Goal: Task Accomplishment & Management: Manage account settings

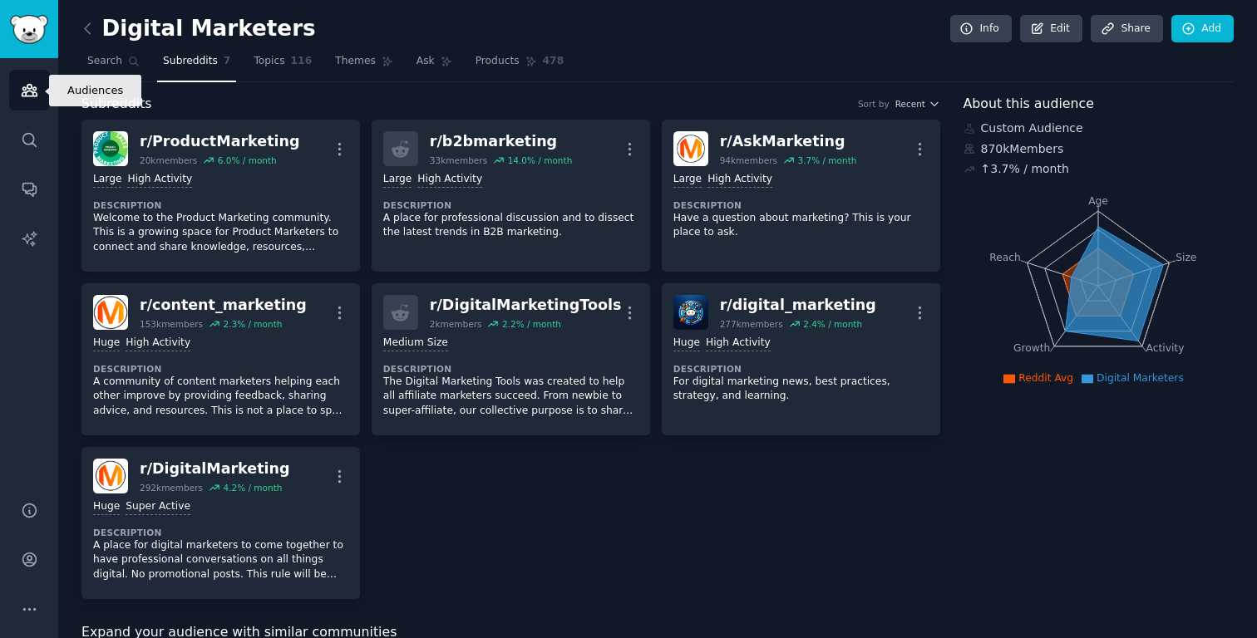
click at [29, 89] on icon "Sidebar" at bounding box center [29, 89] width 17 height 17
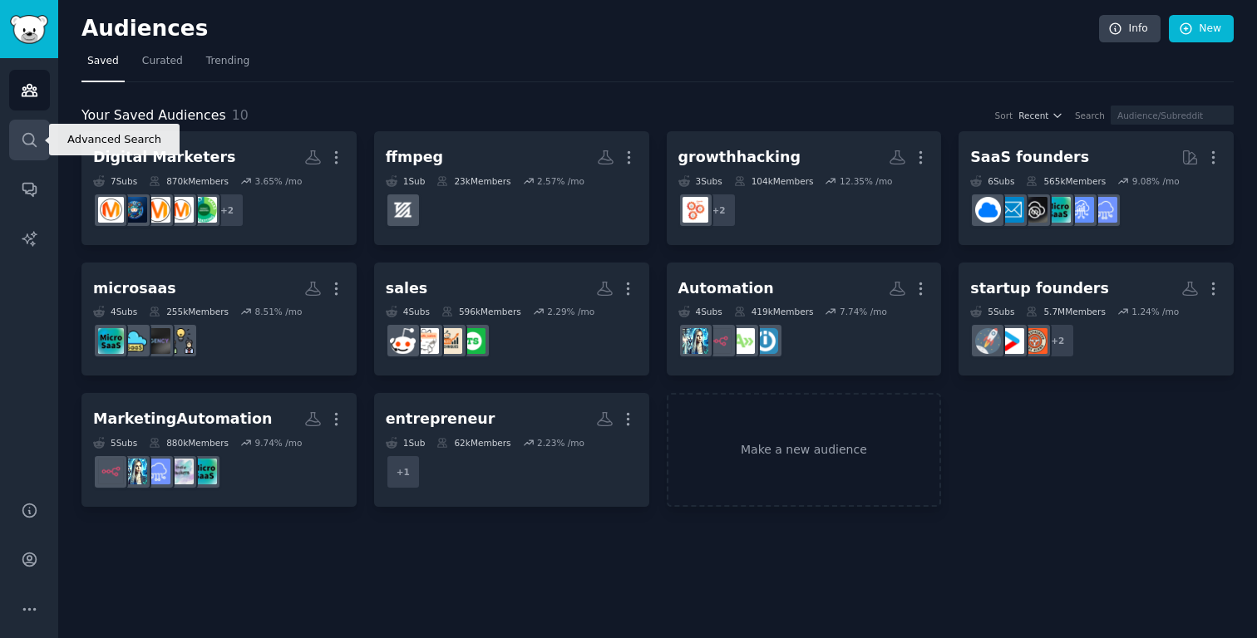
click at [41, 136] on link "Search" at bounding box center [29, 140] width 41 height 41
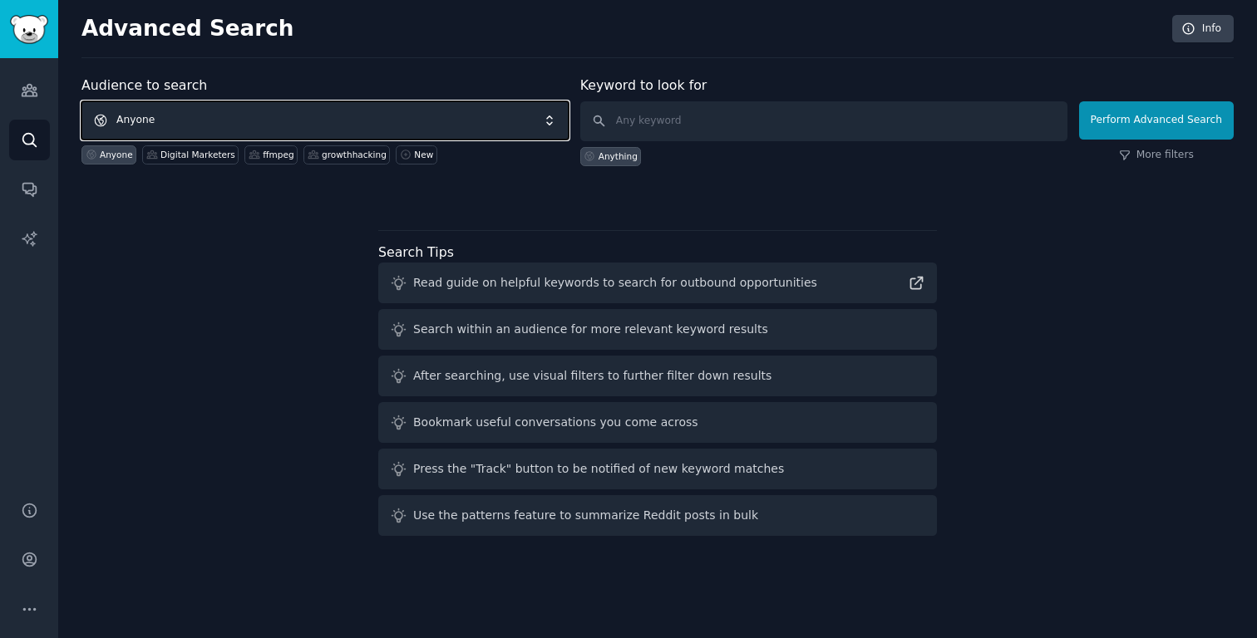
click at [254, 121] on span "Anyone" at bounding box center [324, 120] width 487 height 38
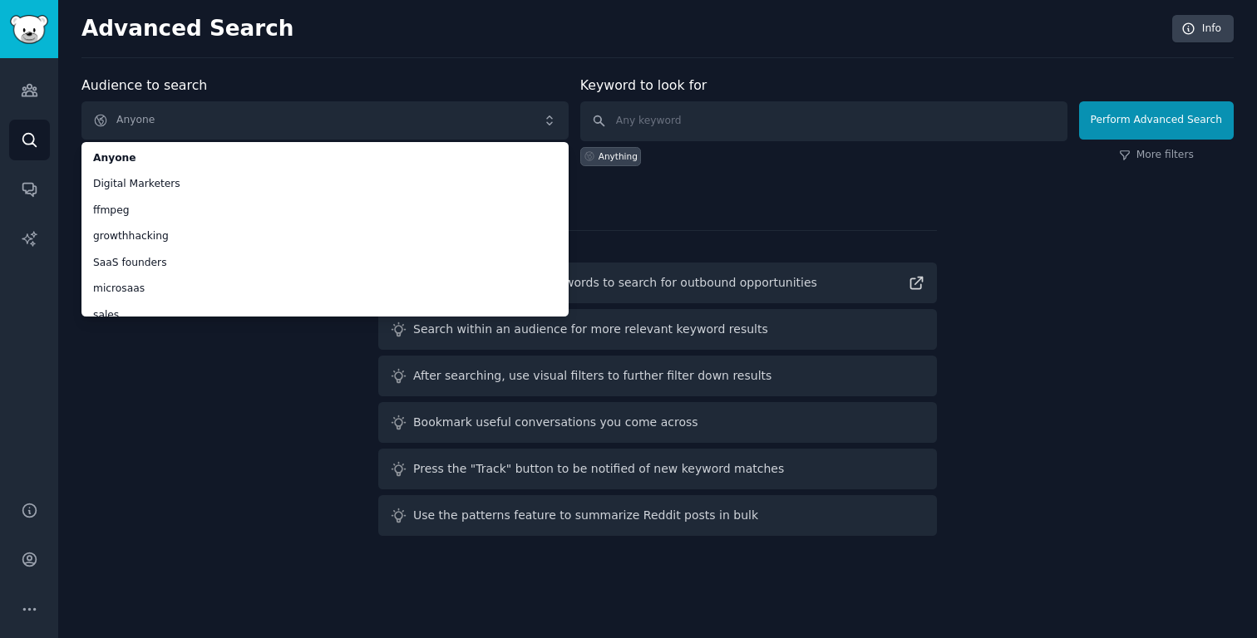
click at [380, 33] on h2 "Advanced Search" at bounding box center [622, 29] width 1082 height 27
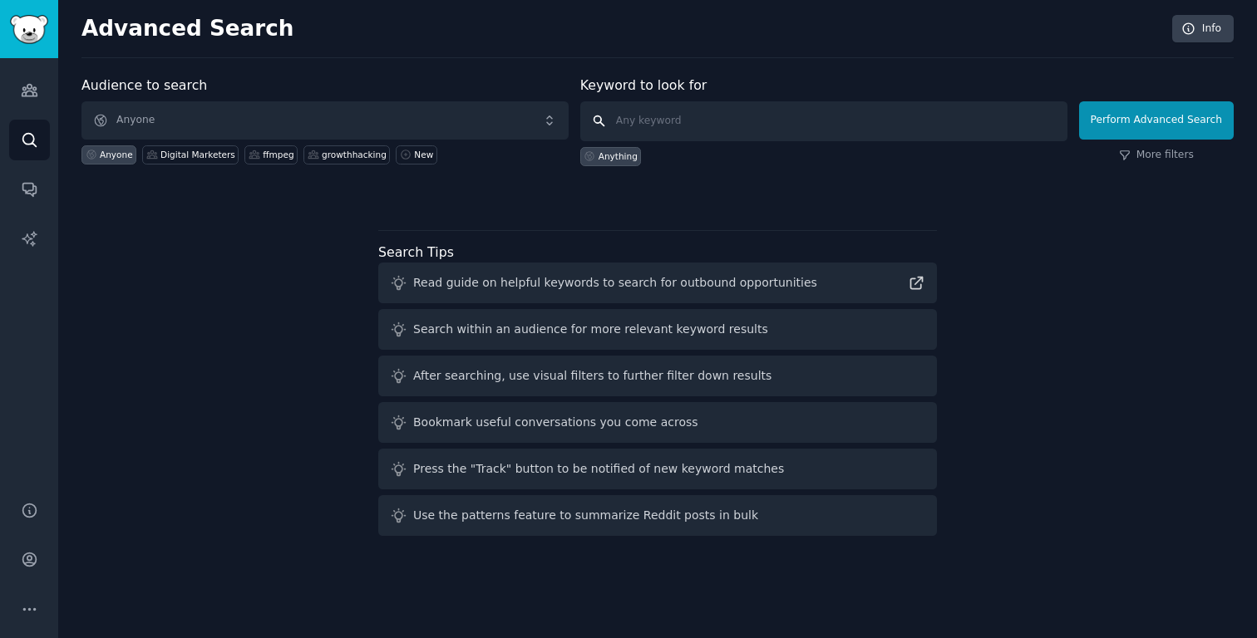
click at [677, 129] on input "text" at bounding box center [823, 121] width 487 height 40
type input "ecommerce"
click at [1116, 121] on button "Perform Advanced Search" at bounding box center [1156, 120] width 155 height 38
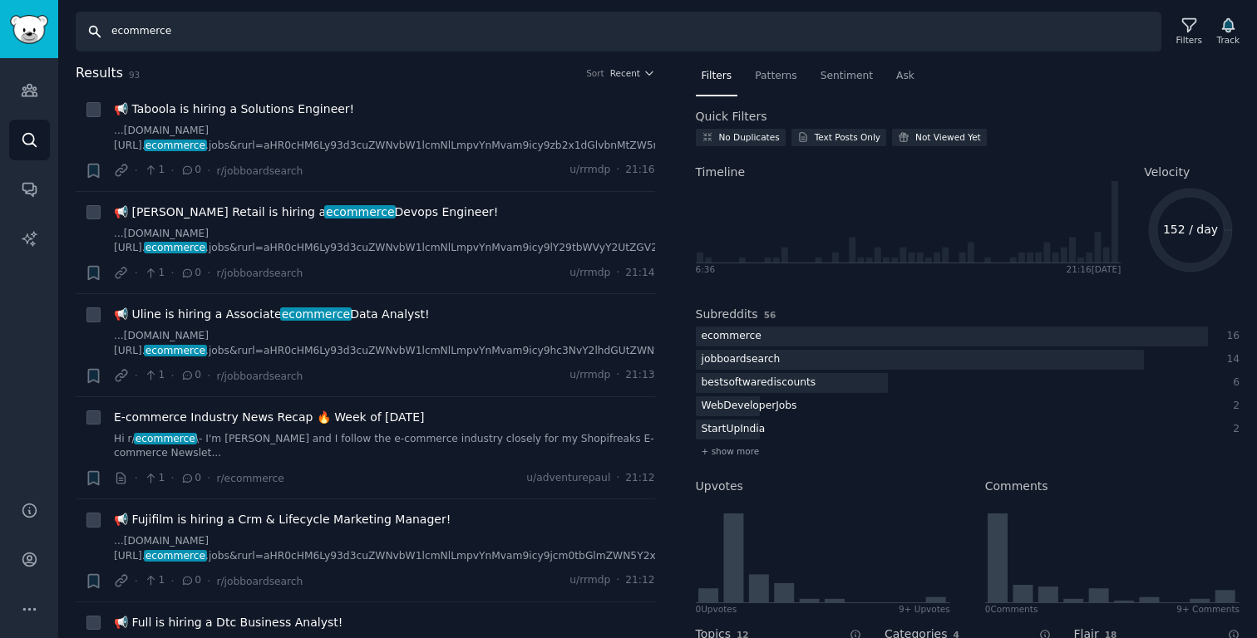
click at [246, 41] on input "ecommerce" at bounding box center [619, 32] width 1086 height 40
type input "ecommerce marketing"
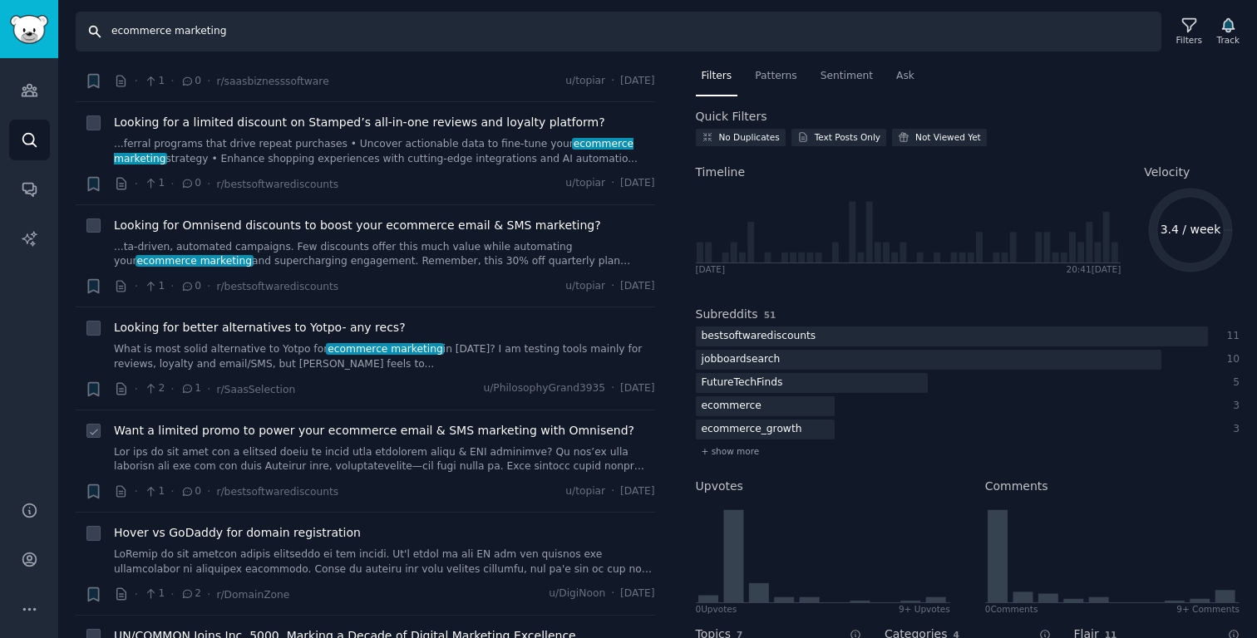
scroll to position [1480, 0]
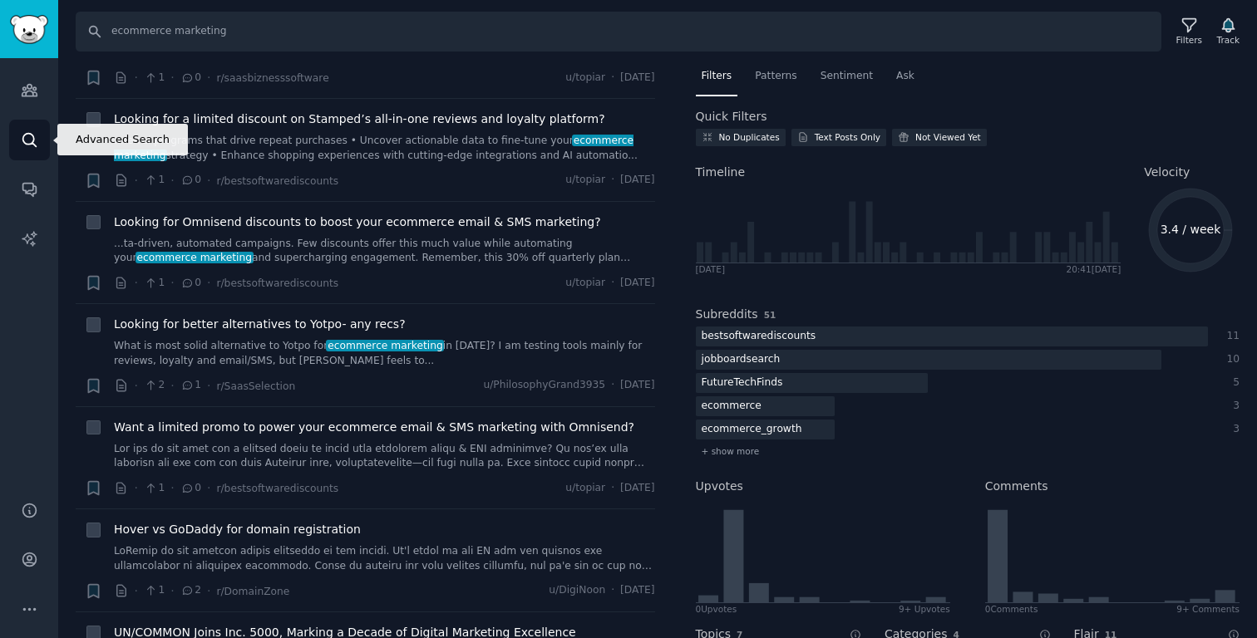
click at [29, 141] on icon "Sidebar" at bounding box center [29, 139] width 17 height 17
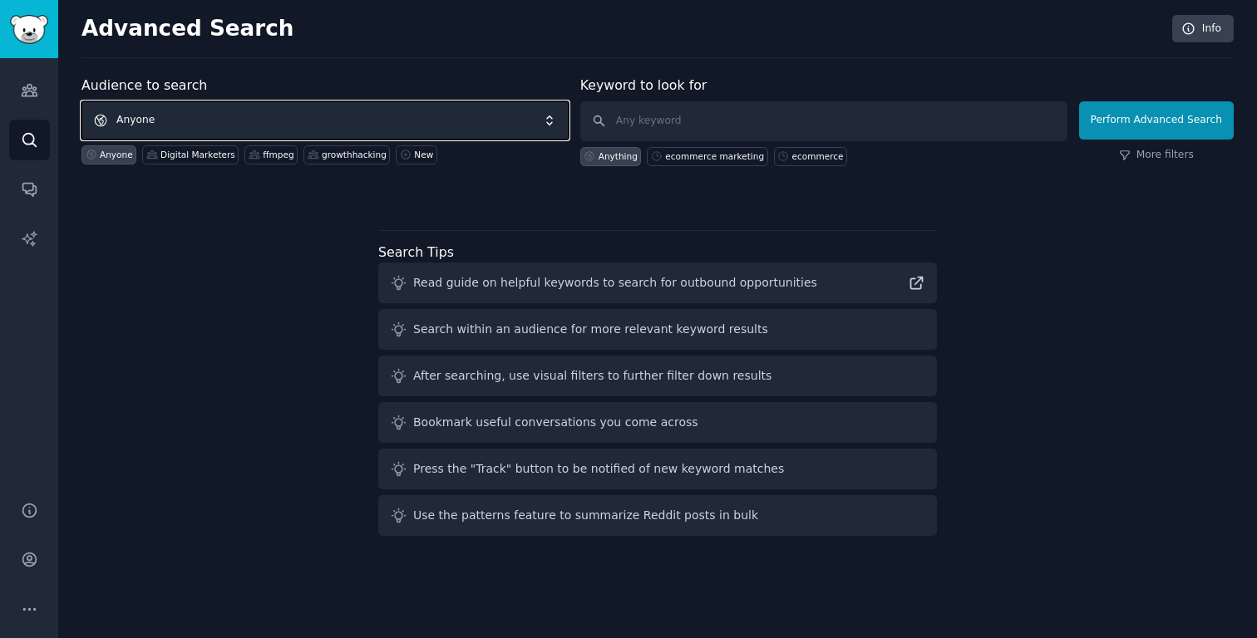
click at [550, 116] on span "Anyone" at bounding box center [324, 120] width 487 height 38
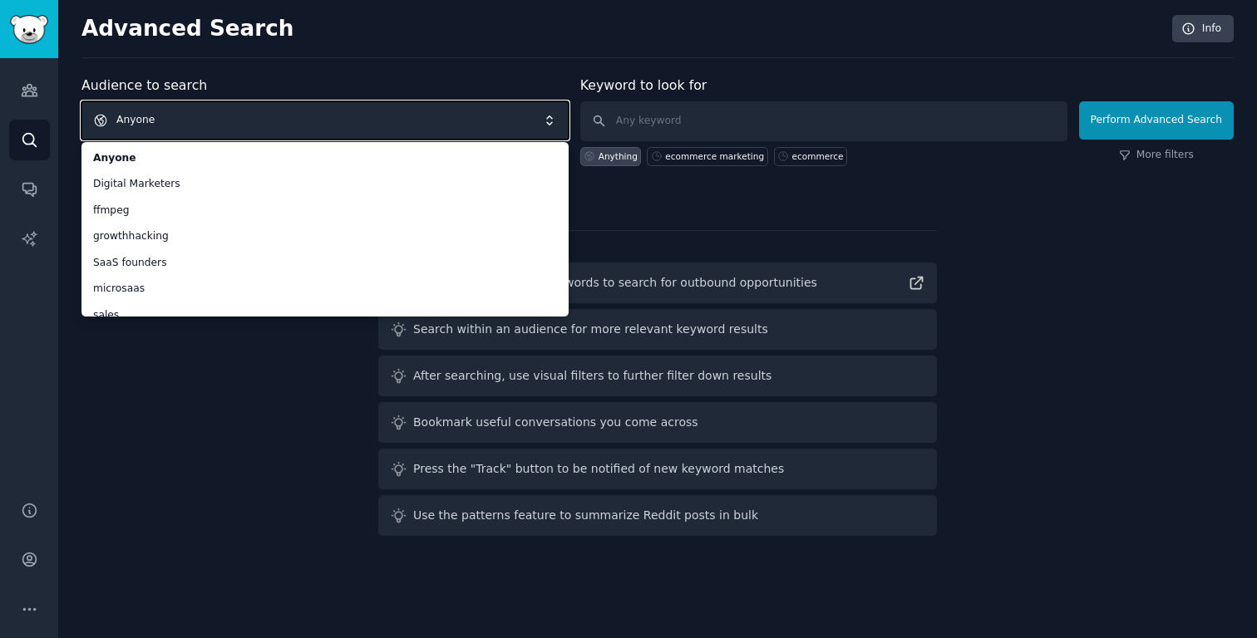
click at [267, 118] on span "Anyone" at bounding box center [324, 120] width 487 height 38
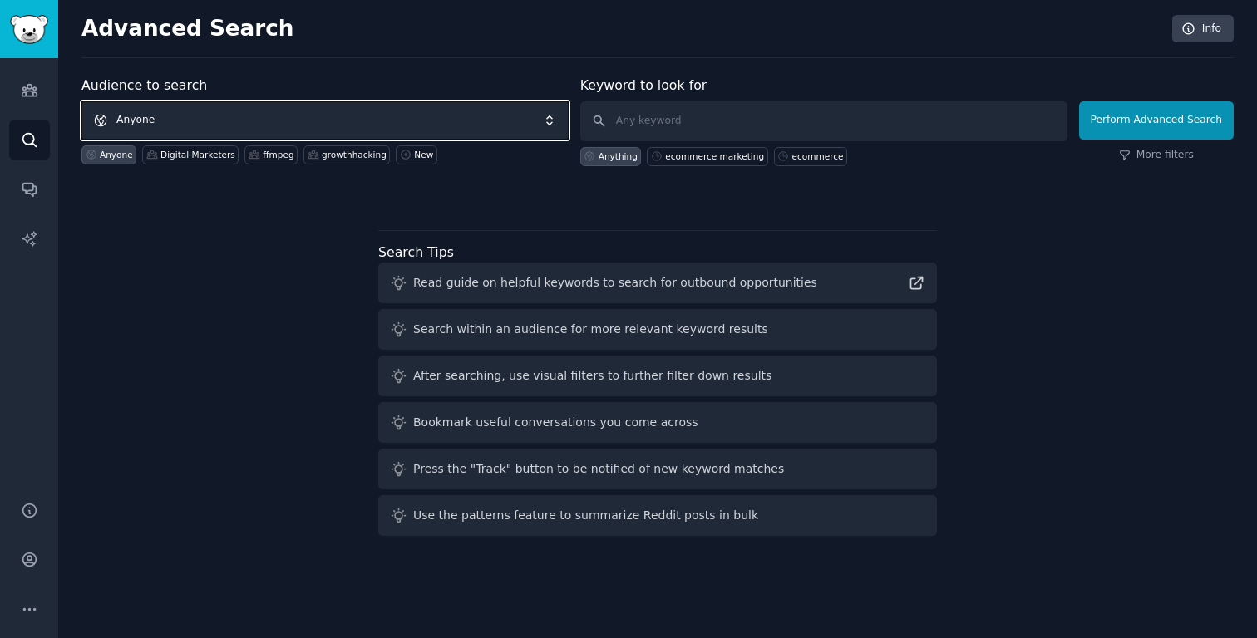
click at [267, 118] on span "Anyone" at bounding box center [324, 120] width 487 height 38
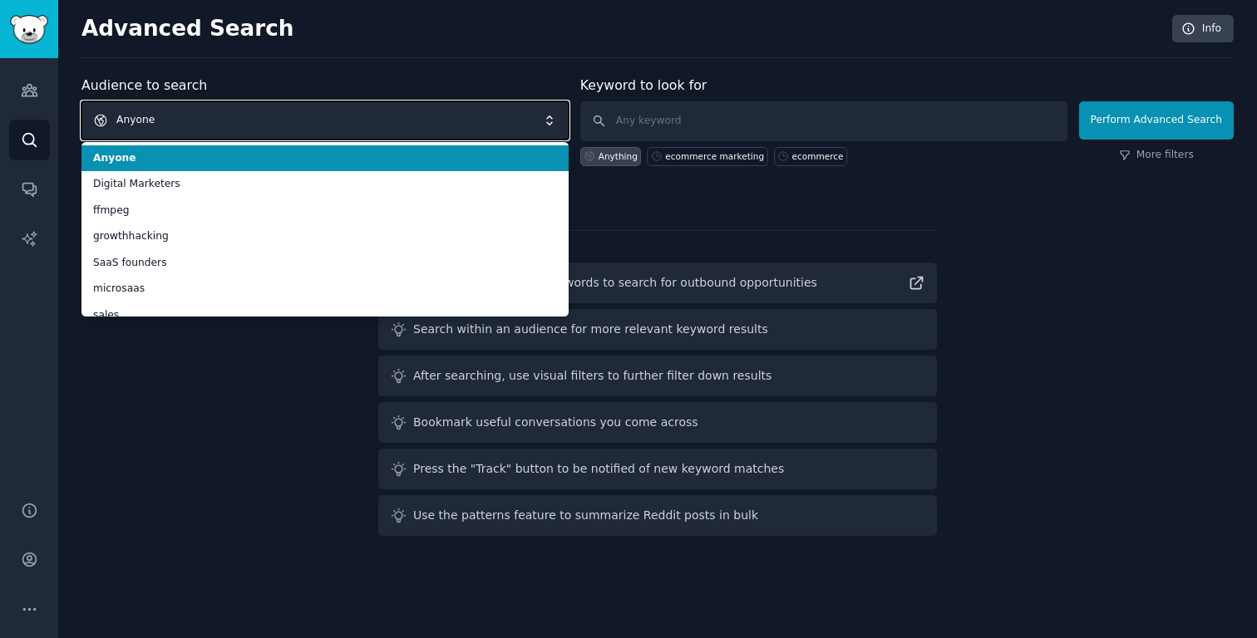
click at [267, 118] on span "Anyone" at bounding box center [324, 120] width 487 height 38
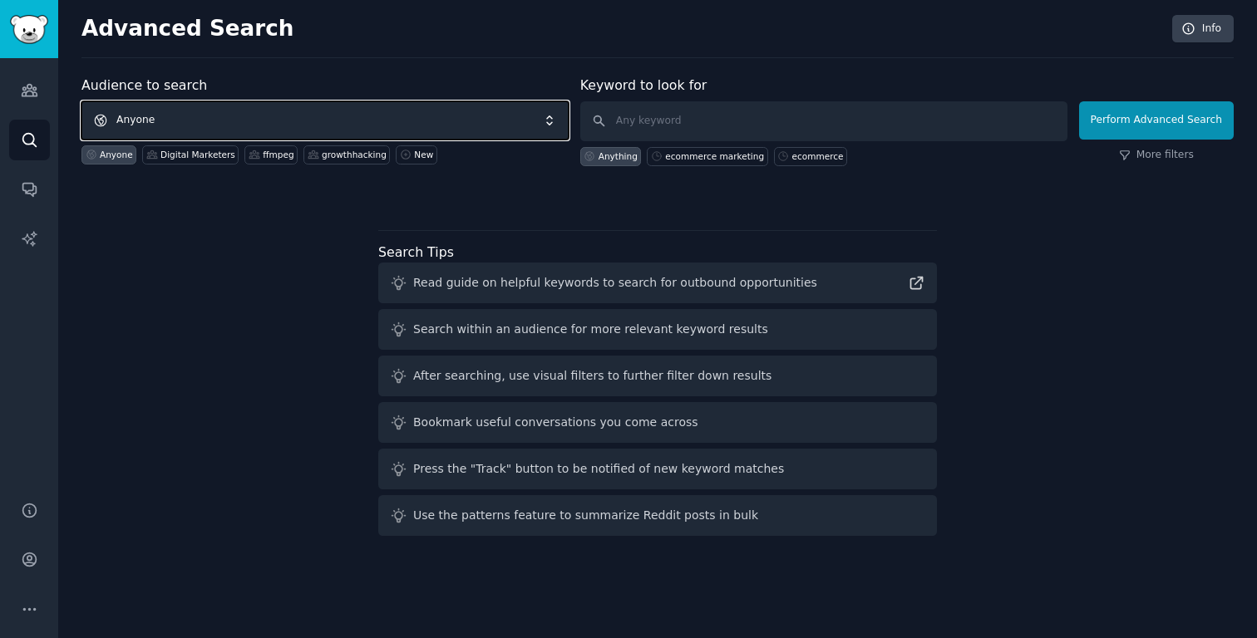
click at [267, 118] on span "Anyone" at bounding box center [324, 120] width 487 height 38
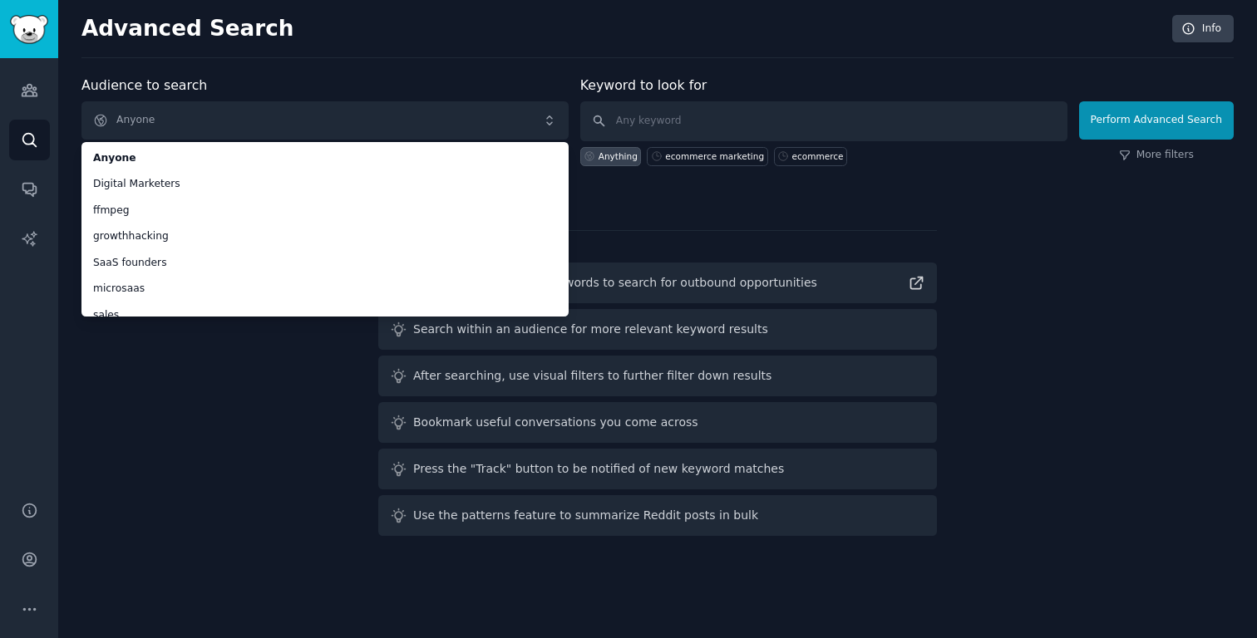
click at [198, 427] on div "Audience to search Anyone Anyone Digital Marketers ffmpeg growthhacking SaaS fo…" at bounding box center [657, 309] width 1152 height 467
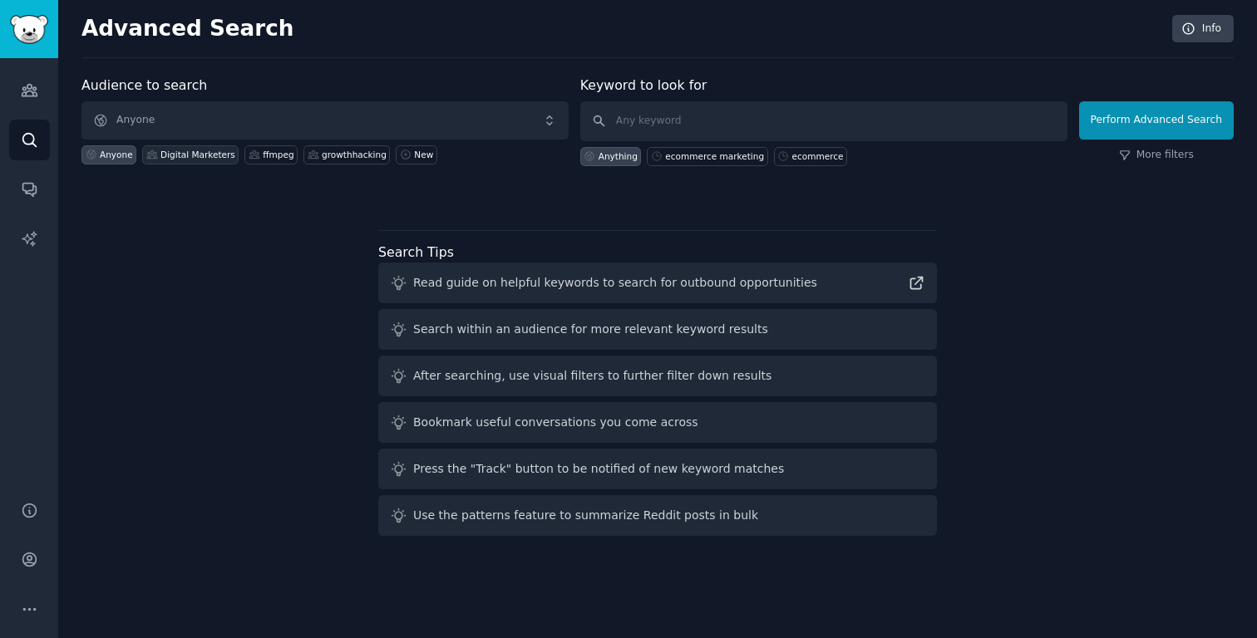
click at [189, 158] on div "Digital Marketers" at bounding box center [197, 155] width 75 height 12
click at [268, 160] on div "ffmpeg" at bounding box center [270, 154] width 53 height 19
click at [333, 150] on div "growthhacking" at bounding box center [354, 155] width 65 height 12
click at [414, 154] on div "New" at bounding box center [423, 155] width 19 height 12
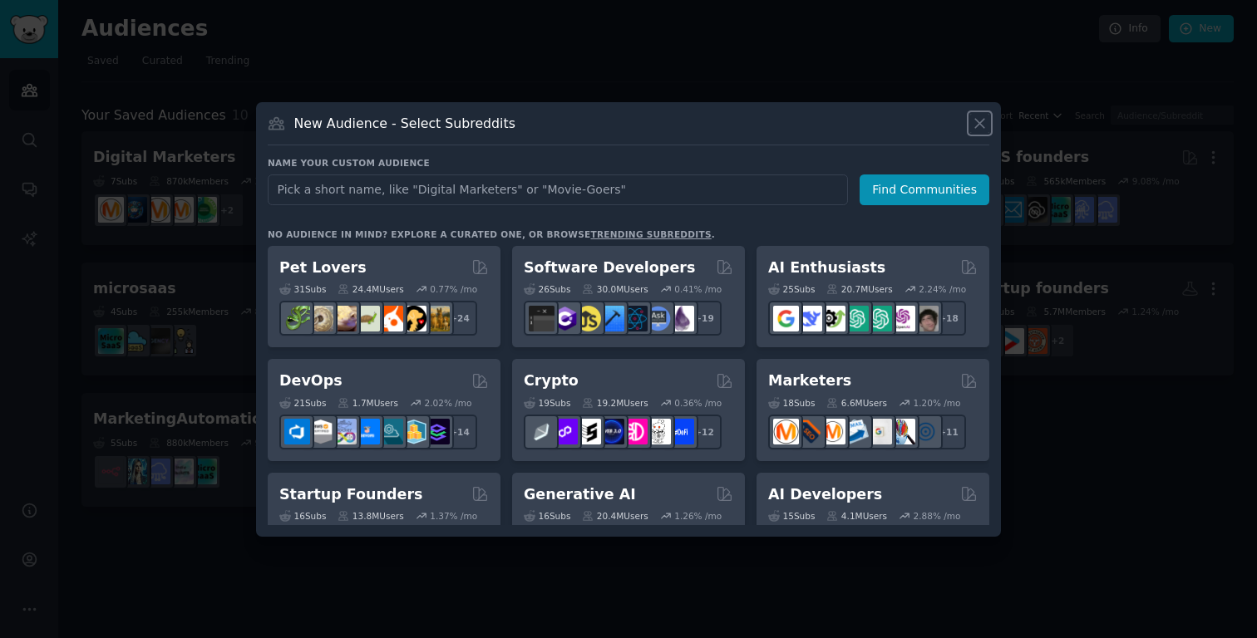
click at [982, 120] on icon at bounding box center [979, 123] width 17 height 17
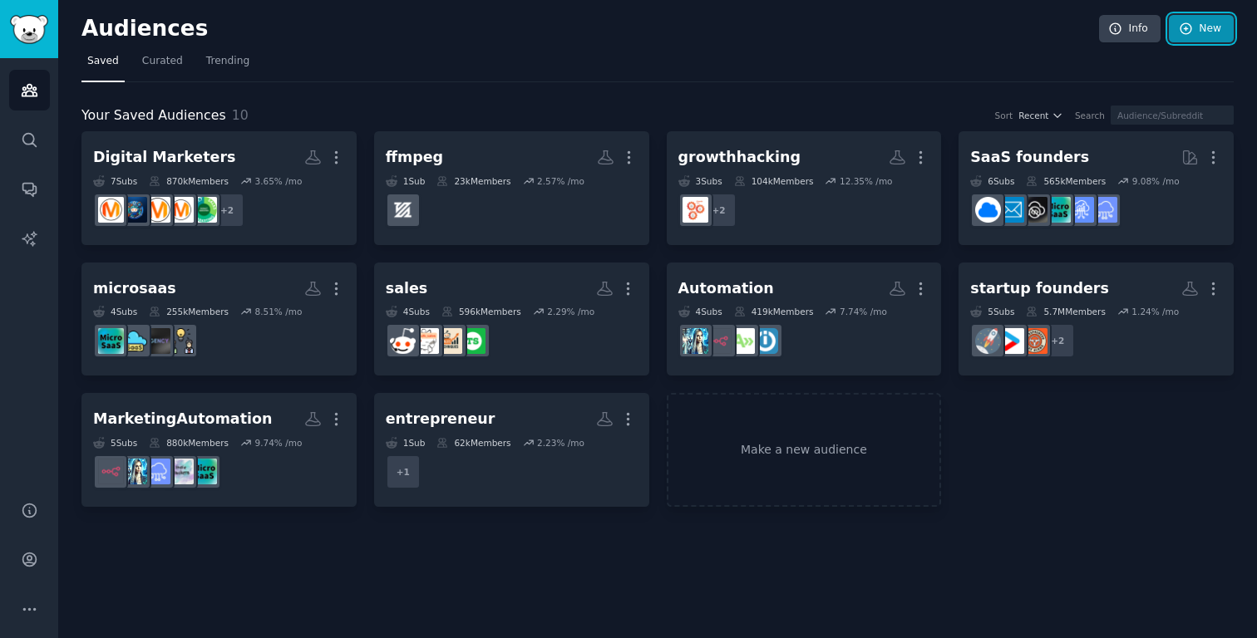
click at [1203, 32] on link "New" at bounding box center [1201, 29] width 65 height 28
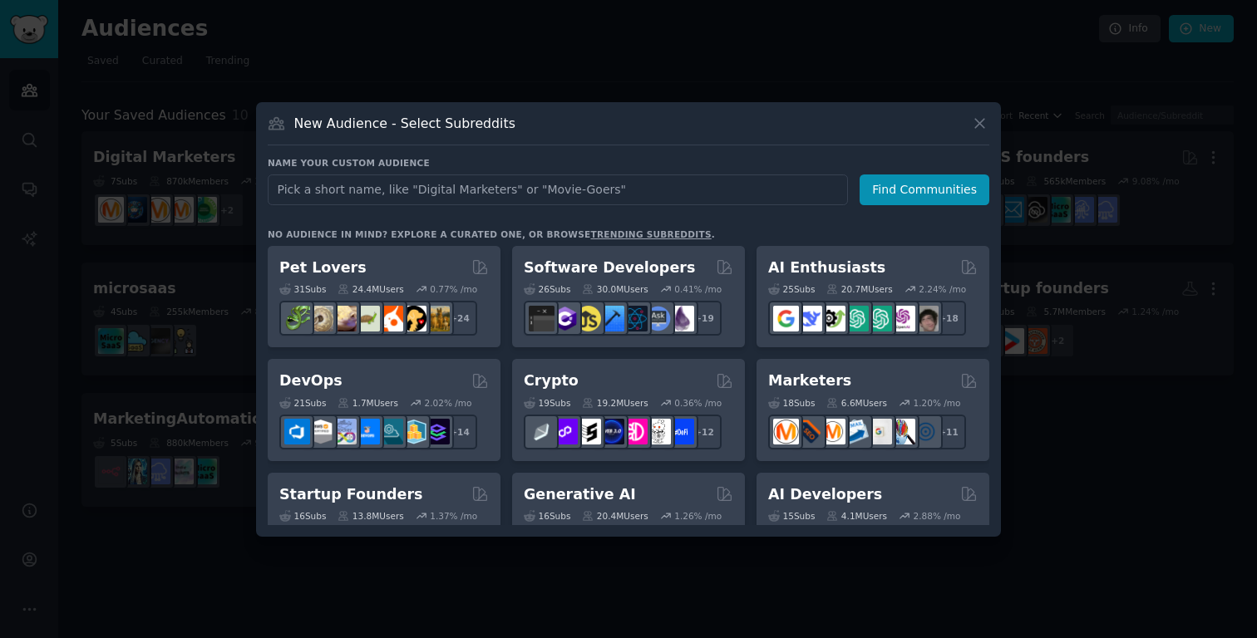
click at [503, 190] on input "text" at bounding box center [558, 190] width 580 height 31
type input "c"
type input "ecom ecommerce marketing"
click at [906, 186] on button "Find Communities" at bounding box center [925, 190] width 130 height 31
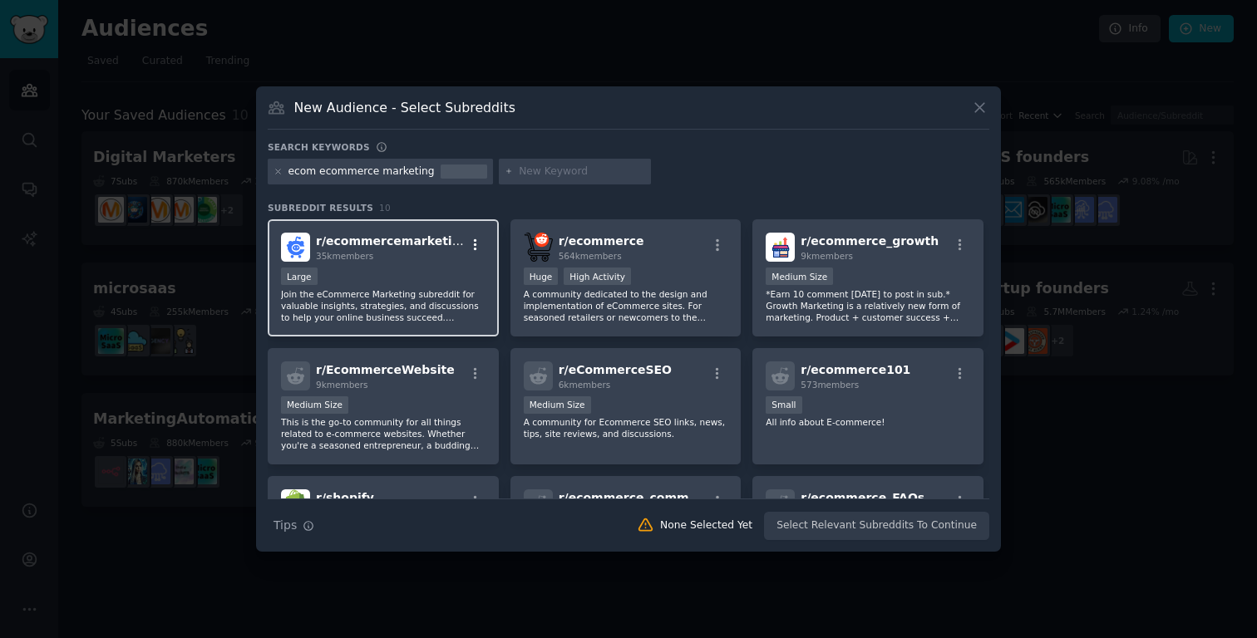
click at [471, 242] on icon "button" at bounding box center [475, 245] width 15 height 15
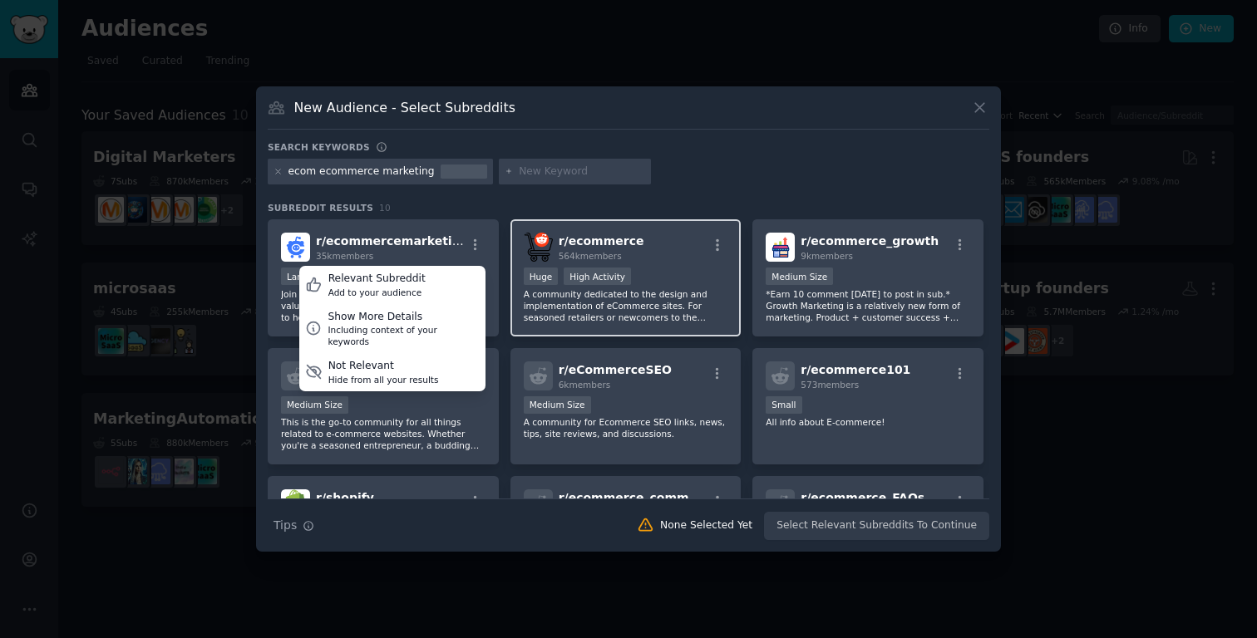
click at [674, 265] on div "r/ ecommerce 564k members 100,000 - 1,000,000 members Huge High Activity A comm…" at bounding box center [625, 277] width 231 height 117
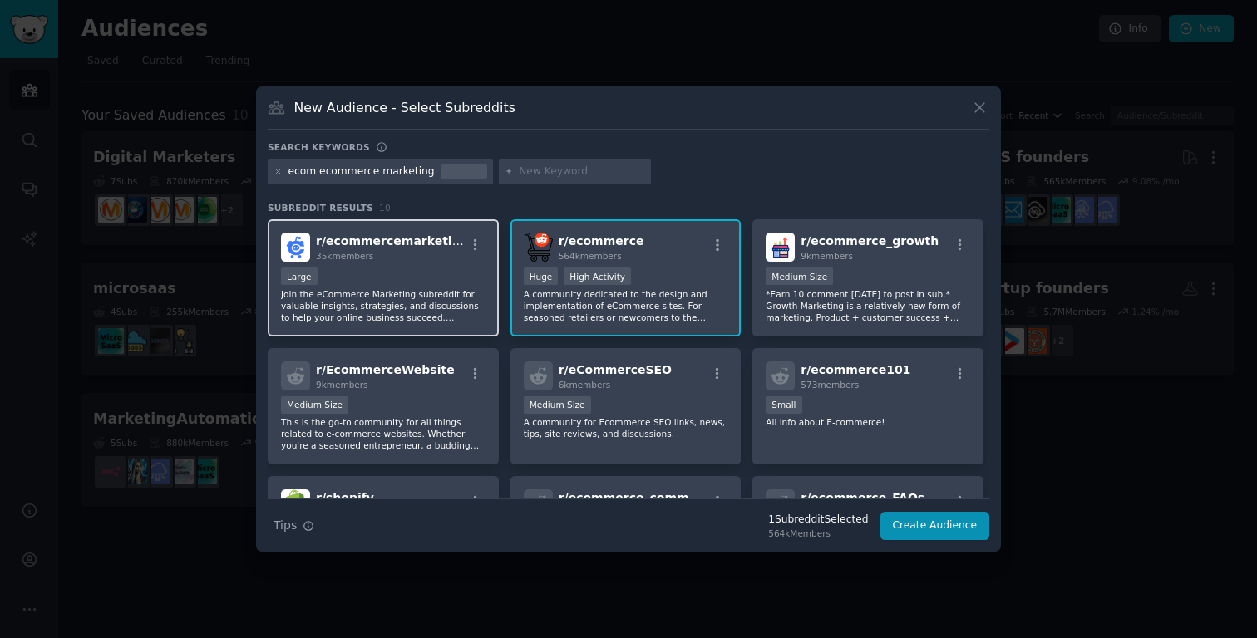
click at [436, 288] on p "Join the eCommerce Marketing subreddit for valuable insights, strategies, and d…" at bounding box center [383, 305] width 205 height 35
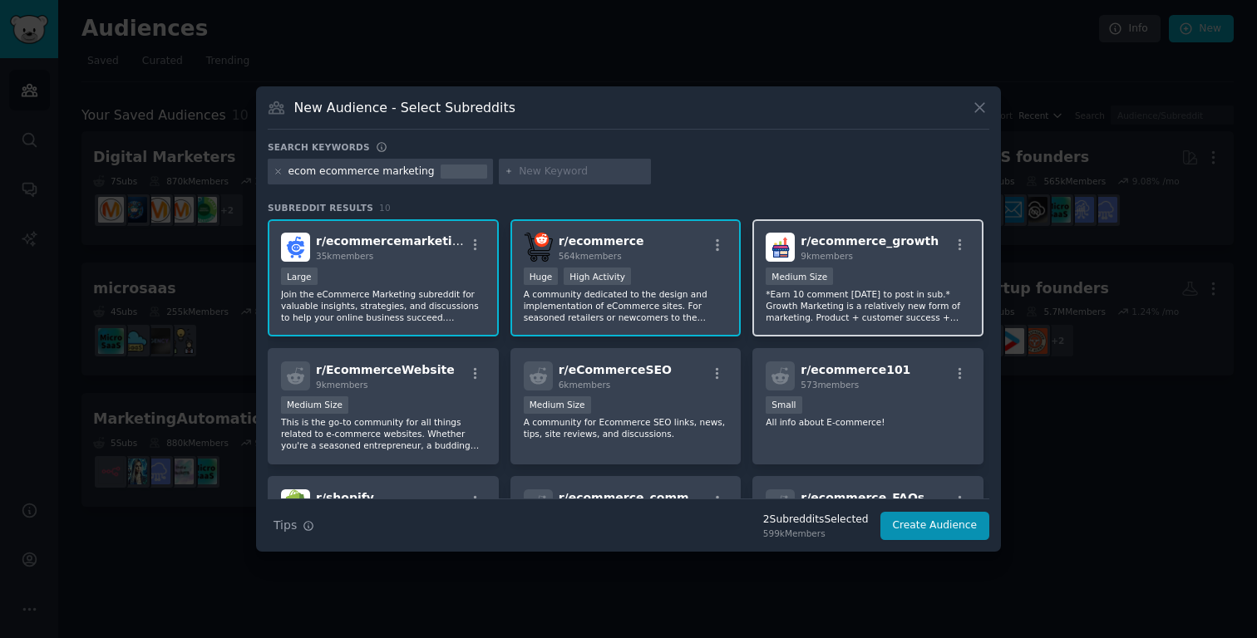
click at [881, 261] on div "9k members" at bounding box center [870, 256] width 138 height 12
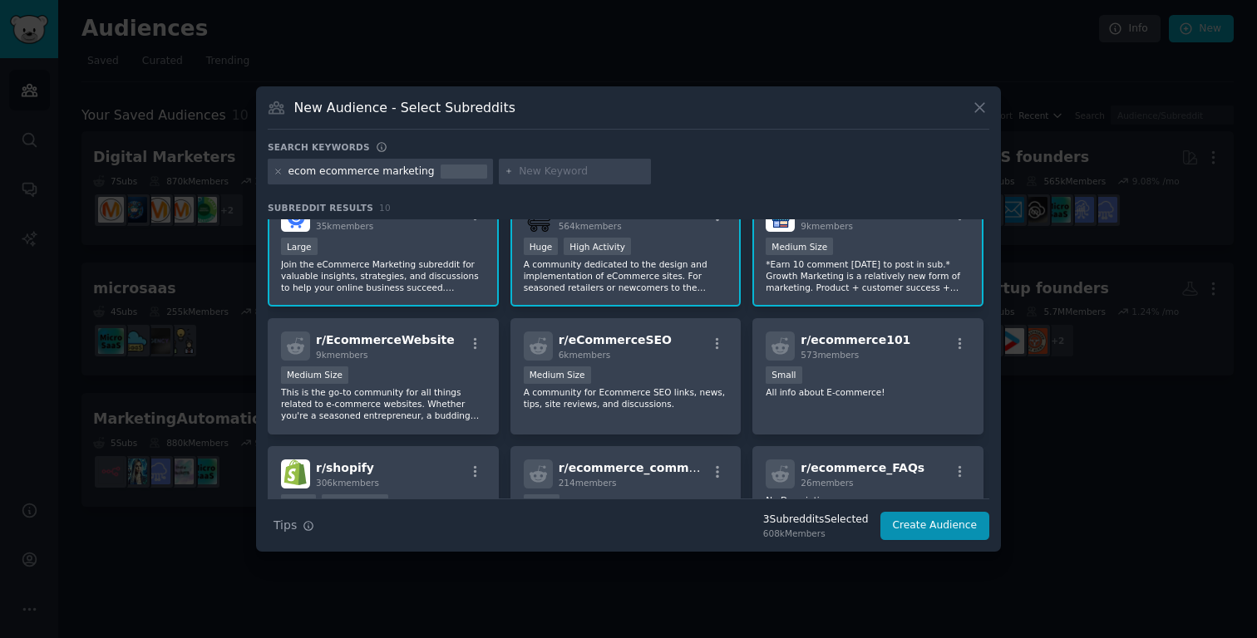
scroll to position [18, 0]
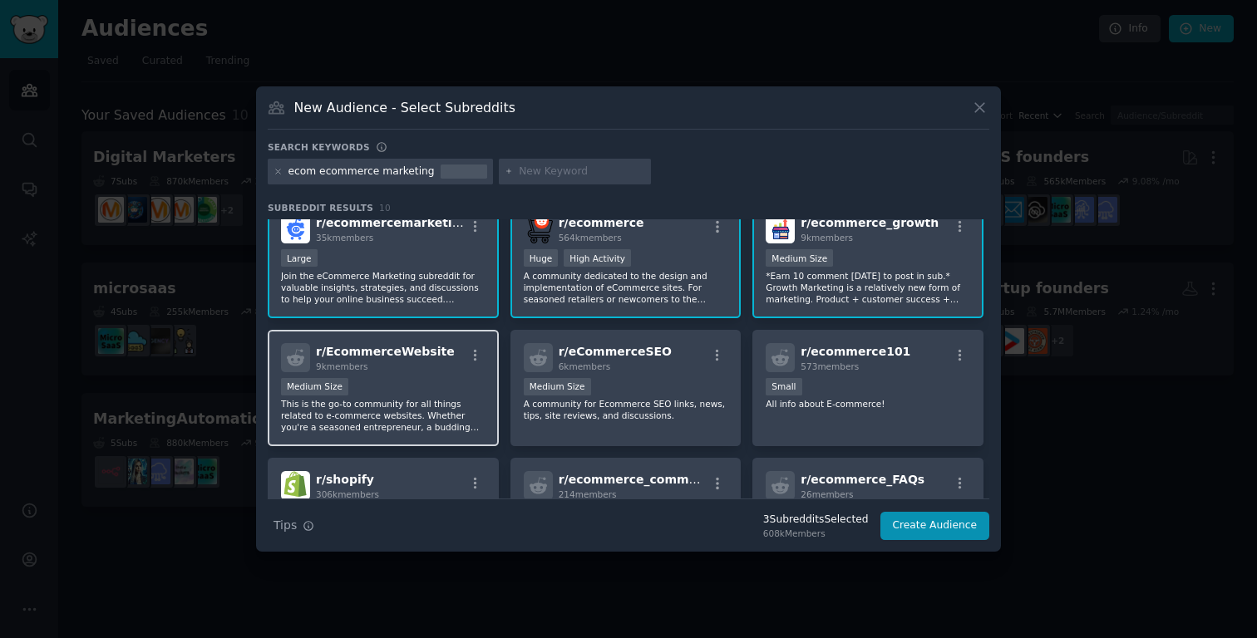
click at [446, 392] on div "Medium Size" at bounding box center [383, 388] width 205 height 21
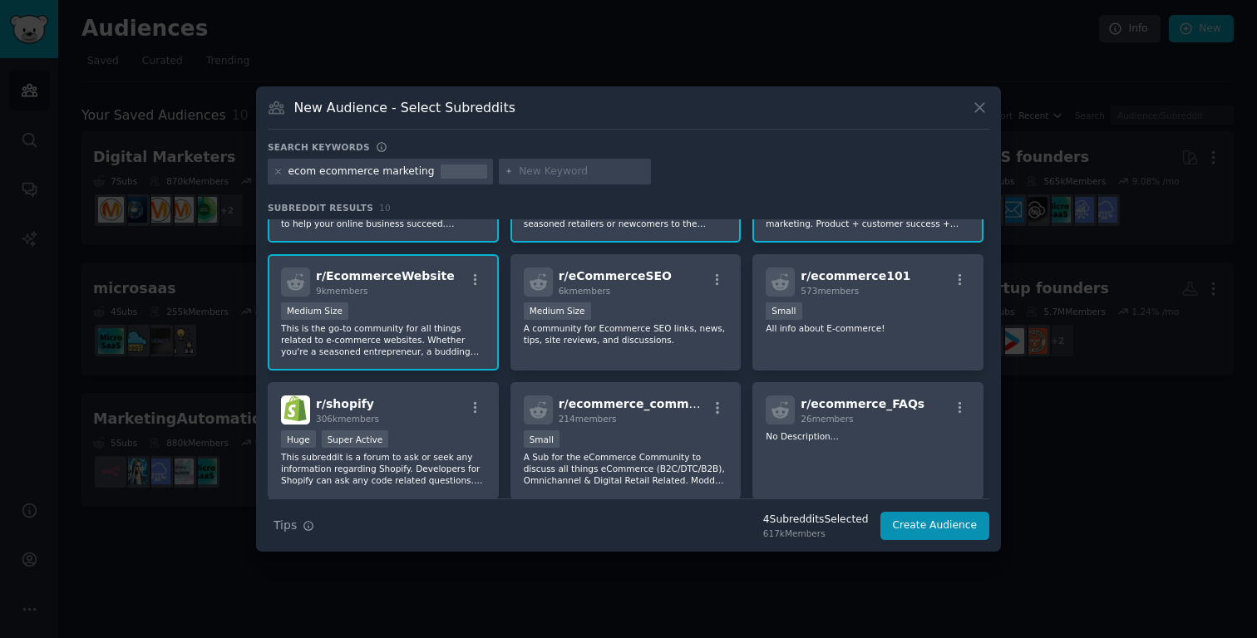
scroll to position [96, 0]
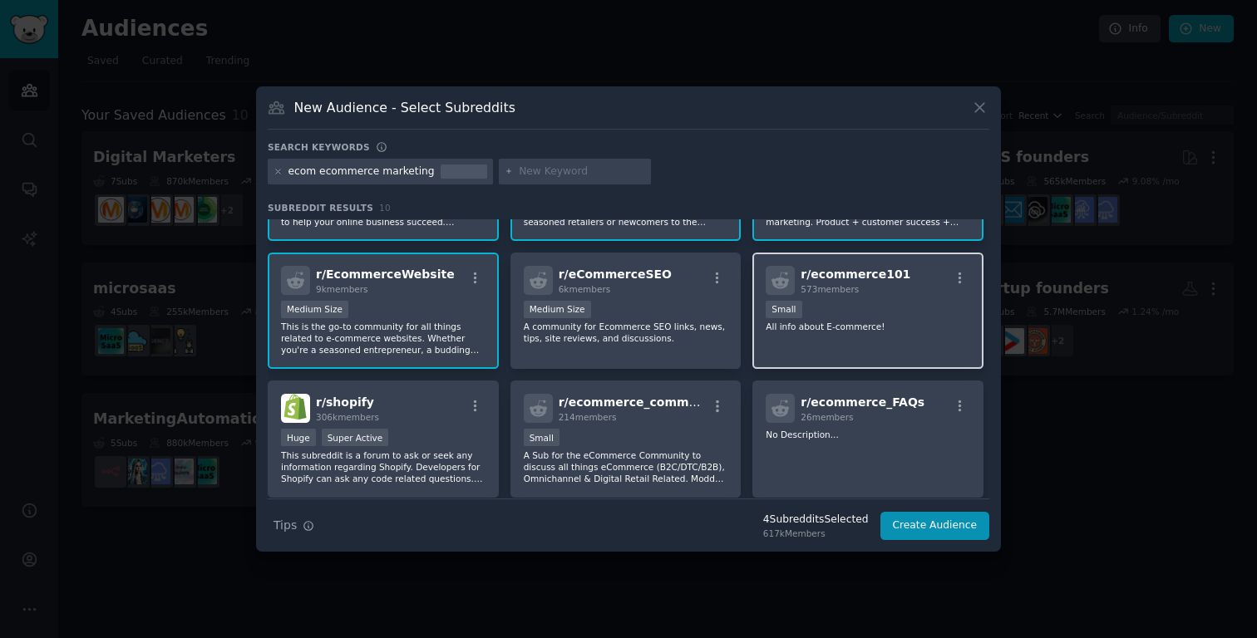
click at [880, 310] on div "Small" at bounding box center [868, 311] width 205 height 21
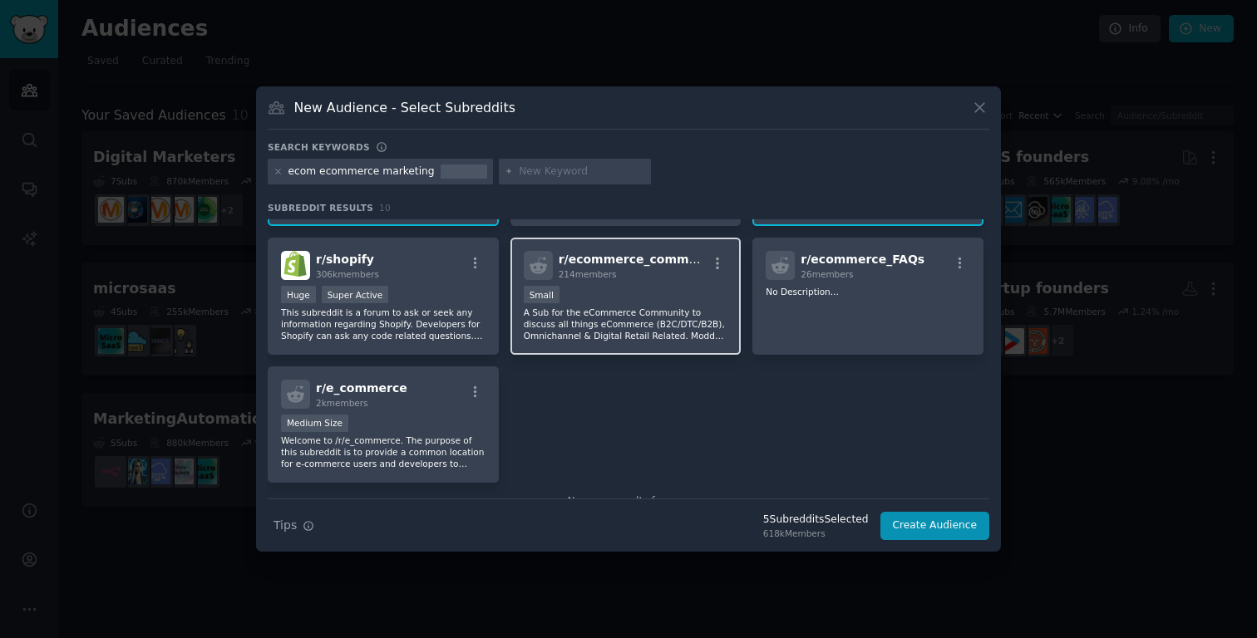
scroll to position [243, 0]
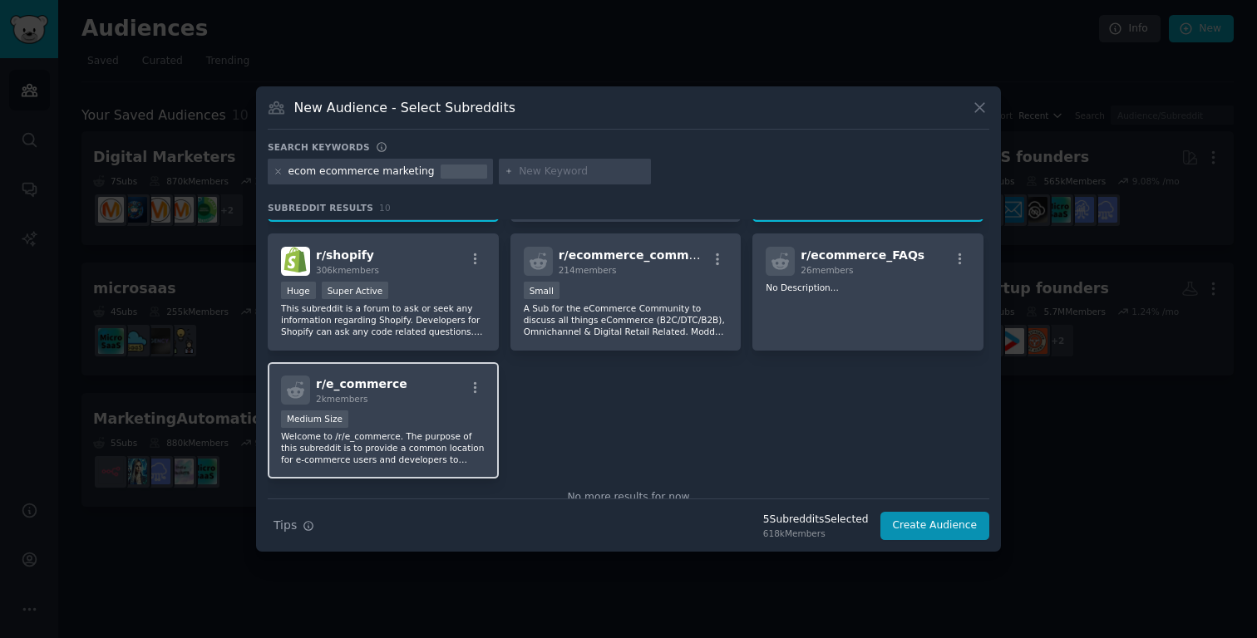
click at [423, 418] on div "Medium Size" at bounding box center [383, 421] width 205 height 21
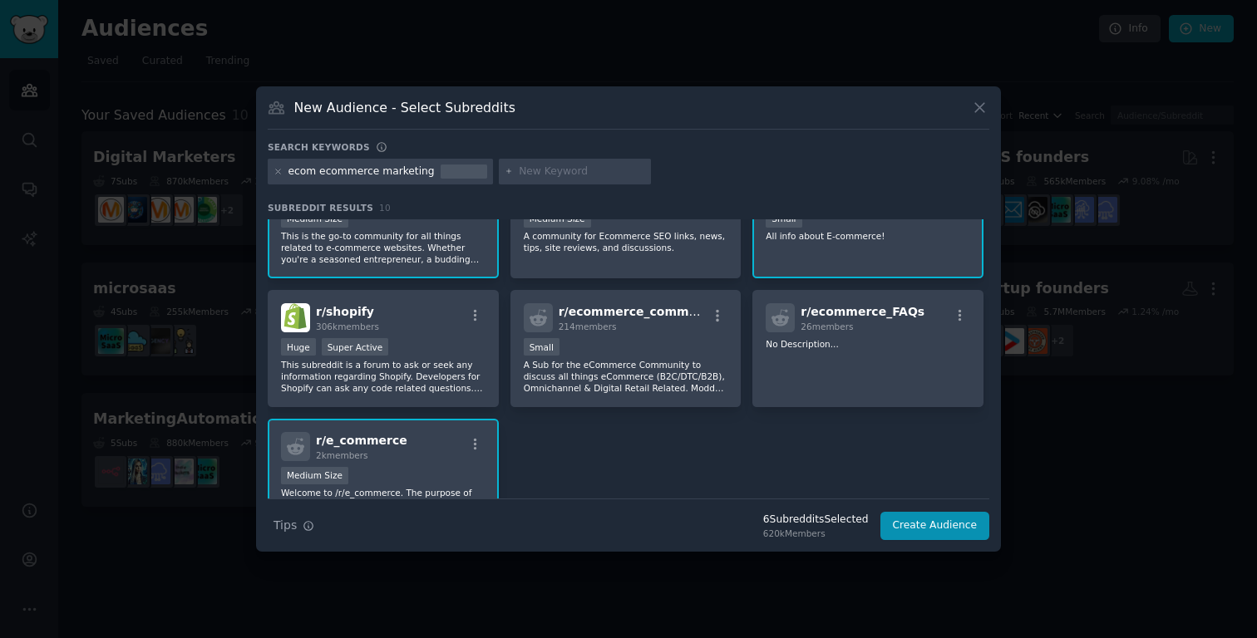
scroll to position [184, 0]
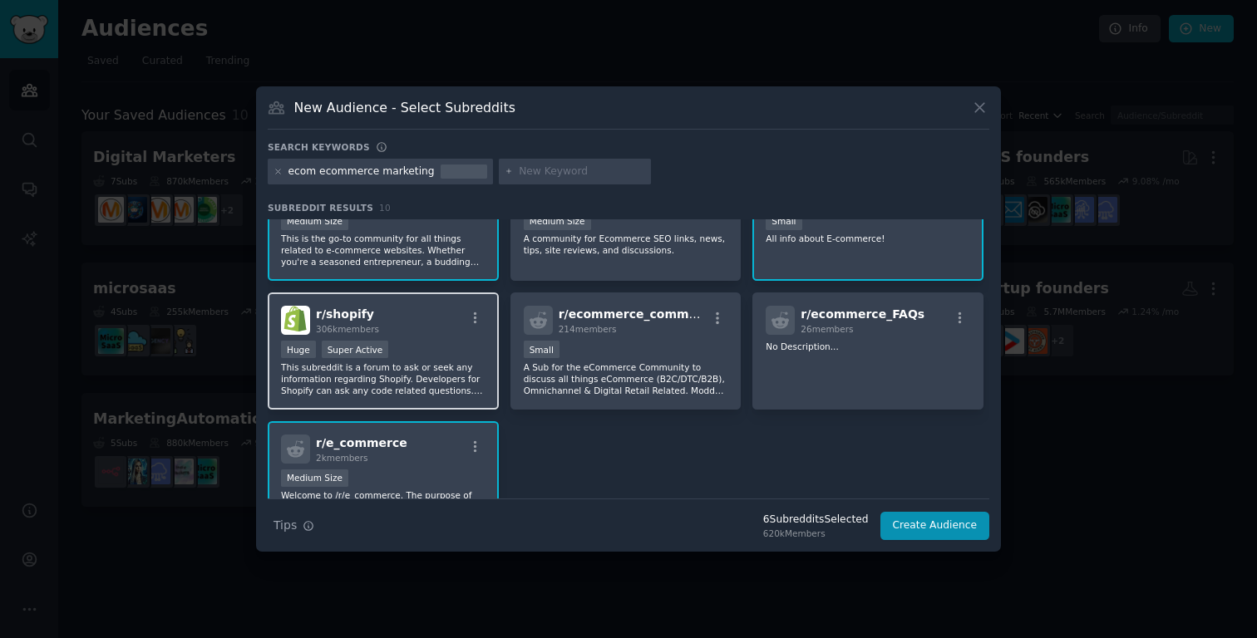
click at [431, 357] on div "Huge Super Active" at bounding box center [383, 351] width 205 height 21
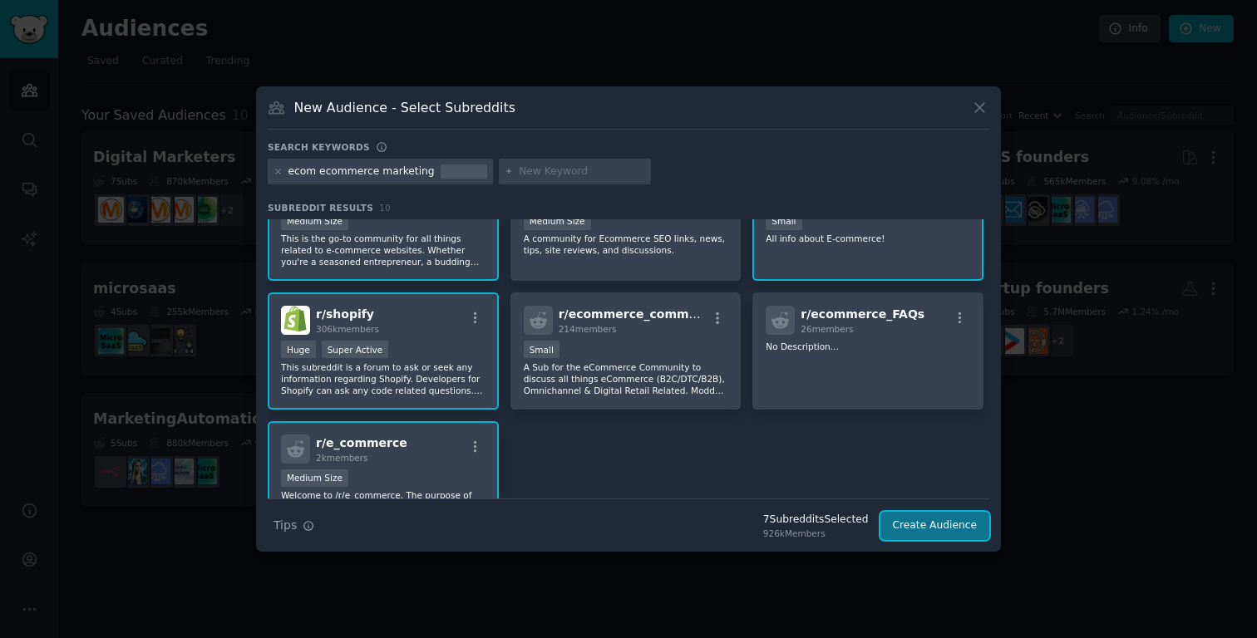
click at [958, 522] on button "Create Audience" at bounding box center [935, 526] width 110 height 28
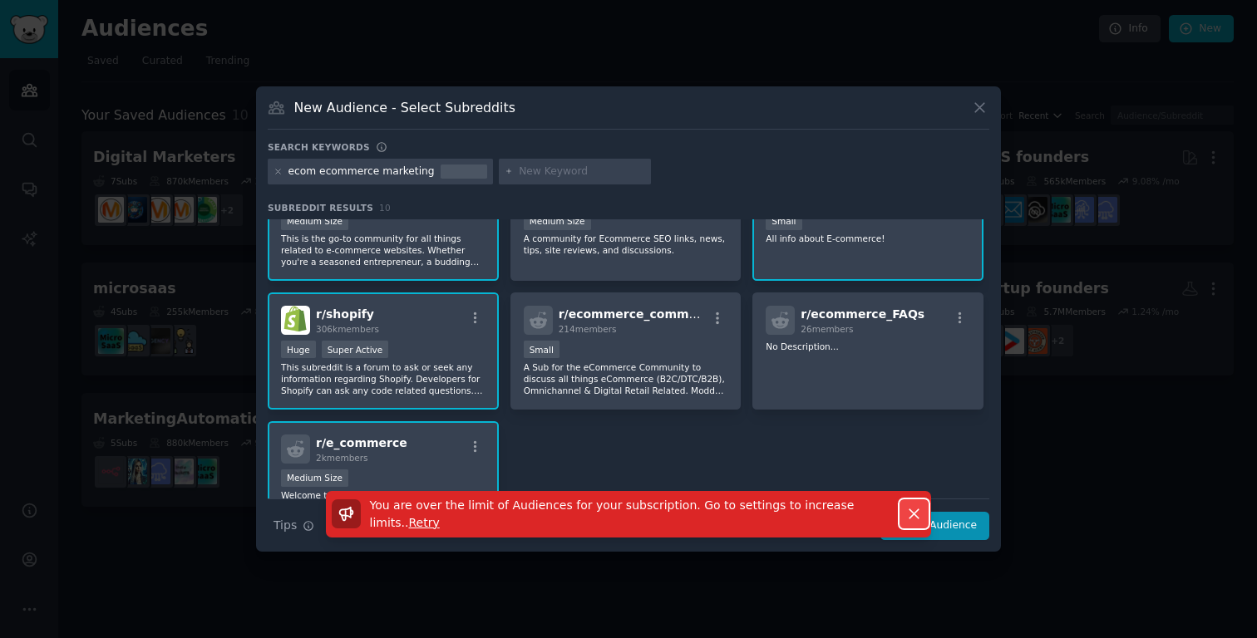
click at [917, 516] on icon "button" at bounding box center [913, 513] width 17 height 17
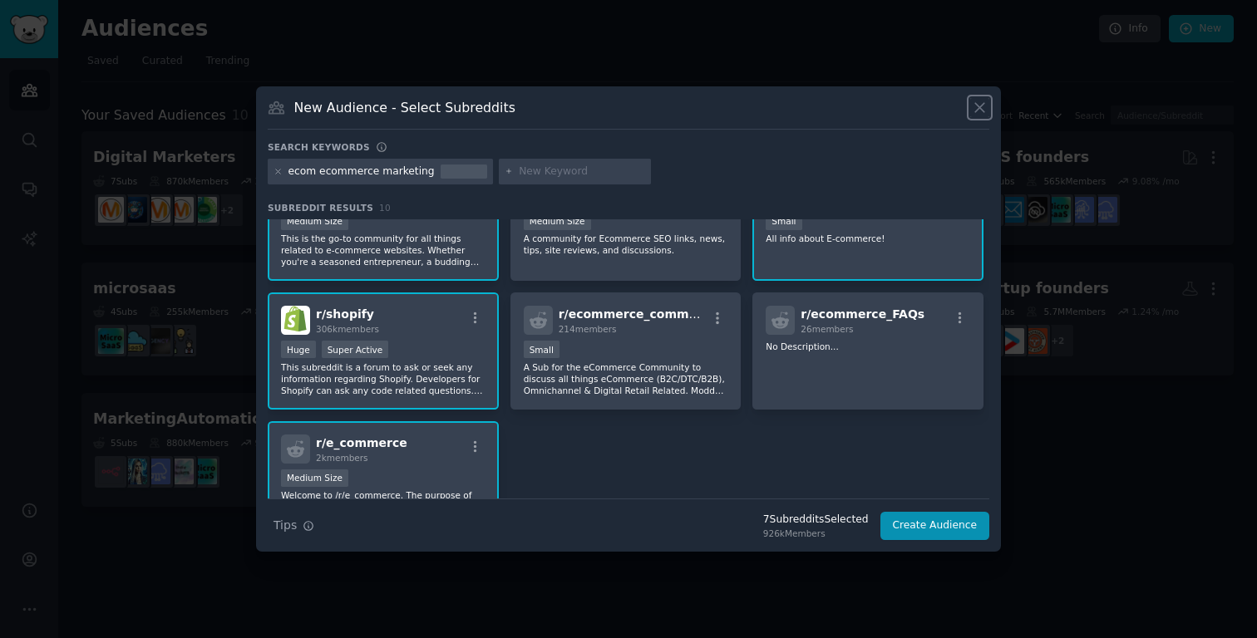
click at [976, 100] on icon at bounding box center [979, 107] width 17 height 17
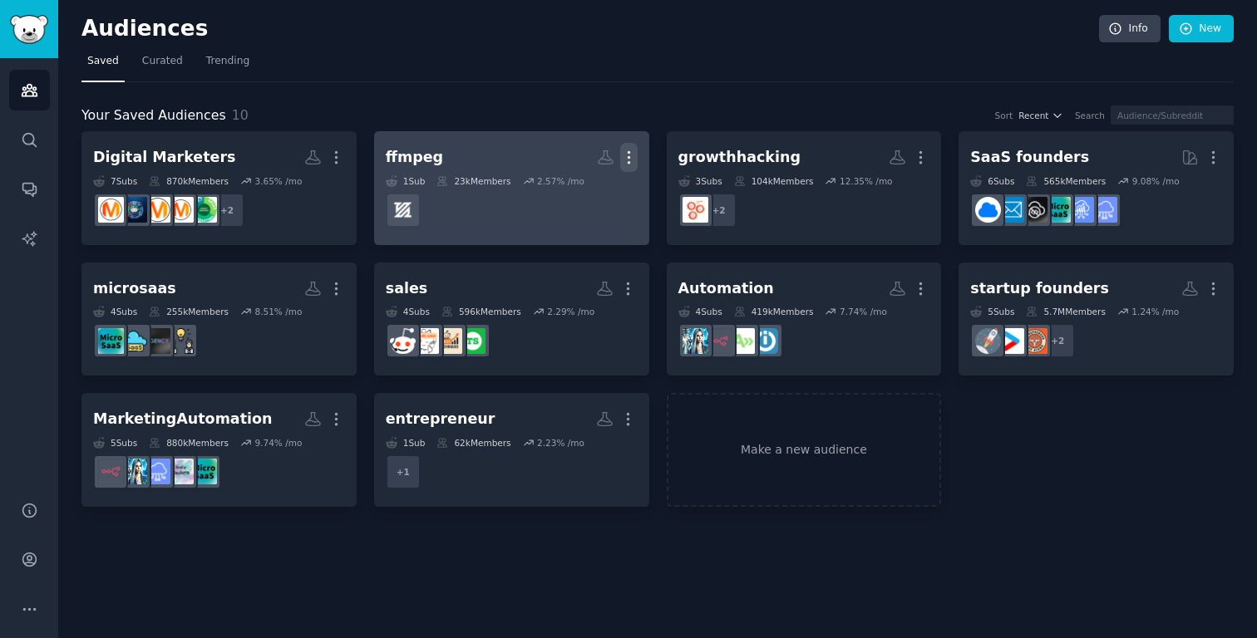
click at [633, 151] on icon "button" at bounding box center [628, 157] width 17 height 17
click at [580, 197] on p "Delete" at bounding box center [583, 192] width 38 height 17
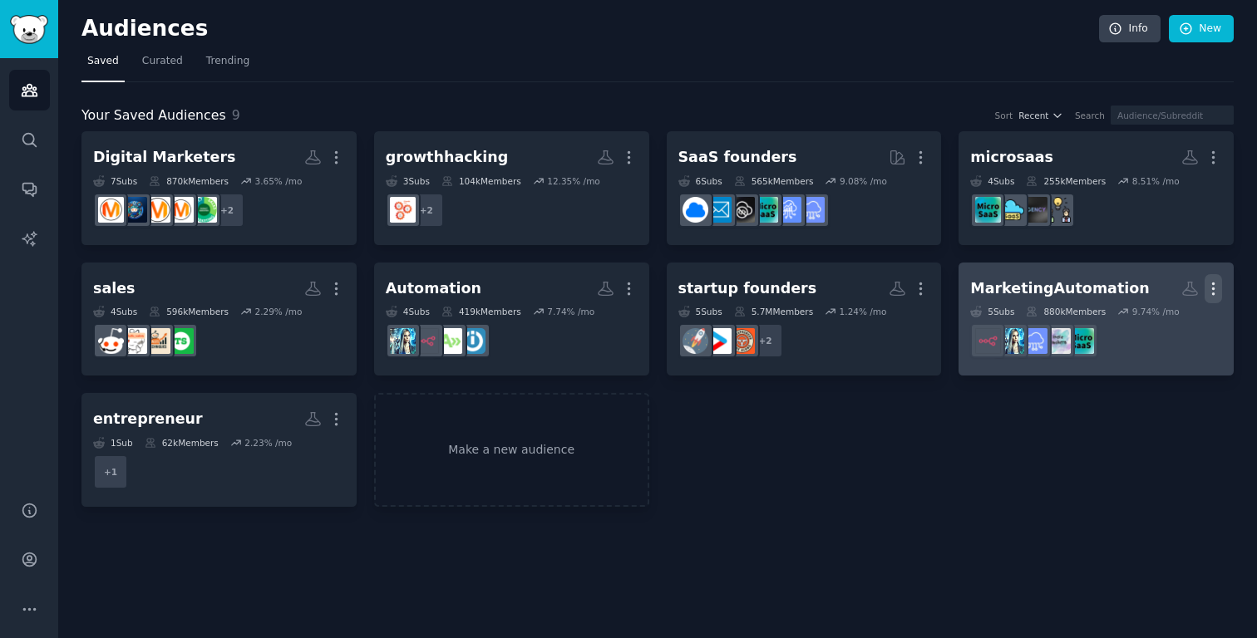
click at [1213, 283] on icon "button" at bounding box center [1214, 289] width 2 height 12
click at [1170, 313] on div "Delete" at bounding box center [1156, 323] width 79 height 35
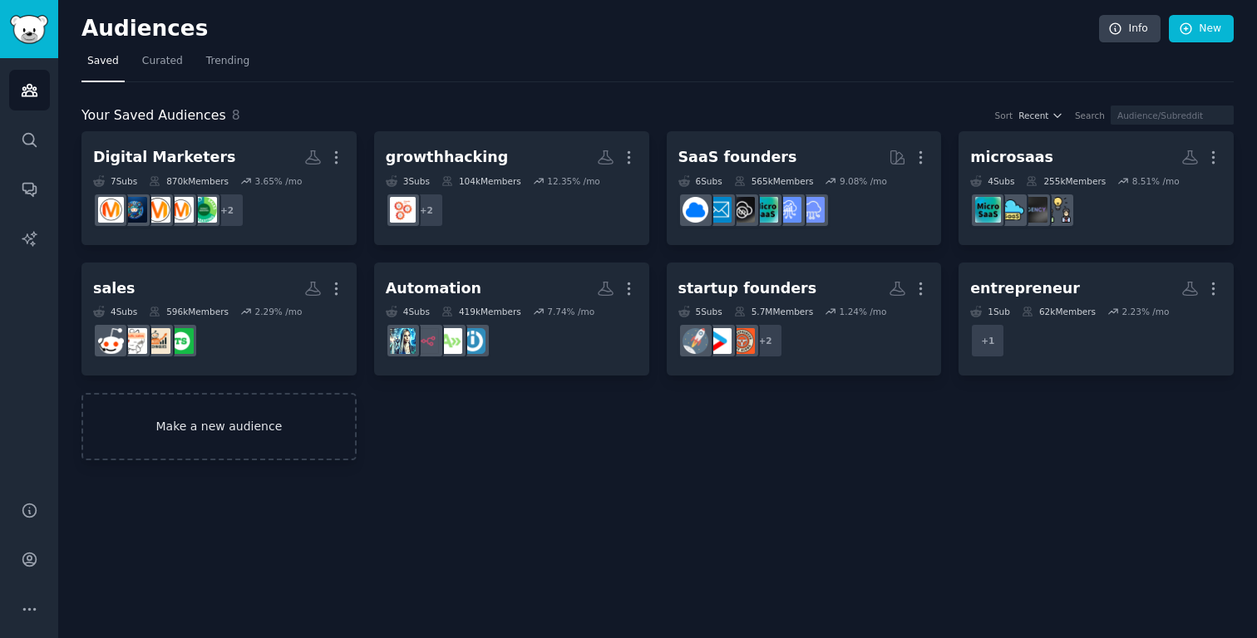
click at [243, 431] on link "Make a new audience" at bounding box center [218, 426] width 275 height 67
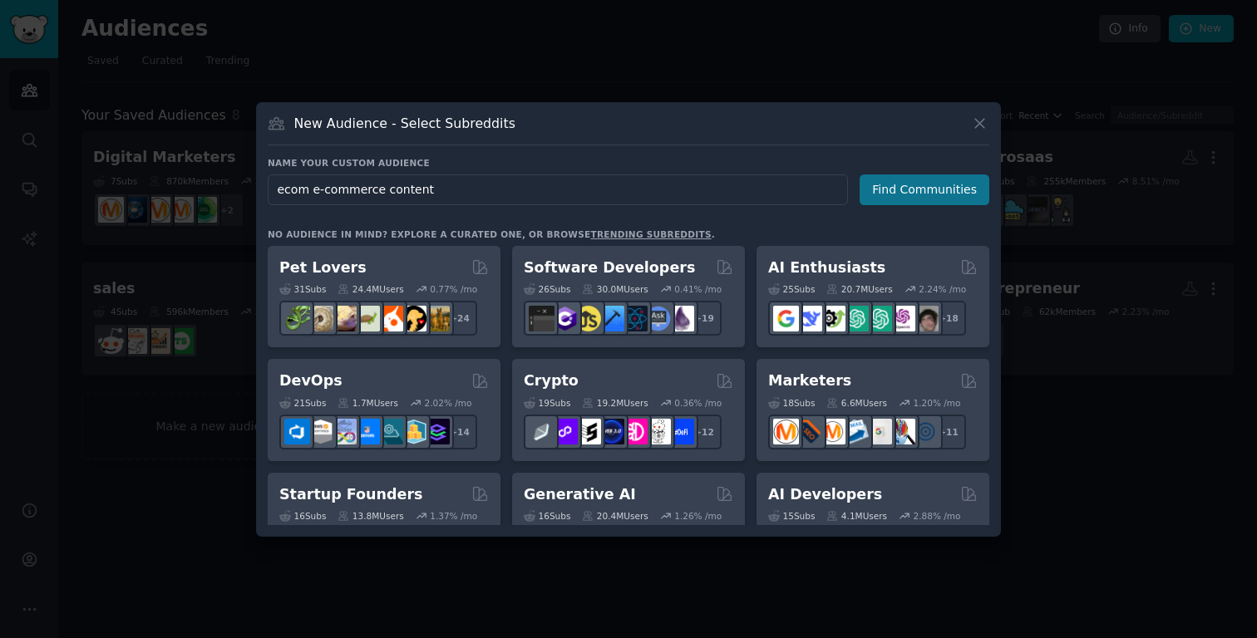
type input "ecom e-commerce content"
click at [938, 190] on button "Find Communities" at bounding box center [925, 190] width 130 height 31
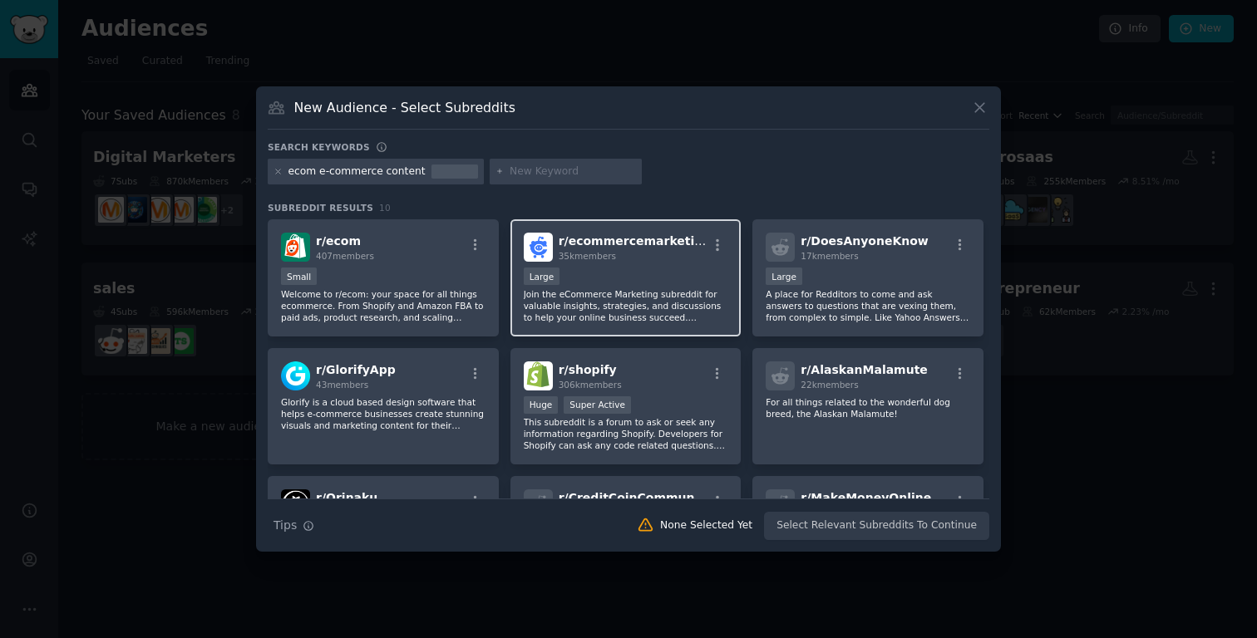
click at [688, 254] on div "35k members" at bounding box center [633, 256] width 149 height 12
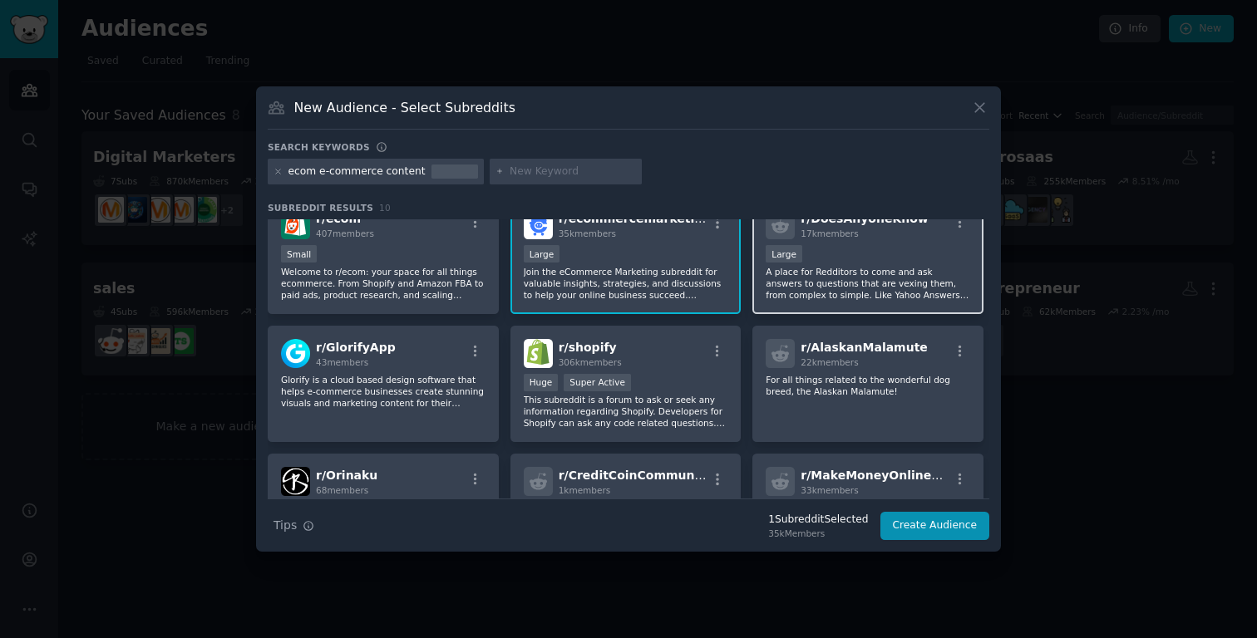
scroll to position [15, 0]
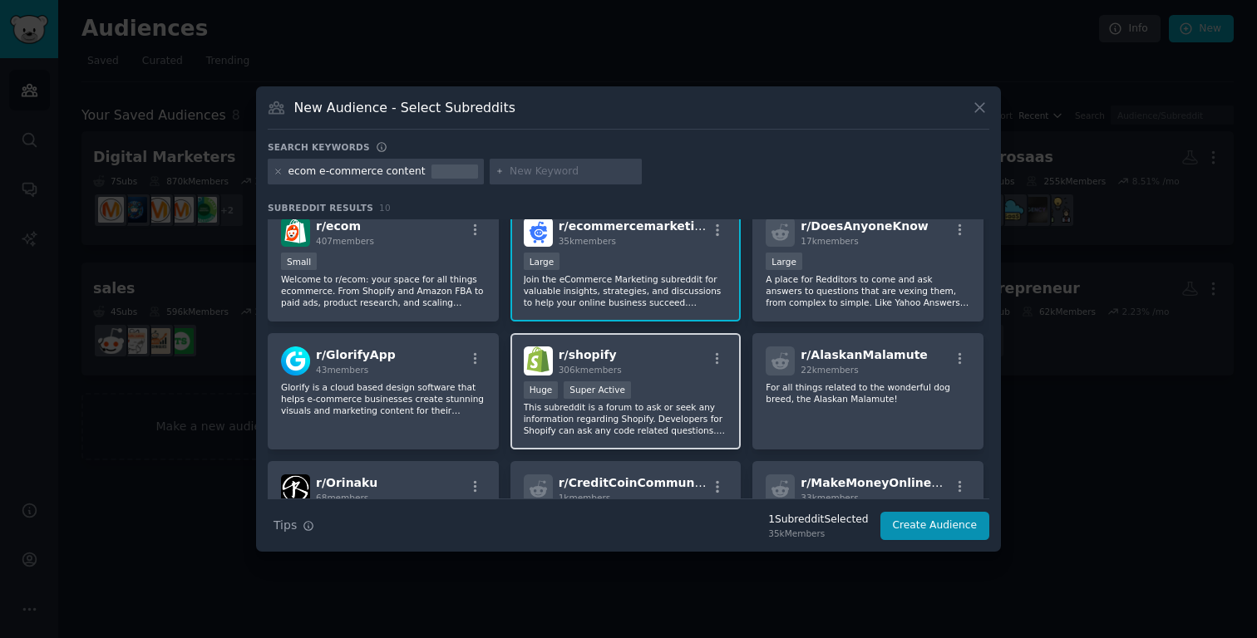
click at [650, 363] on div "r/ shopify 306k members" at bounding box center [626, 361] width 205 height 29
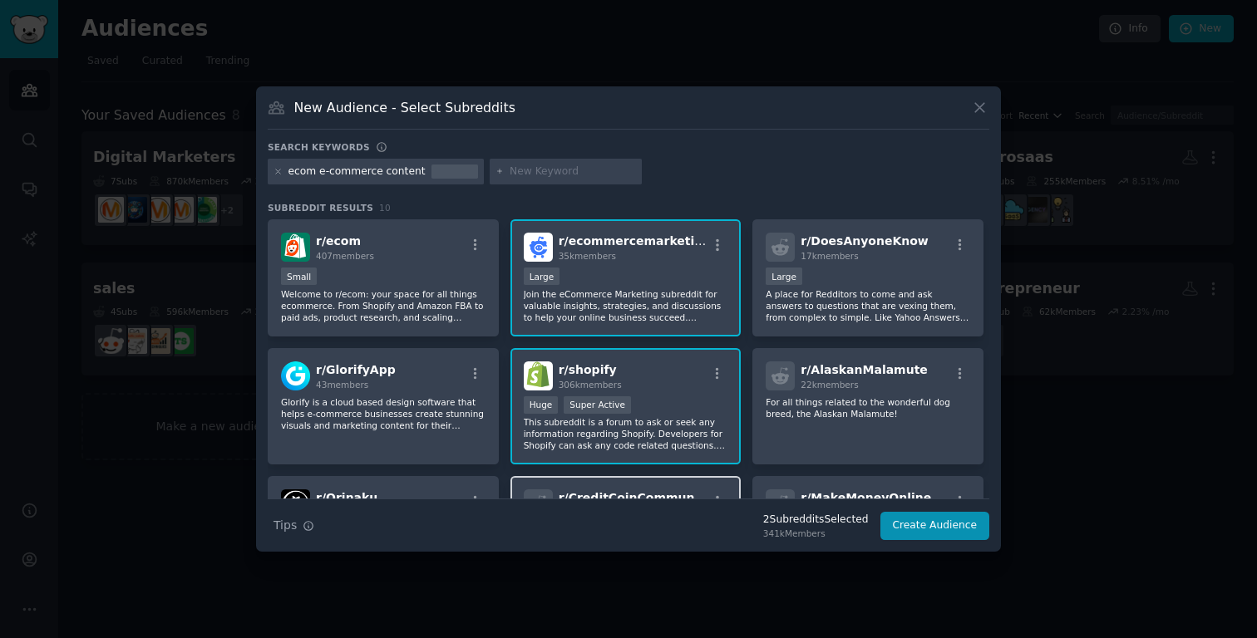
scroll to position [0, 0]
click at [403, 168] on div "ecom e-commerce content" at bounding box center [356, 172] width 137 height 15
click at [395, 170] on div "ecom e-commerce content" at bounding box center [356, 172] width 137 height 15
click at [407, 176] on div "ecom e-commerce content" at bounding box center [356, 172] width 137 height 15
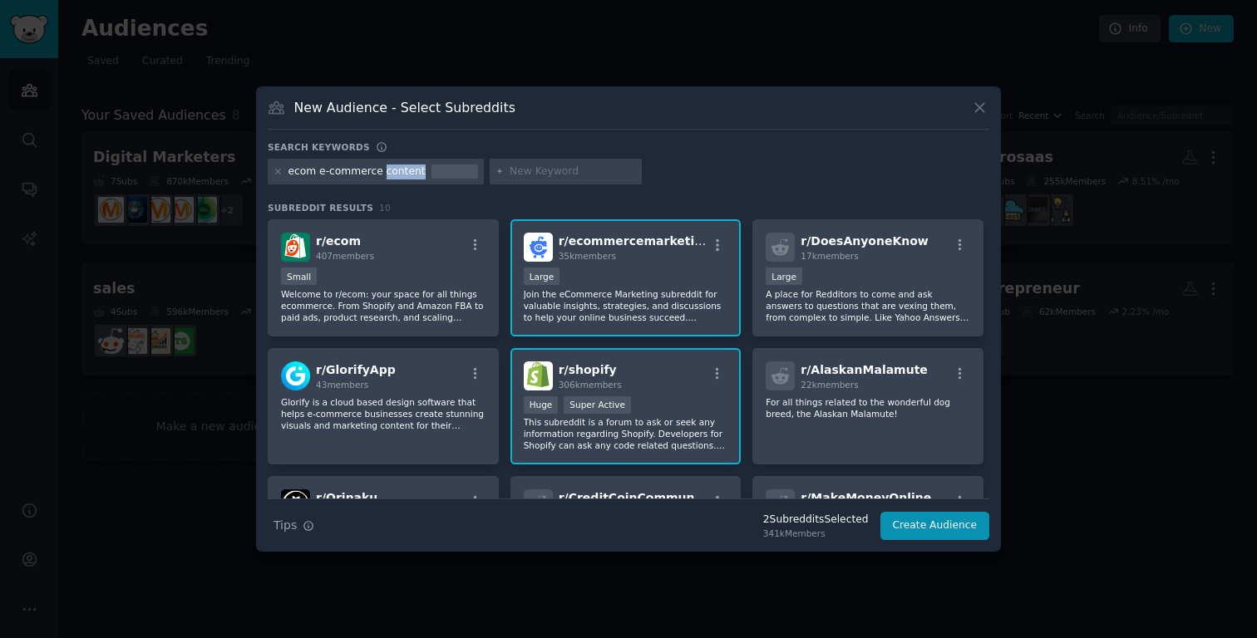
click at [407, 176] on div "ecom e-commerce content" at bounding box center [356, 172] width 137 height 15
click at [283, 173] on div "ecom e-commerce content" at bounding box center [376, 172] width 216 height 27
click at [274, 172] on icon at bounding box center [278, 171] width 9 height 9
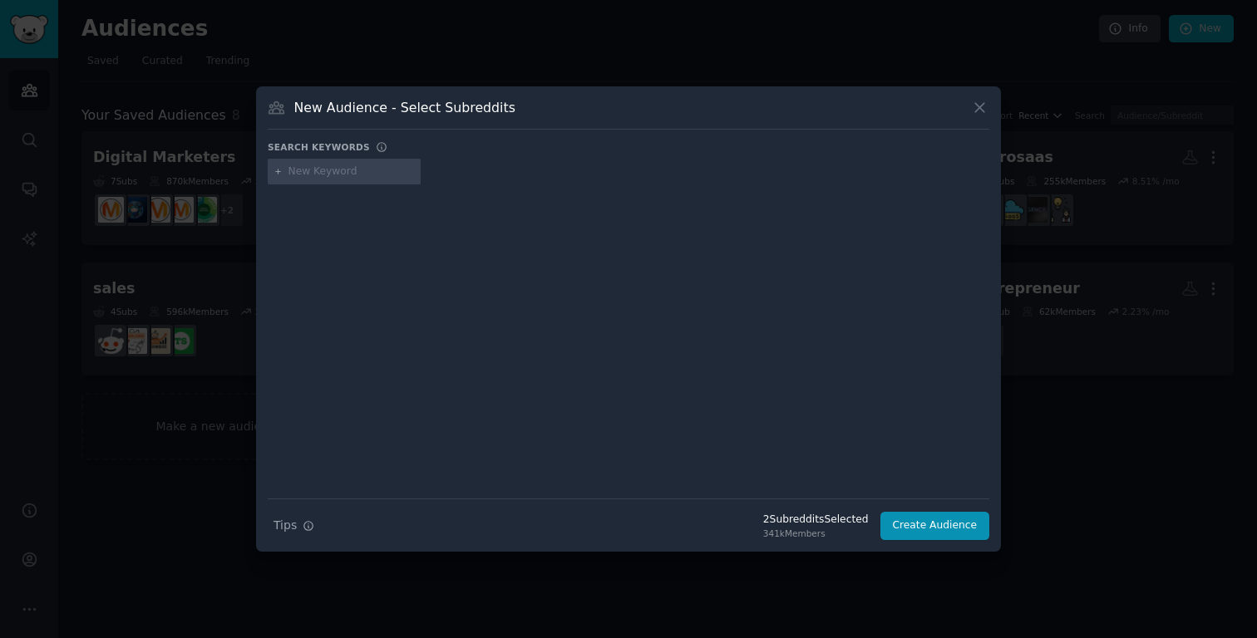
click at [326, 178] on input "text" at bounding box center [351, 172] width 126 height 15
type input "ecom ecommerce e-commerce"
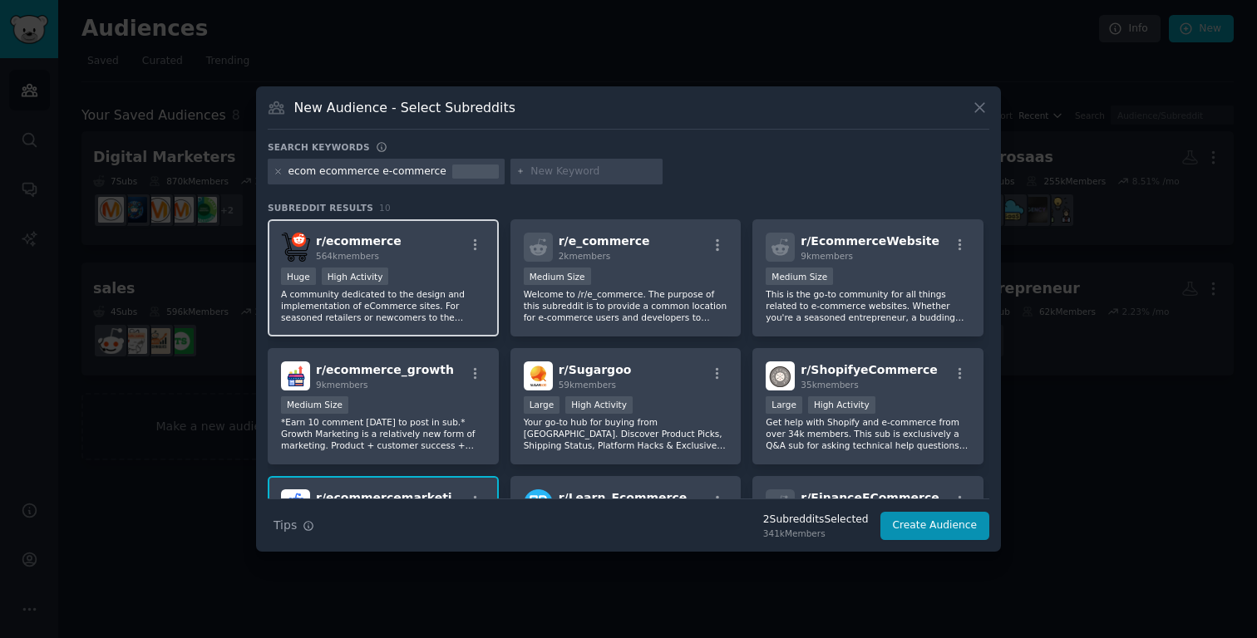
click at [431, 273] on div "Huge High Activity" at bounding box center [383, 278] width 205 height 21
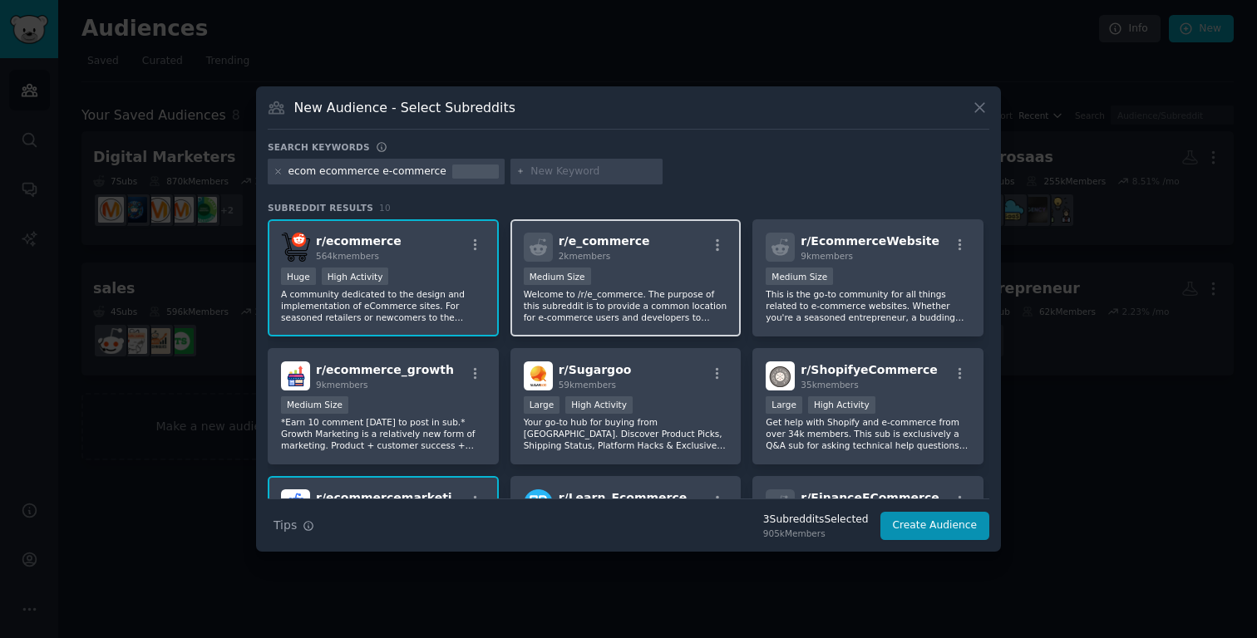
click at [658, 263] on div "r/ e_commerce 2k members Medium Size Welcome to /r/e_commerce. The purpose of t…" at bounding box center [625, 277] width 231 height 117
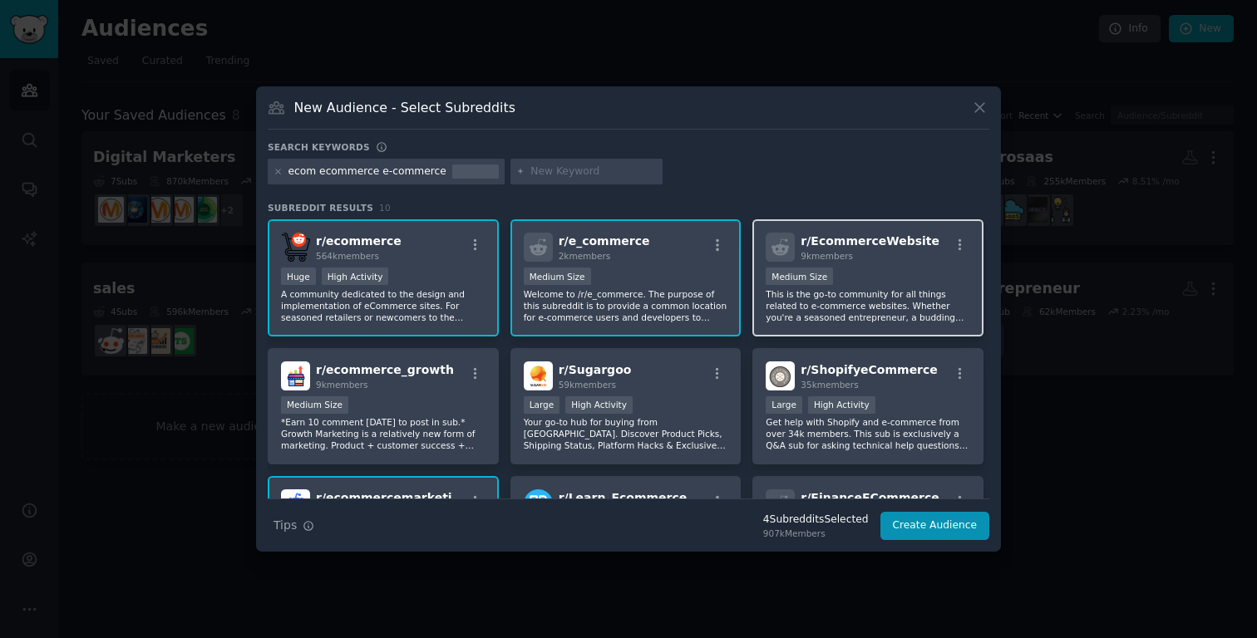
click at [900, 270] on div "1000 - 10,000 members Medium Size" at bounding box center [868, 278] width 205 height 21
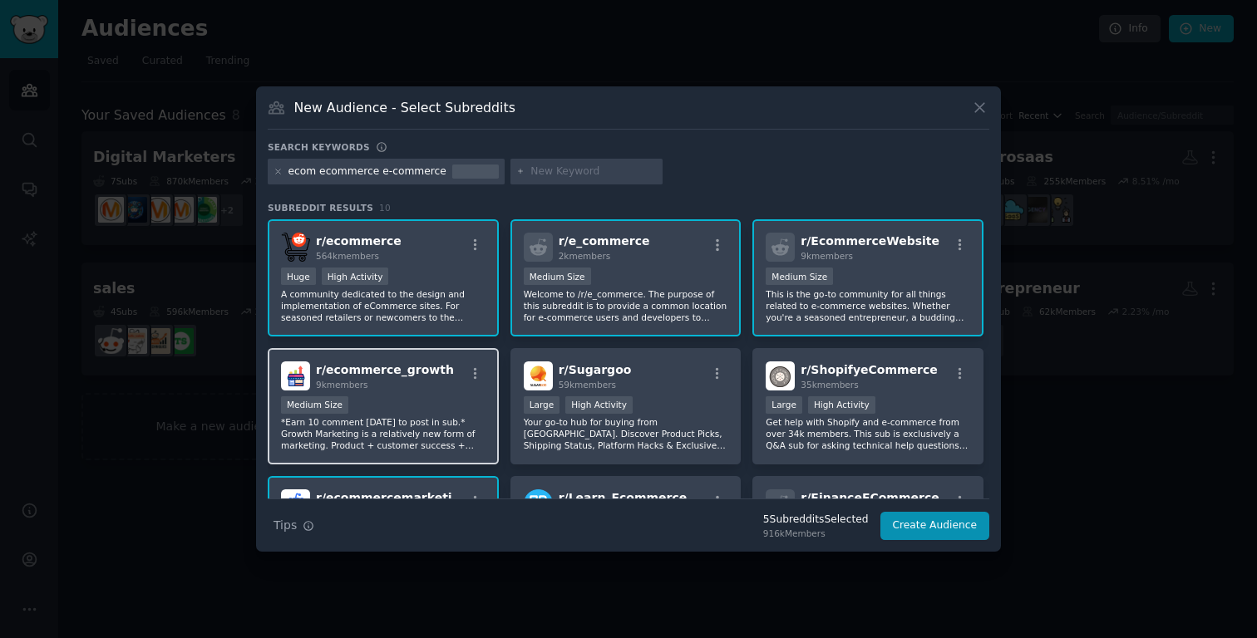
click at [422, 401] on div "Medium Size" at bounding box center [383, 407] width 205 height 21
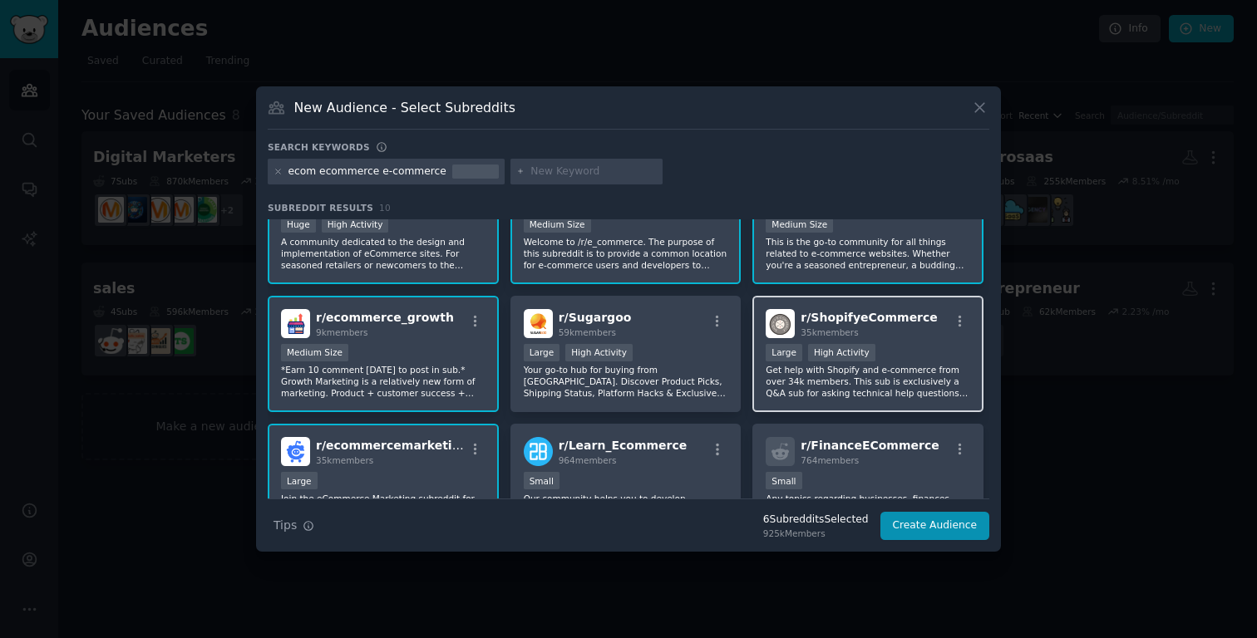
scroll to position [80, 0]
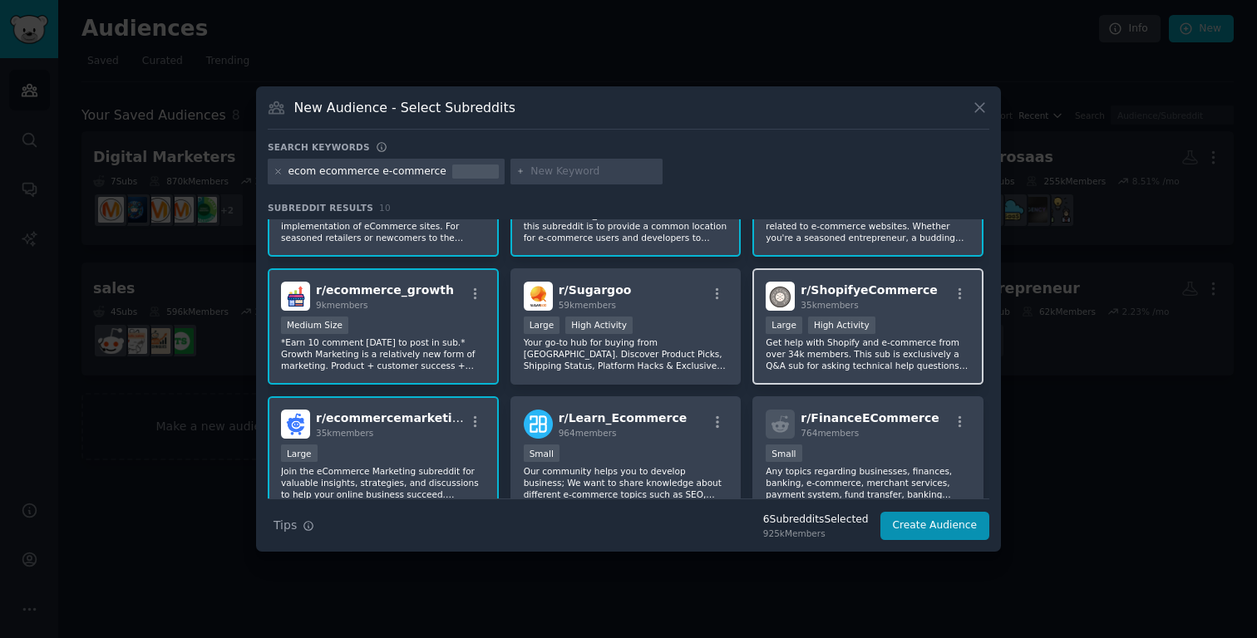
click at [893, 320] on div "Large High Activity" at bounding box center [868, 327] width 205 height 21
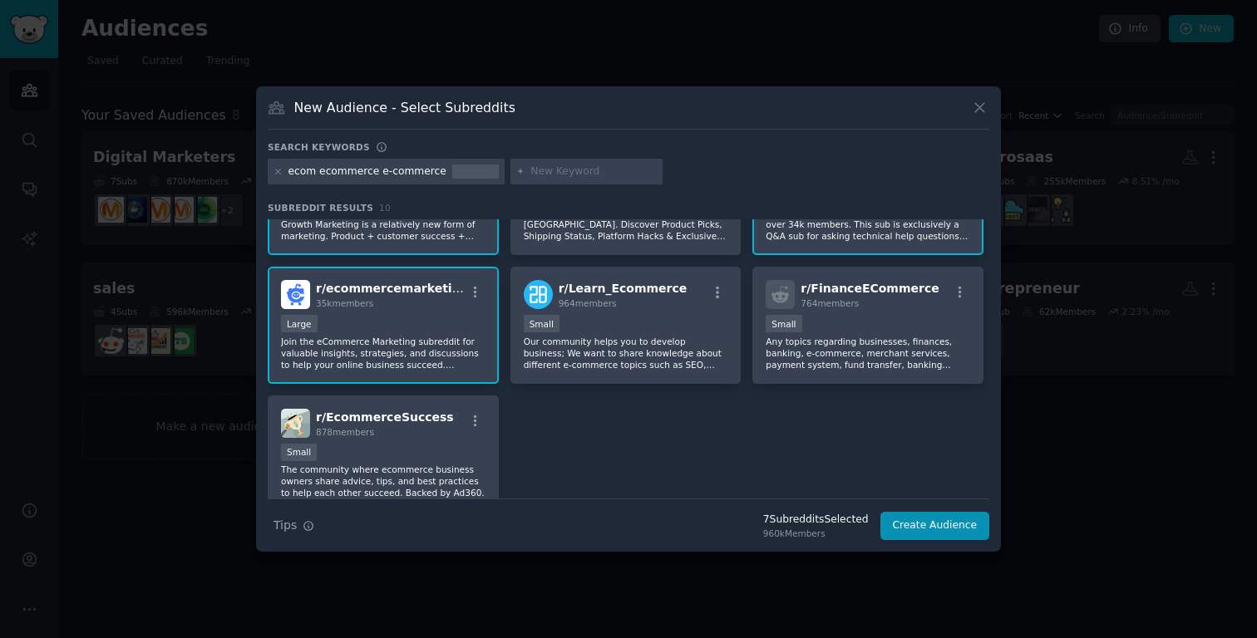
scroll to position [214, 0]
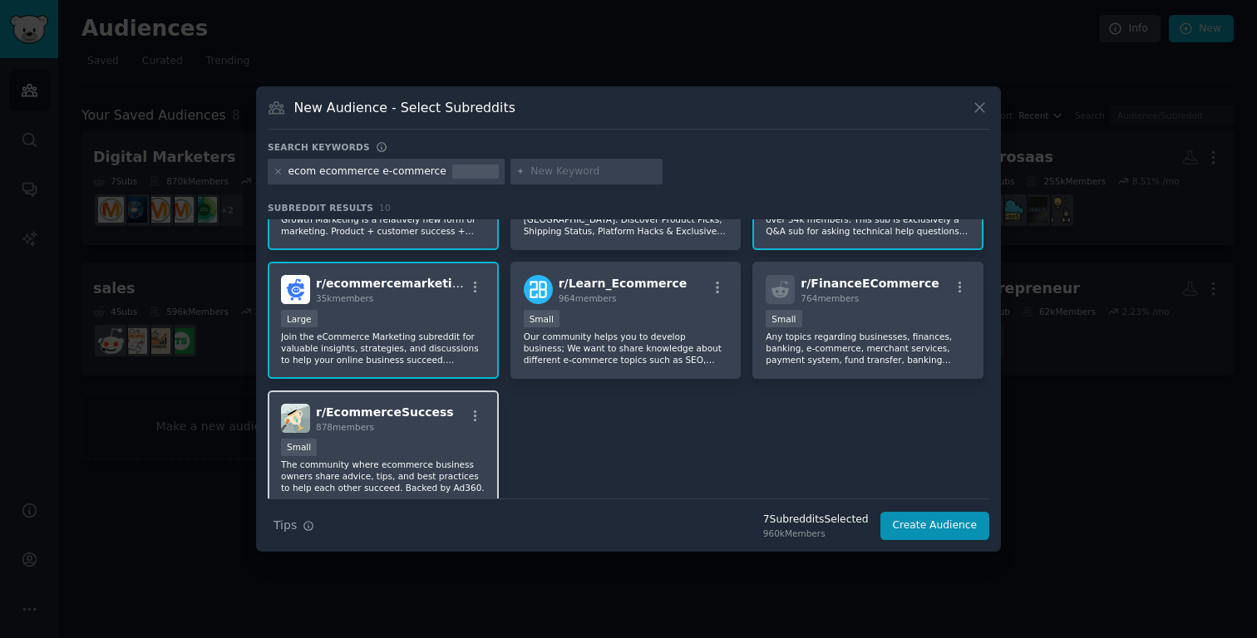
click at [446, 451] on div "Small" at bounding box center [383, 449] width 205 height 21
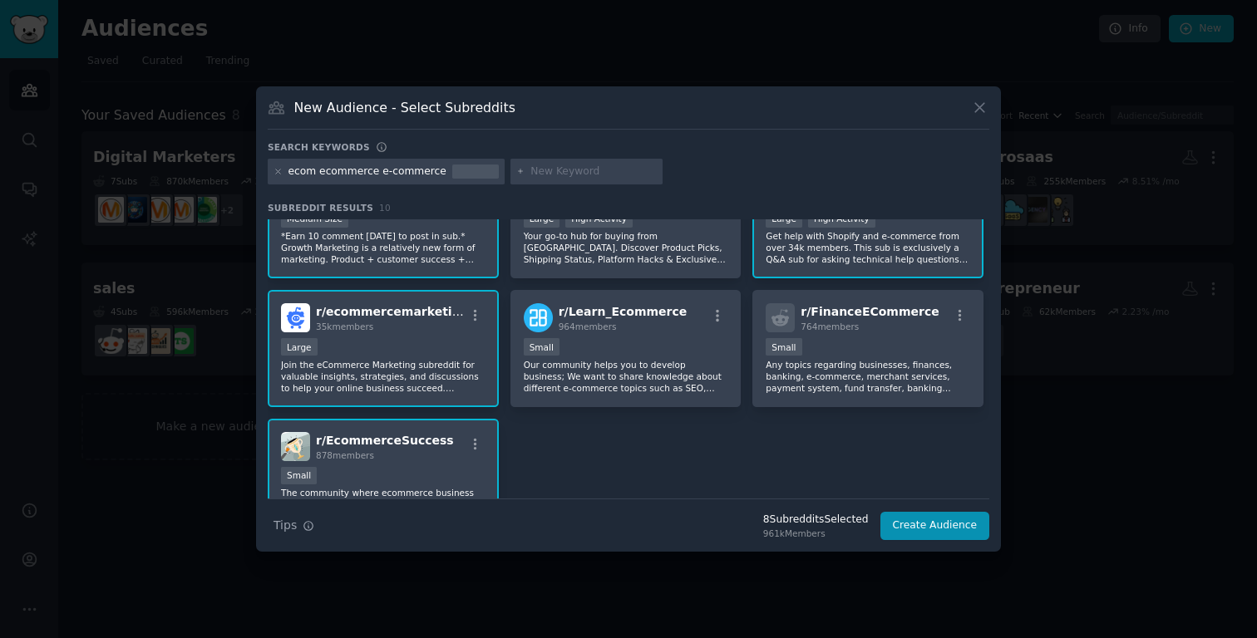
scroll to position [185, 0]
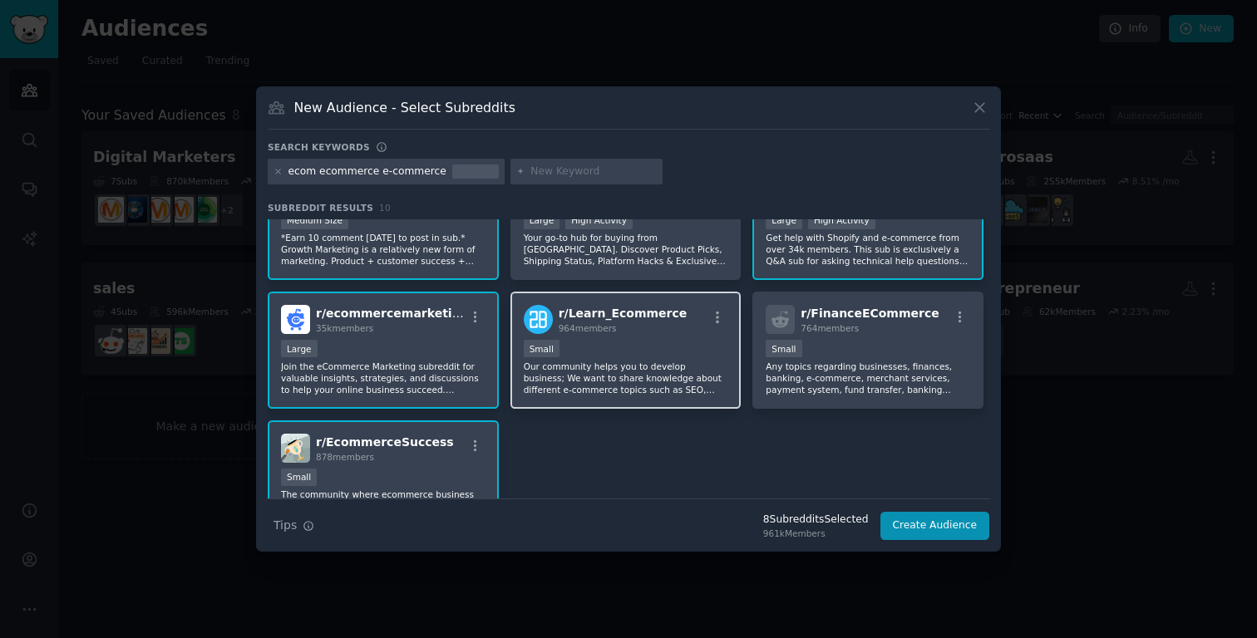
click at [670, 349] on div "Small" at bounding box center [626, 350] width 205 height 21
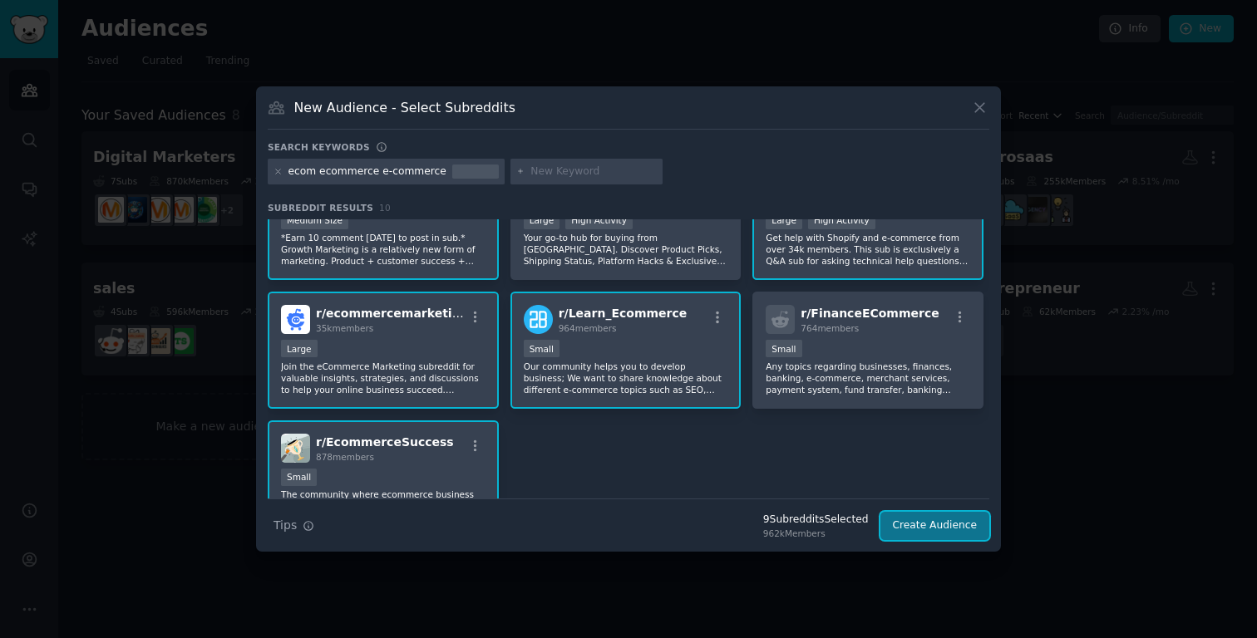
click at [924, 526] on button "Create Audience" at bounding box center [935, 526] width 110 height 28
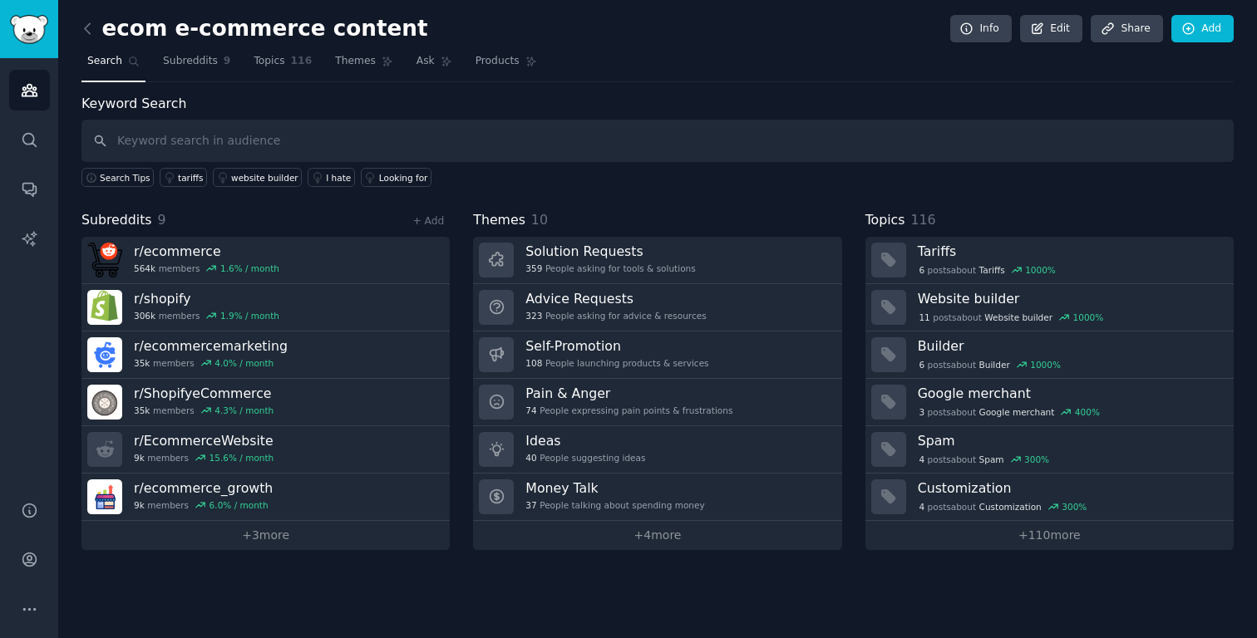
click at [207, 39] on h2 "ecom e-commerce content" at bounding box center [254, 29] width 347 height 27
click at [209, 31] on h2 "ecom e-commerce content" at bounding box center [254, 29] width 347 height 27
click at [1042, 27] on icon at bounding box center [1037, 29] width 15 height 15
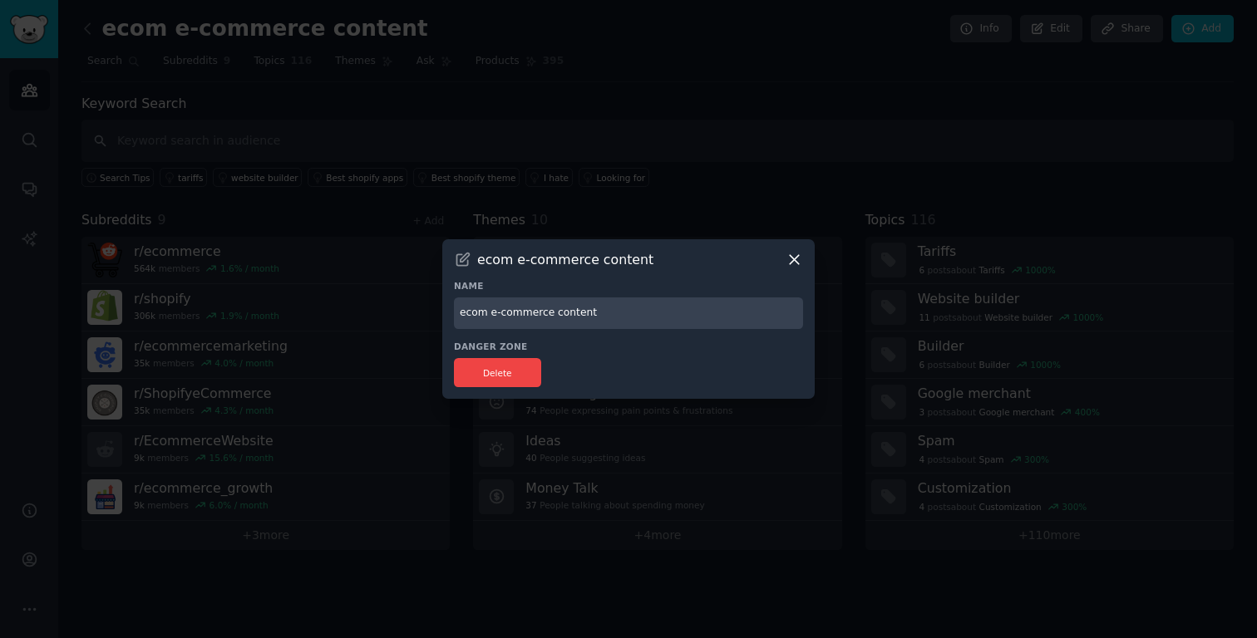
click at [515, 318] on input "ecom e-commerce content" at bounding box center [628, 314] width 349 height 32
type input "ECOM"
click at [481, 370] on button "Delete" at bounding box center [497, 372] width 87 height 29
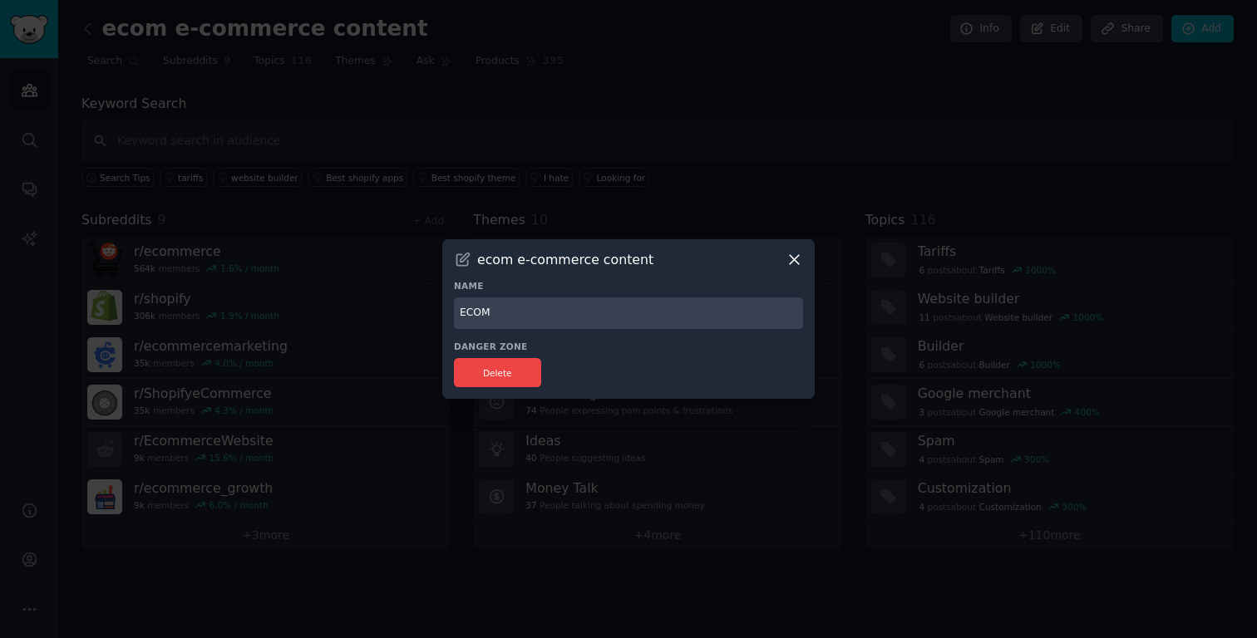
click at [796, 261] on icon at bounding box center [794, 259] width 9 height 9
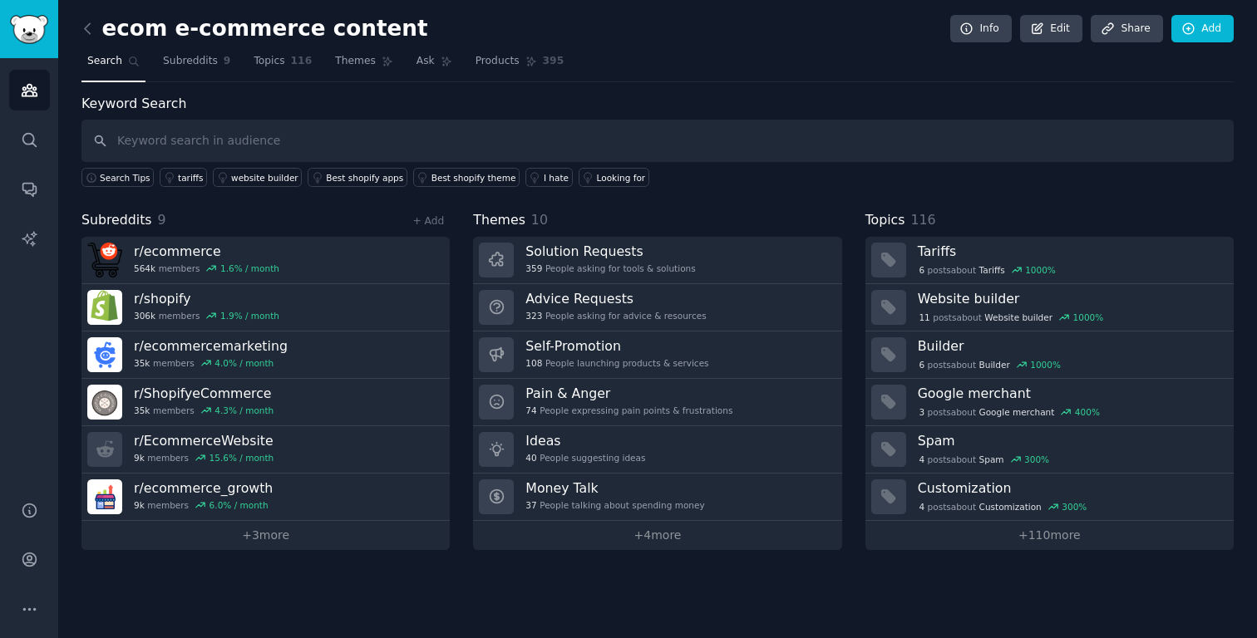
click at [194, 30] on h2 "ecom e-commerce content" at bounding box center [254, 29] width 347 height 27
click at [1053, 27] on link "Edit" at bounding box center [1051, 29] width 62 height 28
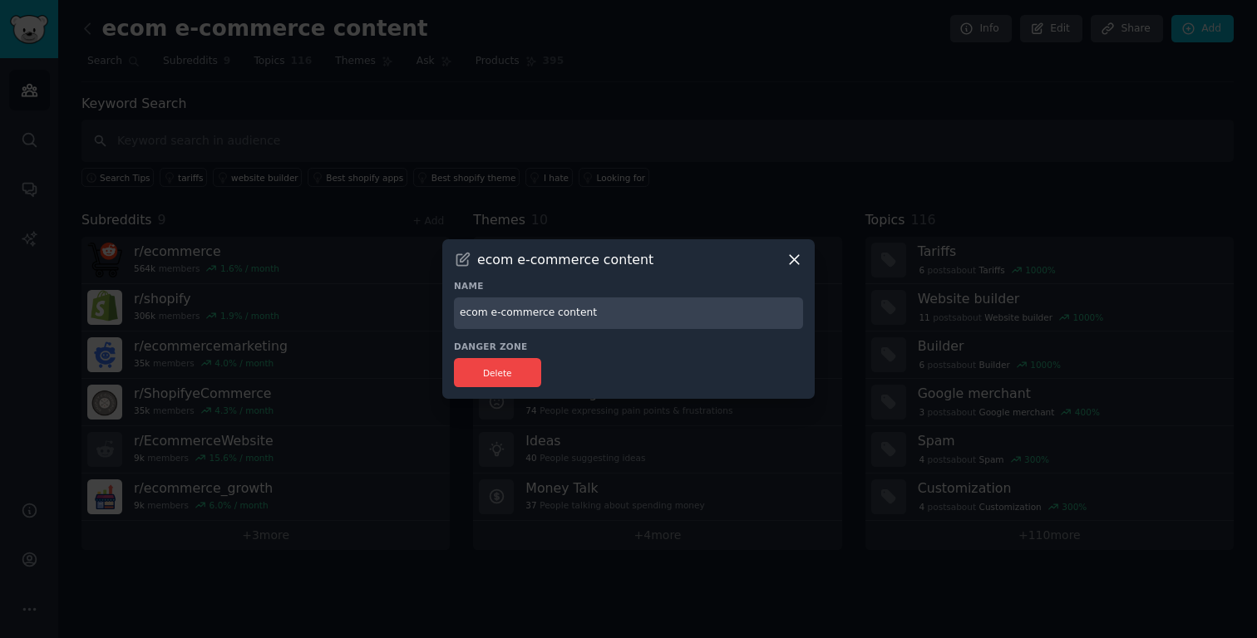
click at [546, 316] on input "ecom e-commerce content" at bounding box center [628, 314] width 349 height 32
type input "ECOM"
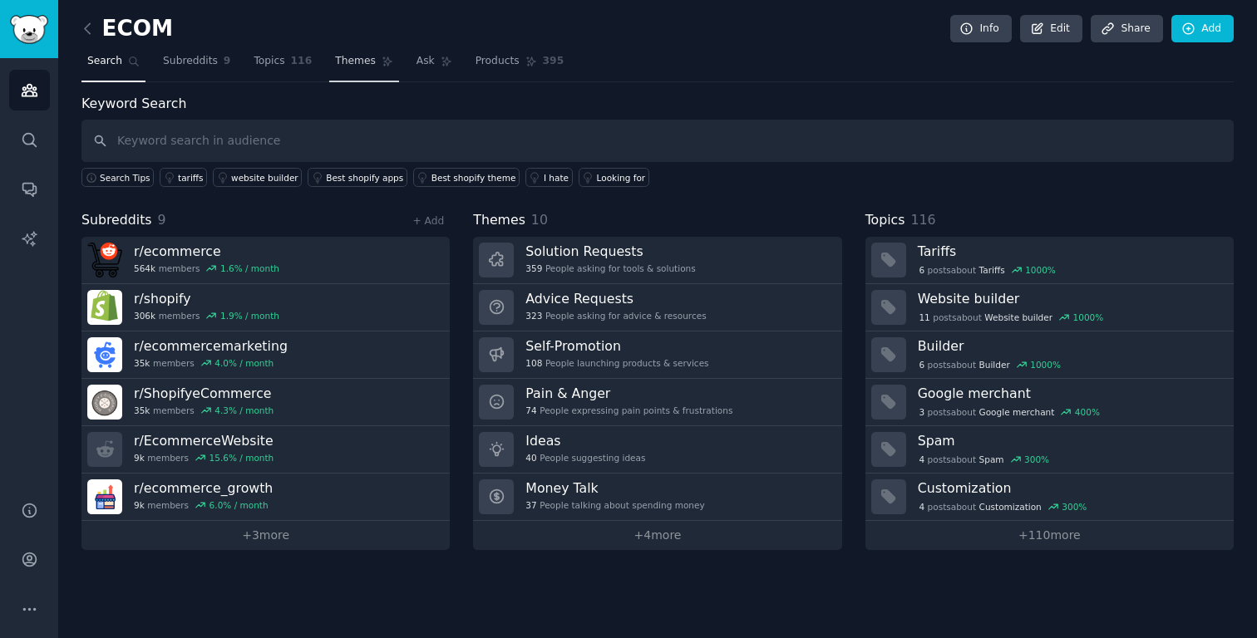
click at [349, 60] on span "Themes" at bounding box center [355, 61] width 41 height 15
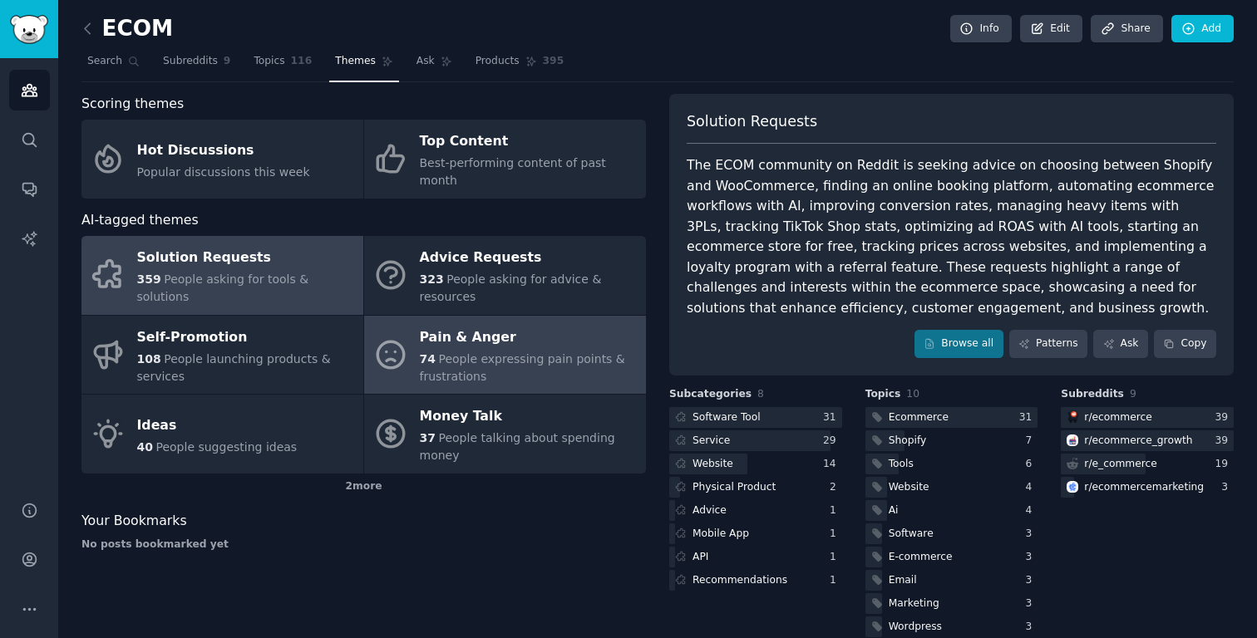
click at [520, 352] on span "People expressing pain points & frustrations" at bounding box center [522, 367] width 205 height 31
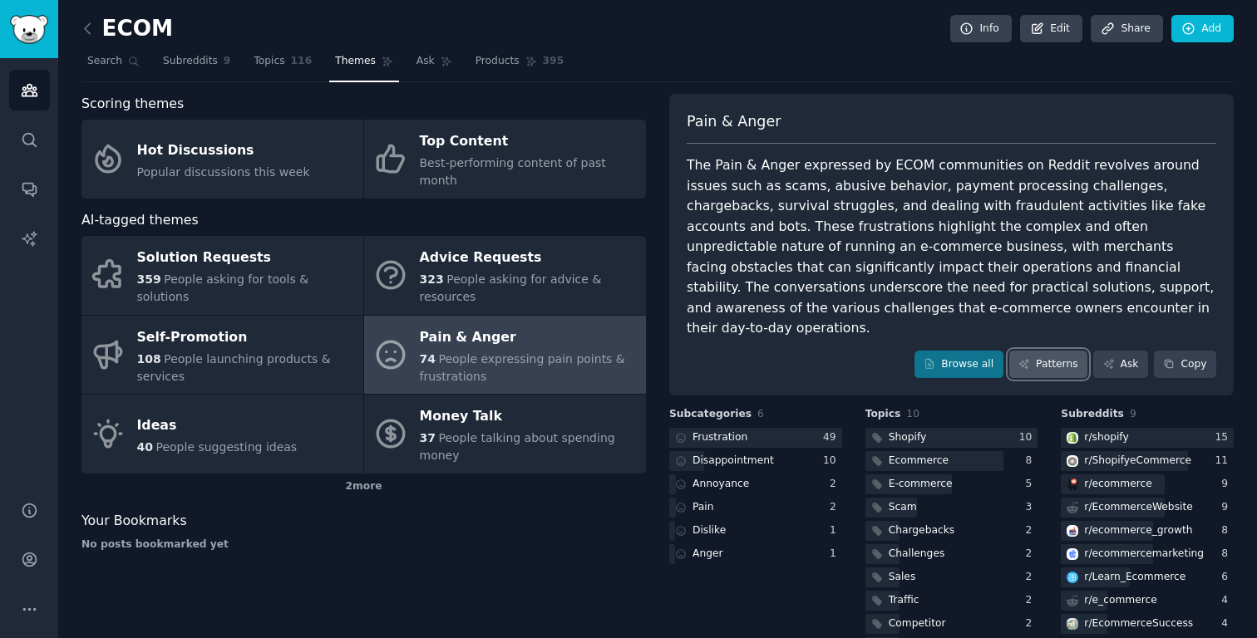
click at [1057, 351] on link "Patterns" at bounding box center [1048, 365] width 78 height 28
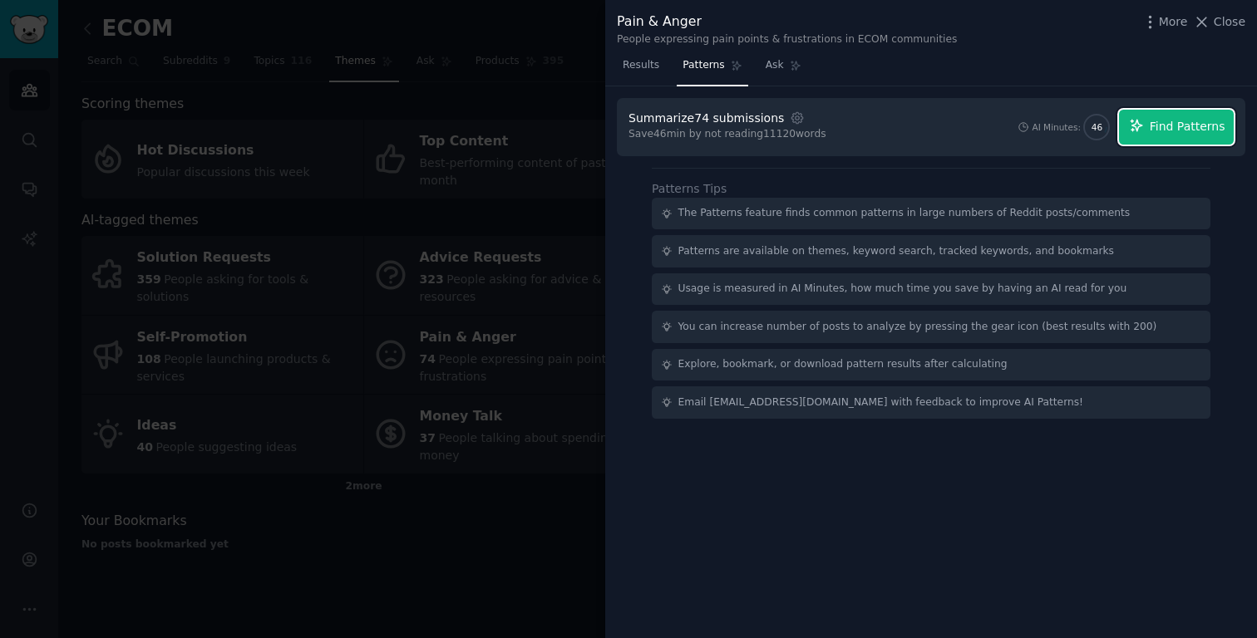
click at [1166, 126] on span "Find Patterns" at bounding box center [1188, 126] width 76 height 17
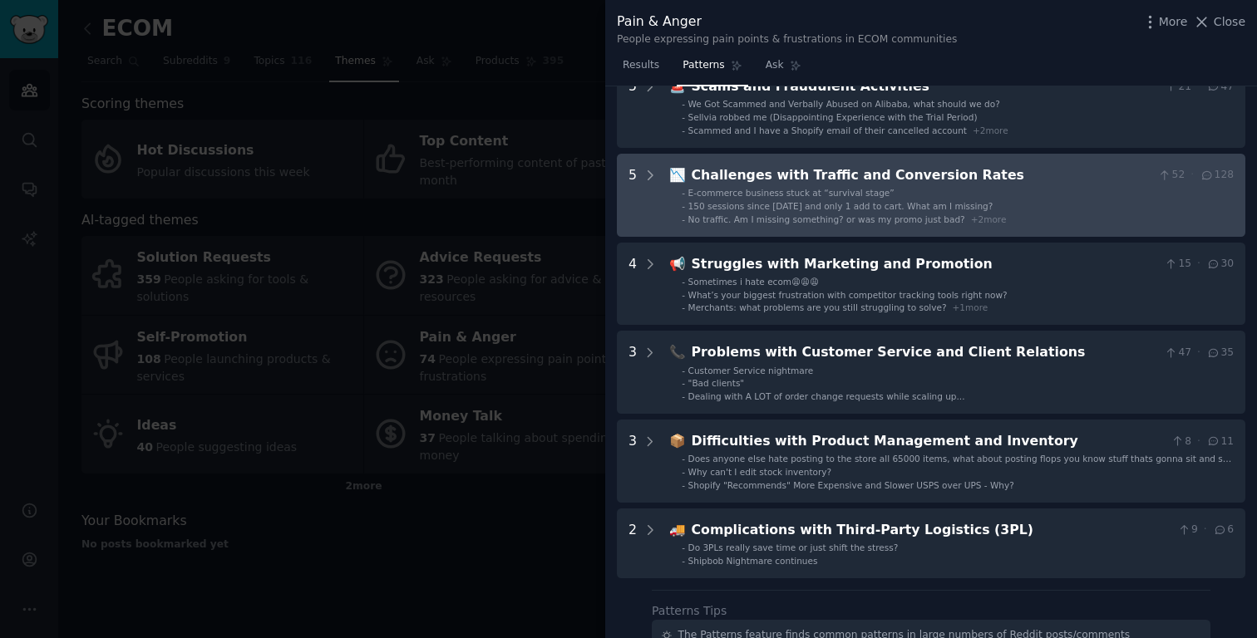
scroll to position [278, 0]
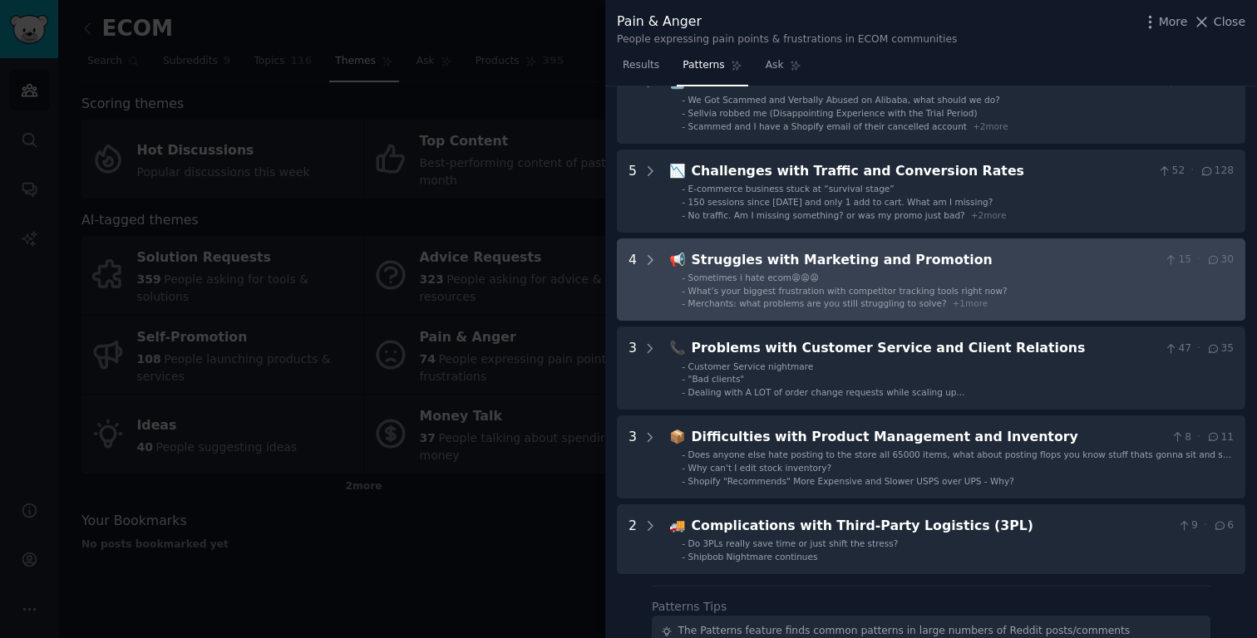
click at [897, 256] on div "Struggles with Marketing and Promotion" at bounding box center [925, 260] width 466 height 21
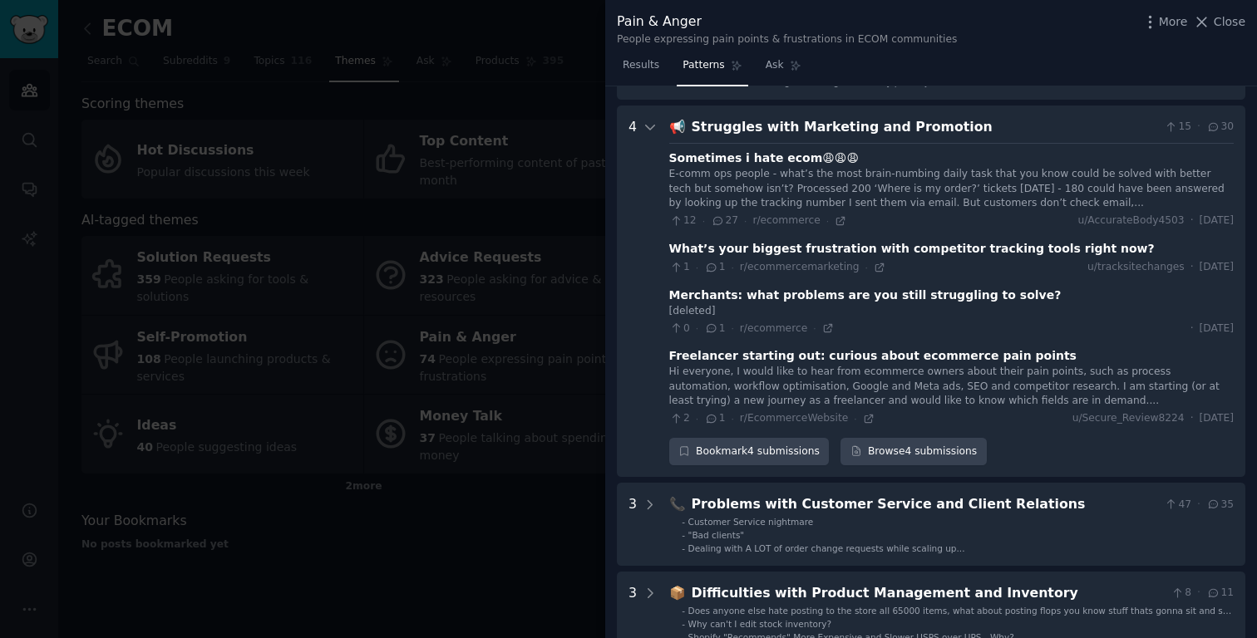
scroll to position [431, 0]
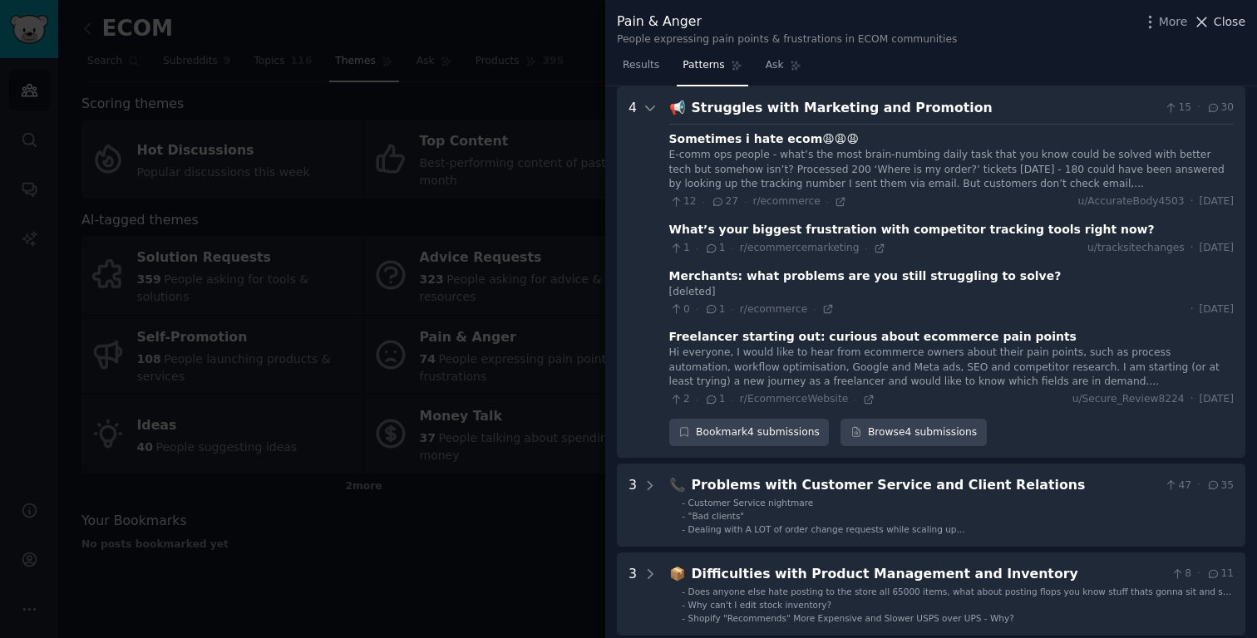
click at [1233, 22] on span "Close" at bounding box center [1230, 21] width 32 height 17
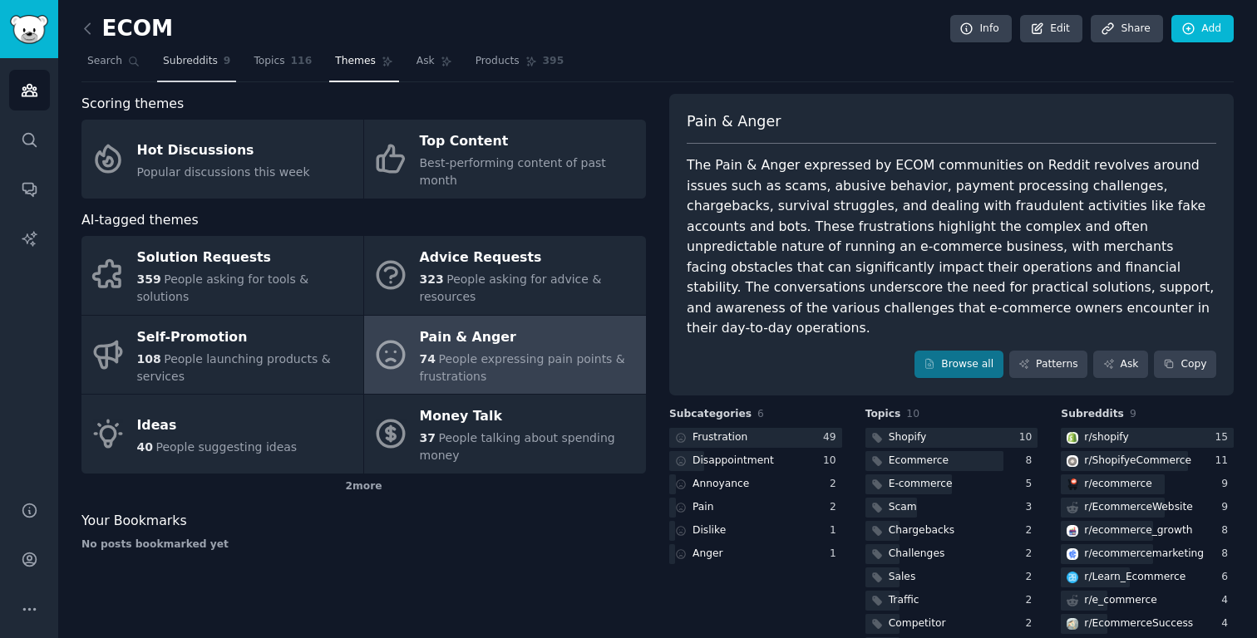
click at [190, 58] on span "Subreddits" at bounding box center [190, 61] width 55 height 15
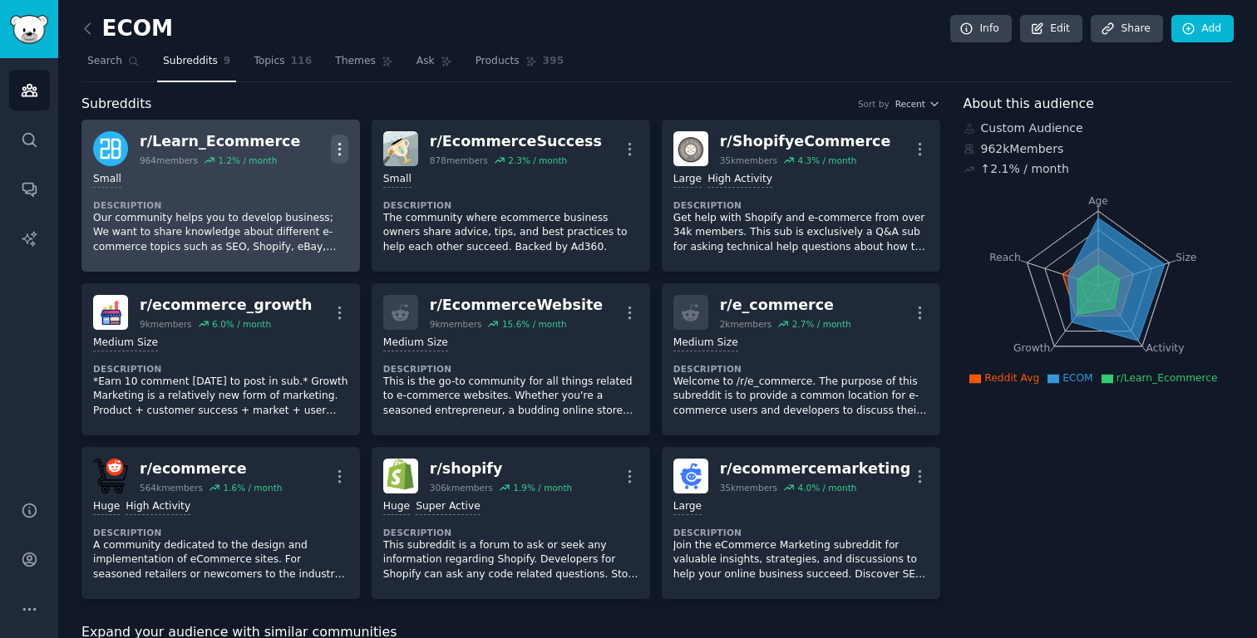
click at [338, 148] on icon "button" at bounding box center [339, 149] width 2 height 12
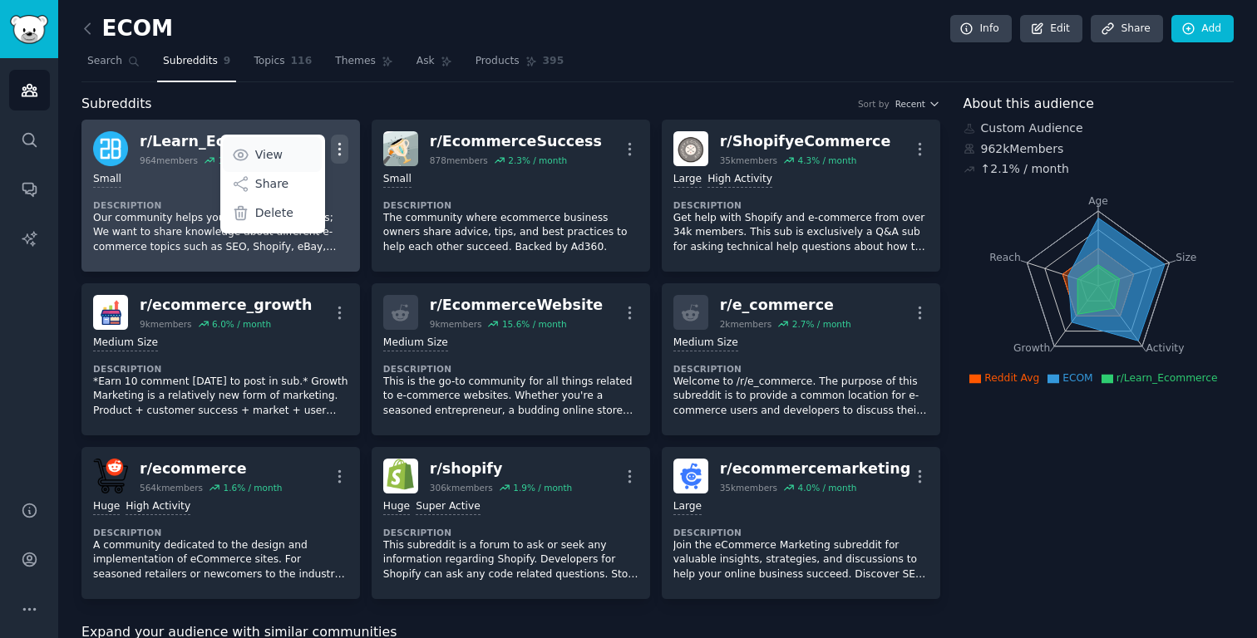
click at [270, 153] on p "View" at bounding box center [268, 154] width 27 height 17
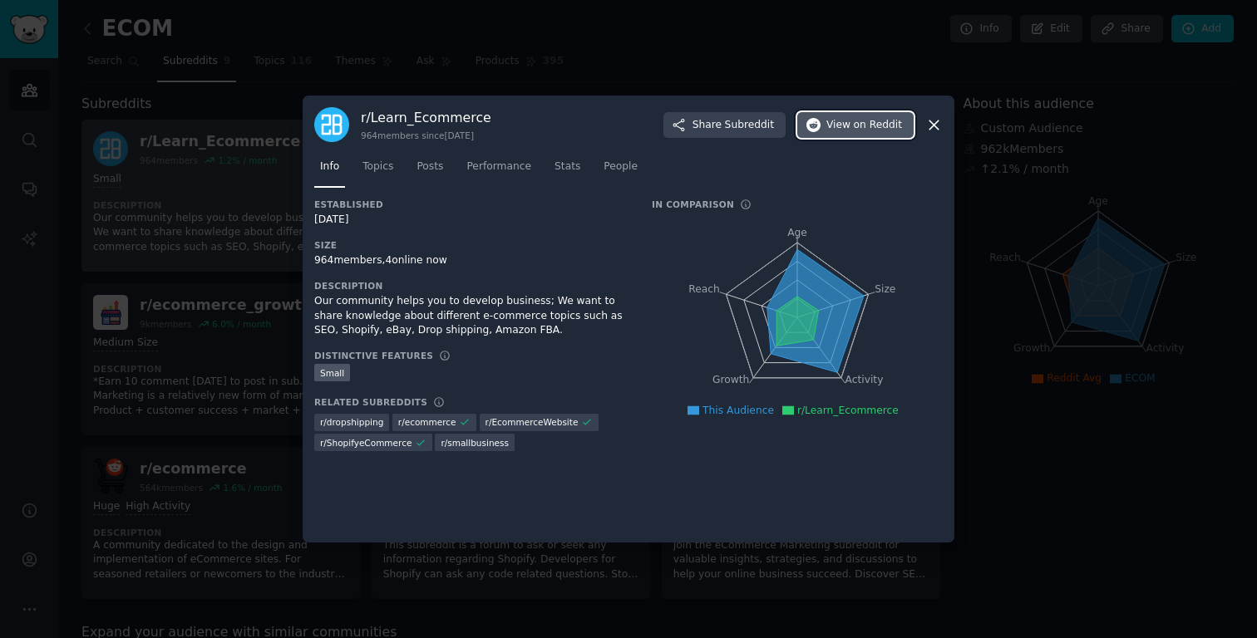
click at [840, 124] on span "View on Reddit" at bounding box center [864, 125] width 76 height 15
click at [940, 129] on icon at bounding box center [933, 124] width 17 height 17
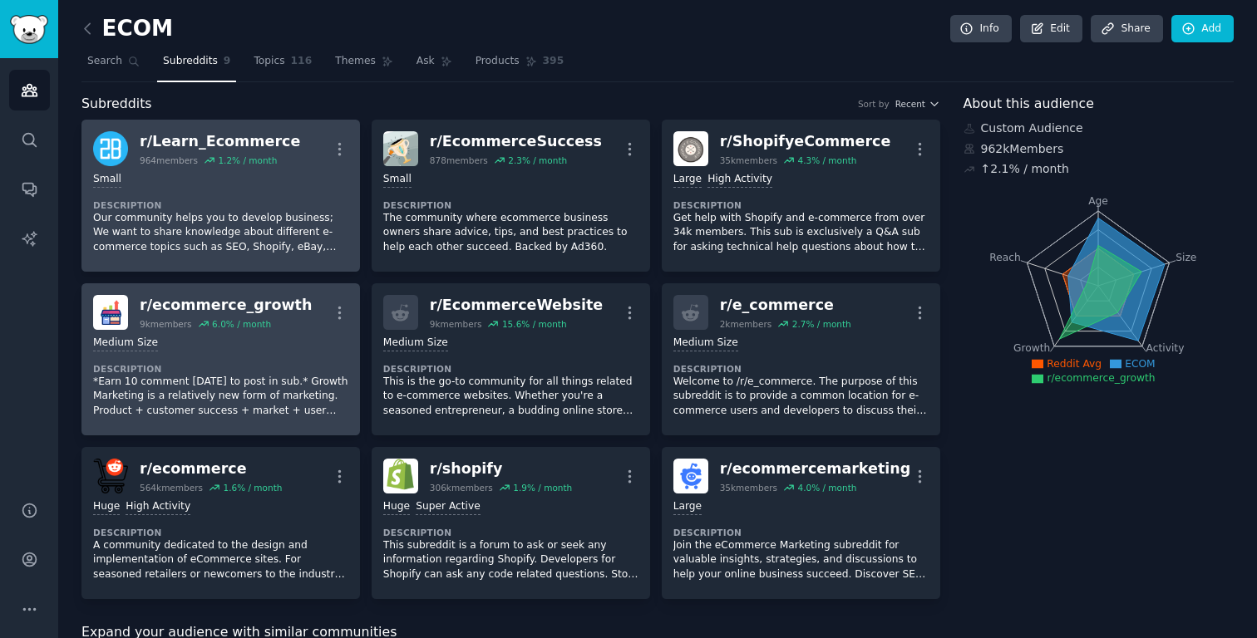
click at [260, 309] on div "r/ ecommerce_growth" at bounding box center [226, 305] width 172 height 21
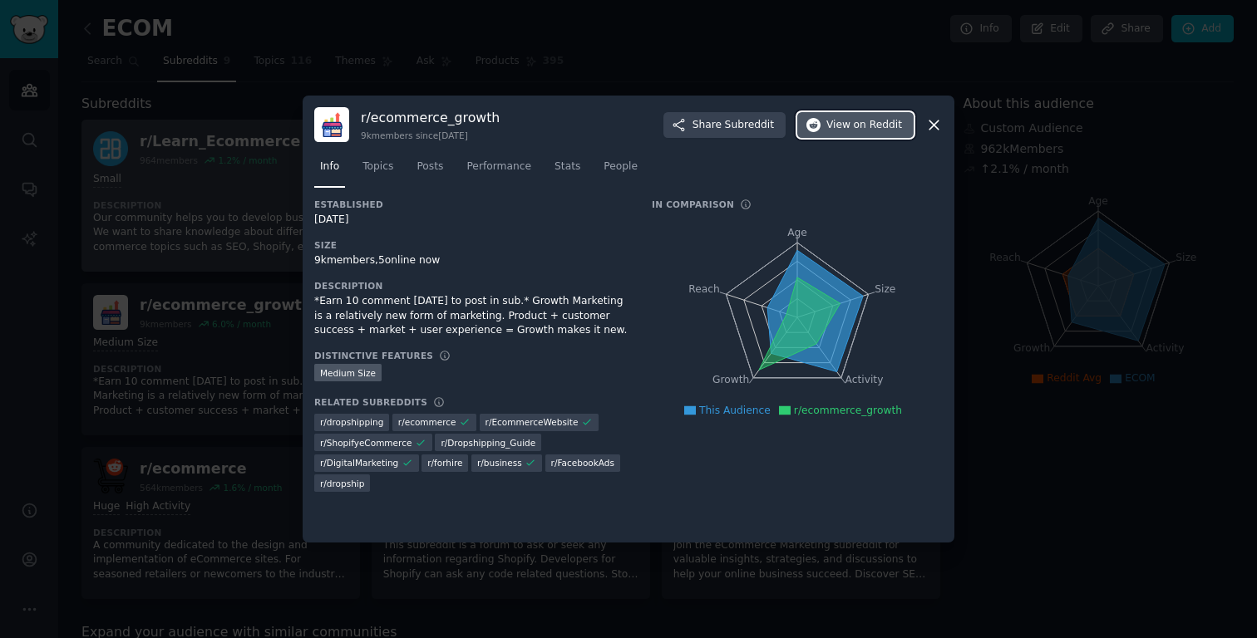
click at [847, 126] on span "View on Reddit" at bounding box center [864, 125] width 76 height 15
click at [935, 124] on icon at bounding box center [933, 125] width 9 height 9
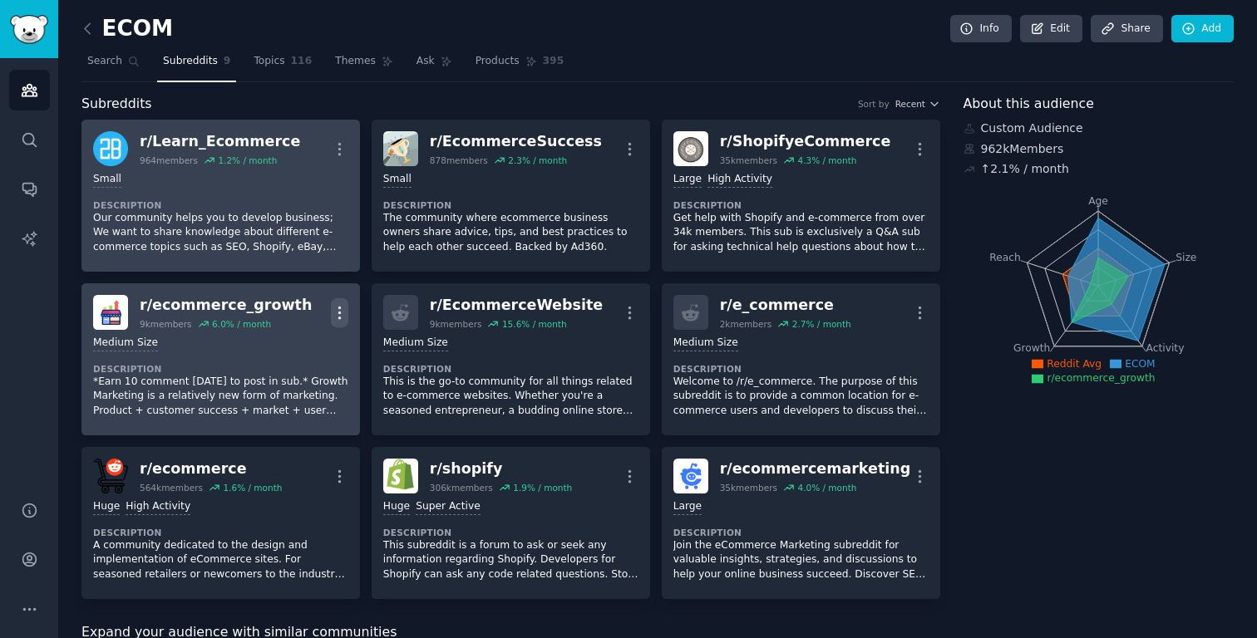
click at [338, 307] on icon "button" at bounding box center [339, 313] width 2 height 12
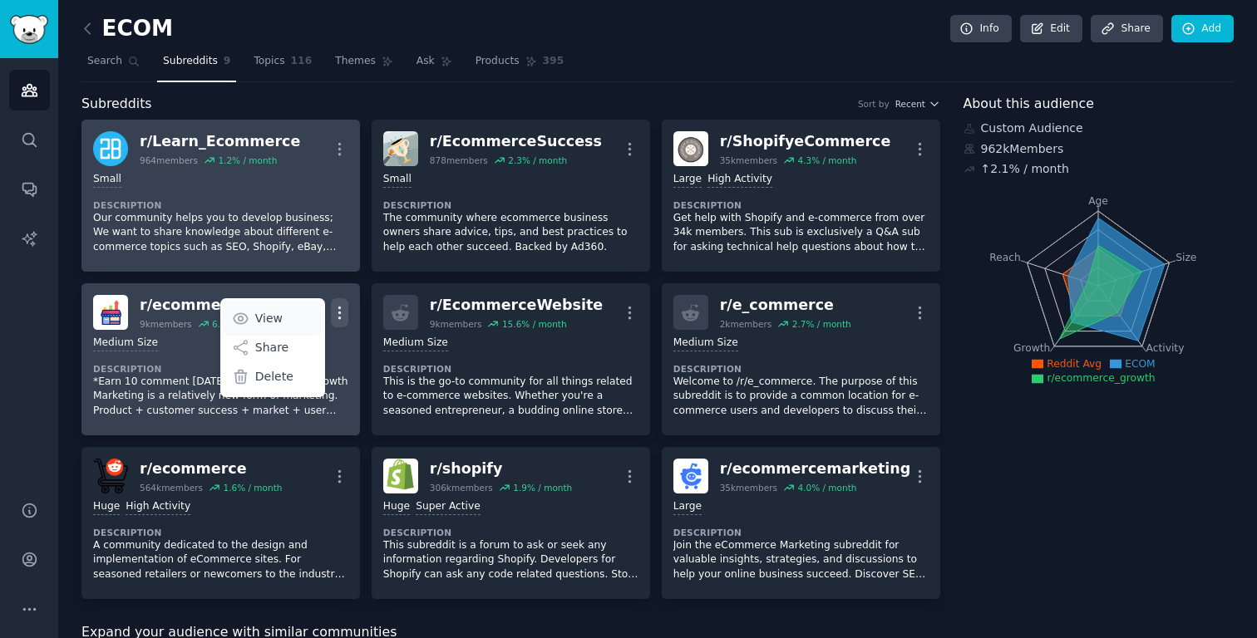
click at [267, 313] on p "View" at bounding box center [268, 318] width 27 height 17
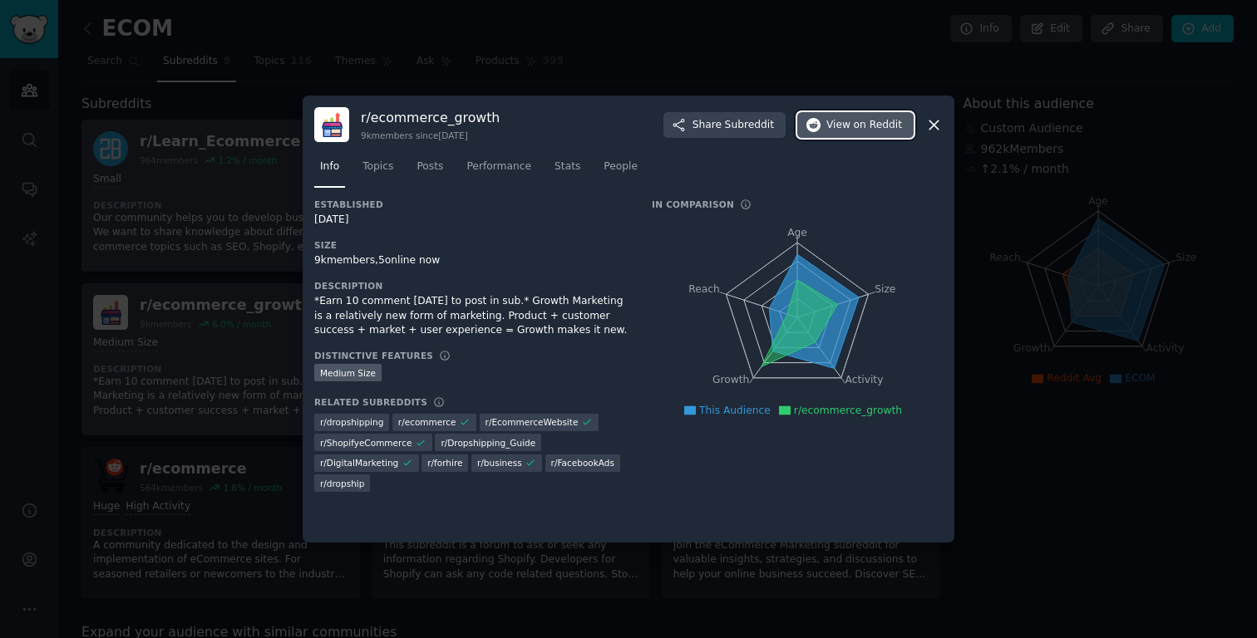
click at [847, 126] on span "View on Reddit" at bounding box center [864, 125] width 76 height 15
click at [935, 119] on icon at bounding box center [933, 124] width 17 height 17
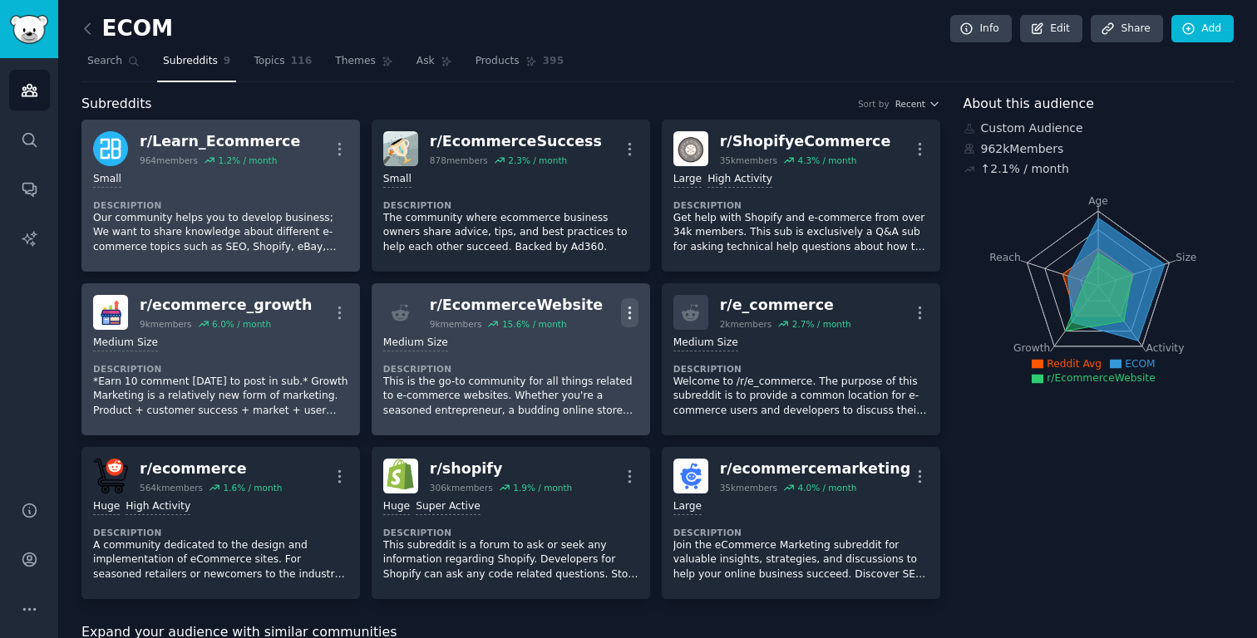
click at [628, 313] on icon "button" at bounding box center [629, 313] width 2 height 12
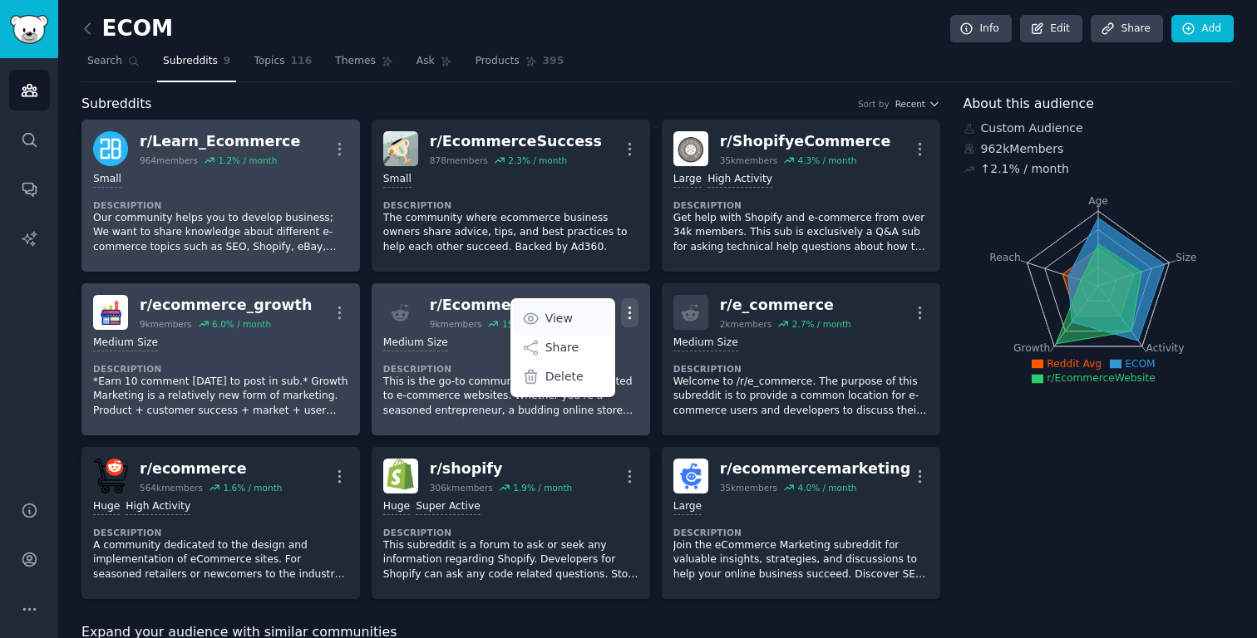
click at [577, 314] on link "View" at bounding box center [562, 318] width 99 height 35
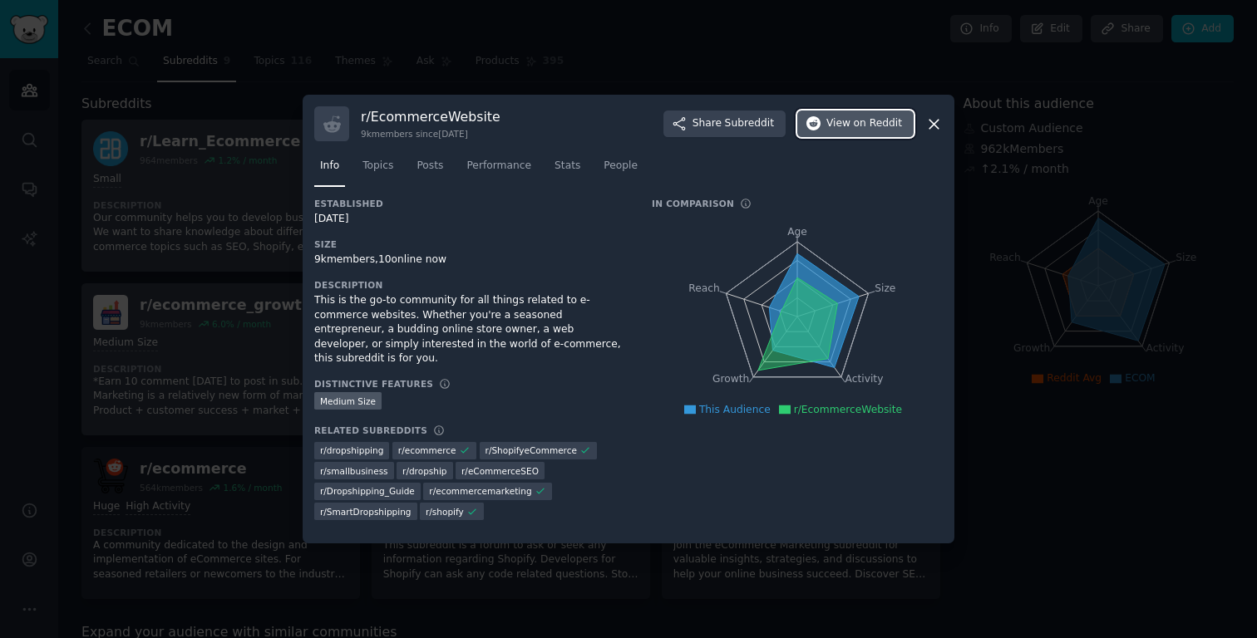
click at [857, 130] on span "on Reddit" at bounding box center [878, 123] width 48 height 15
click at [932, 126] on icon at bounding box center [933, 124] width 9 height 9
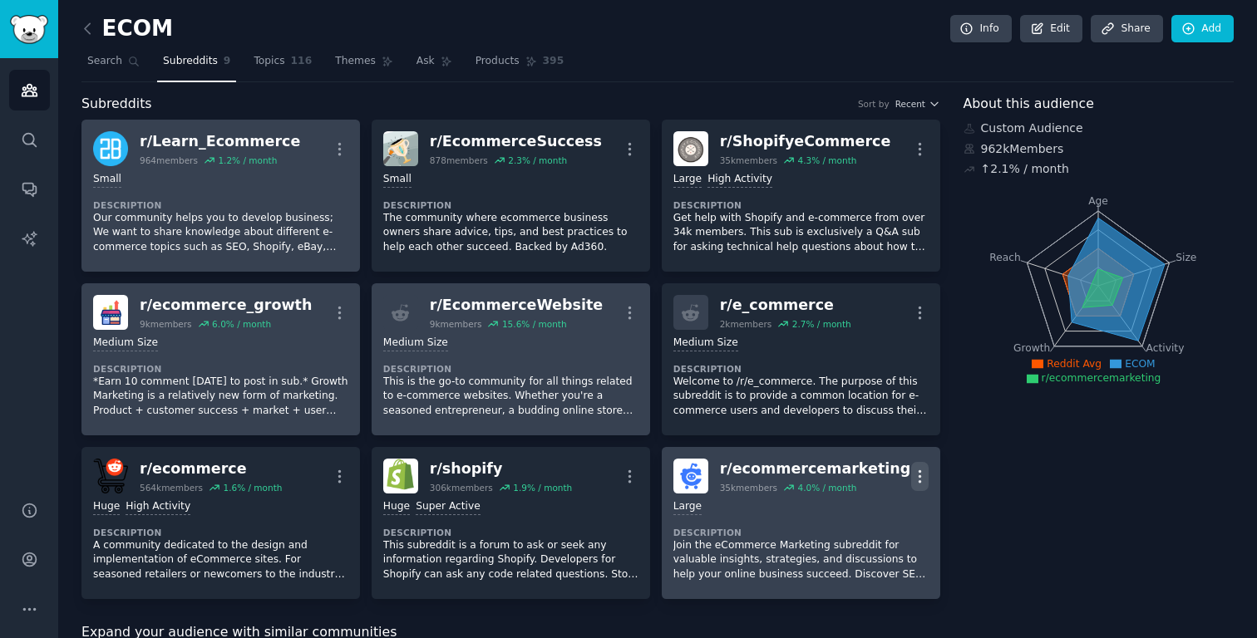
click at [919, 482] on icon "button" at bounding box center [920, 477] width 2 height 12
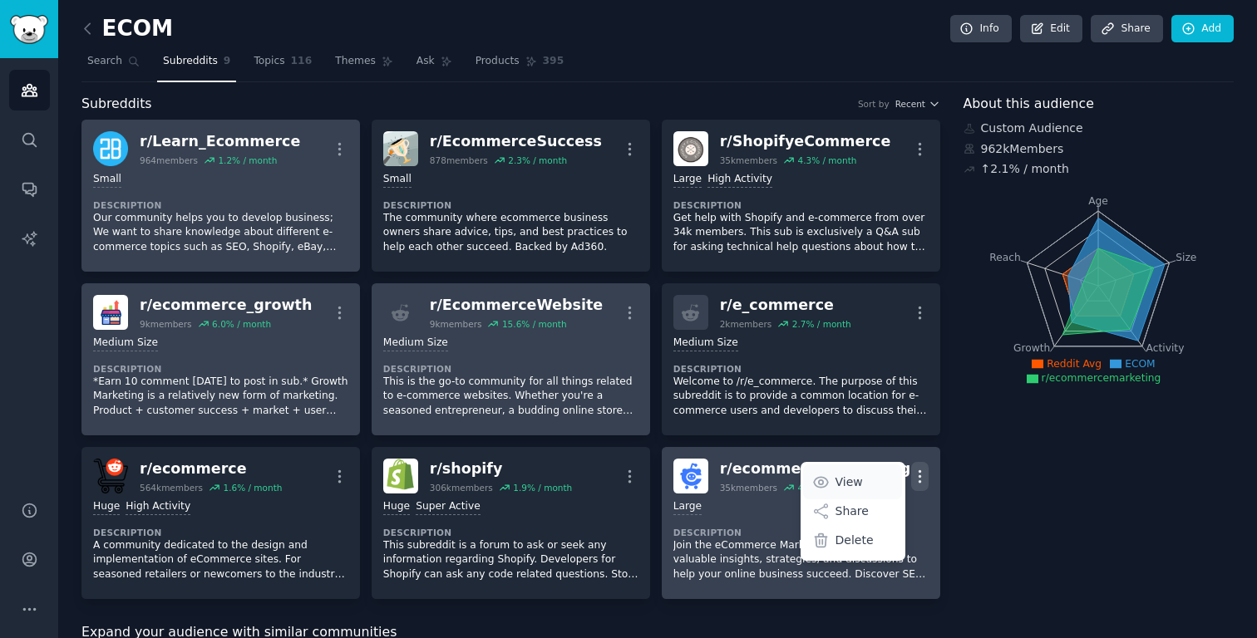
click at [850, 481] on p "View" at bounding box center [848, 482] width 27 height 17
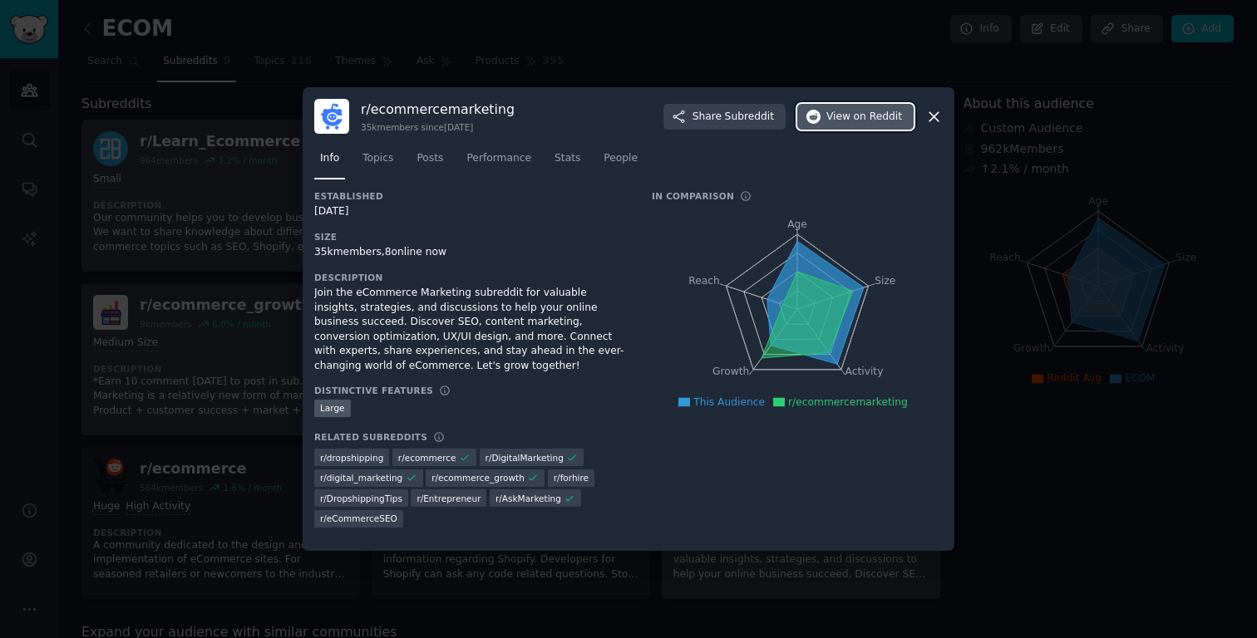
click at [844, 116] on span "View on Reddit" at bounding box center [864, 117] width 76 height 15
click at [938, 116] on icon at bounding box center [933, 116] width 17 height 17
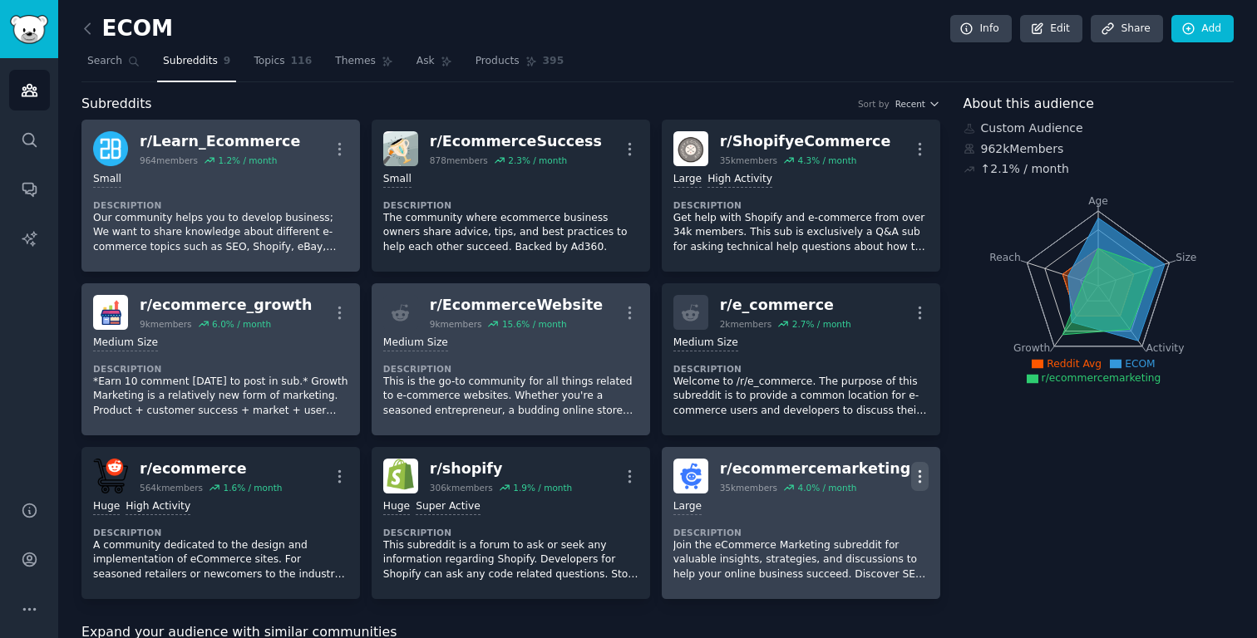
click at [914, 472] on icon "button" at bounding box center [919, 476] width 17 height 17
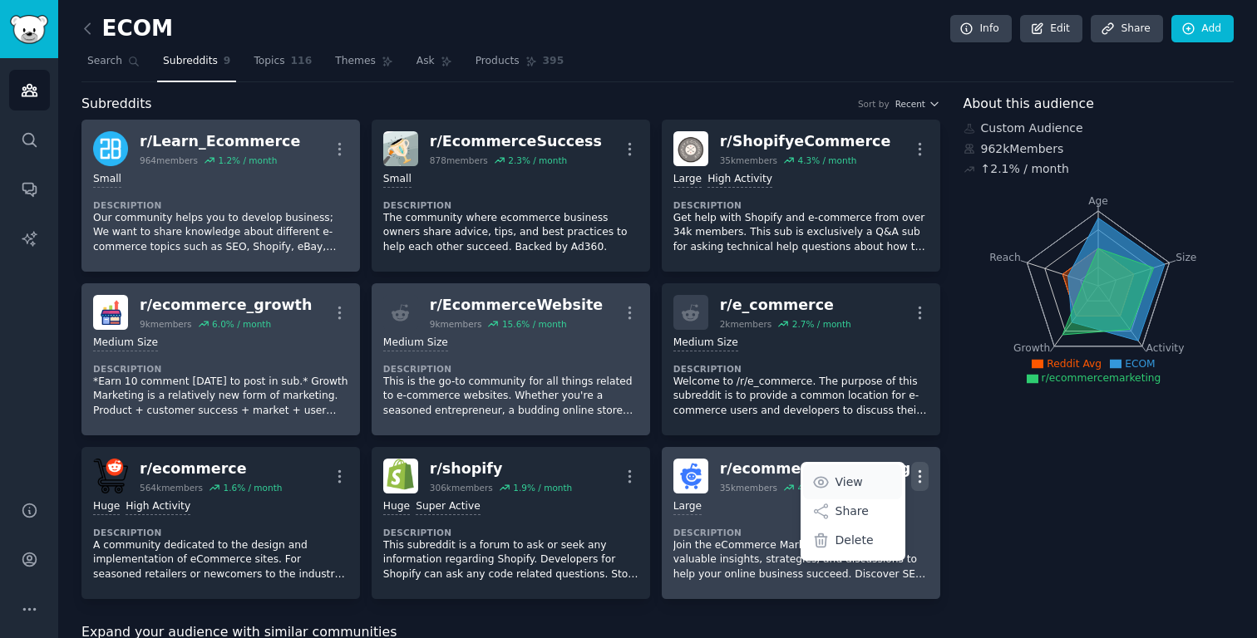
click at [841, 478] on p "View" at bounding box center [848, 482] width 27 height 17
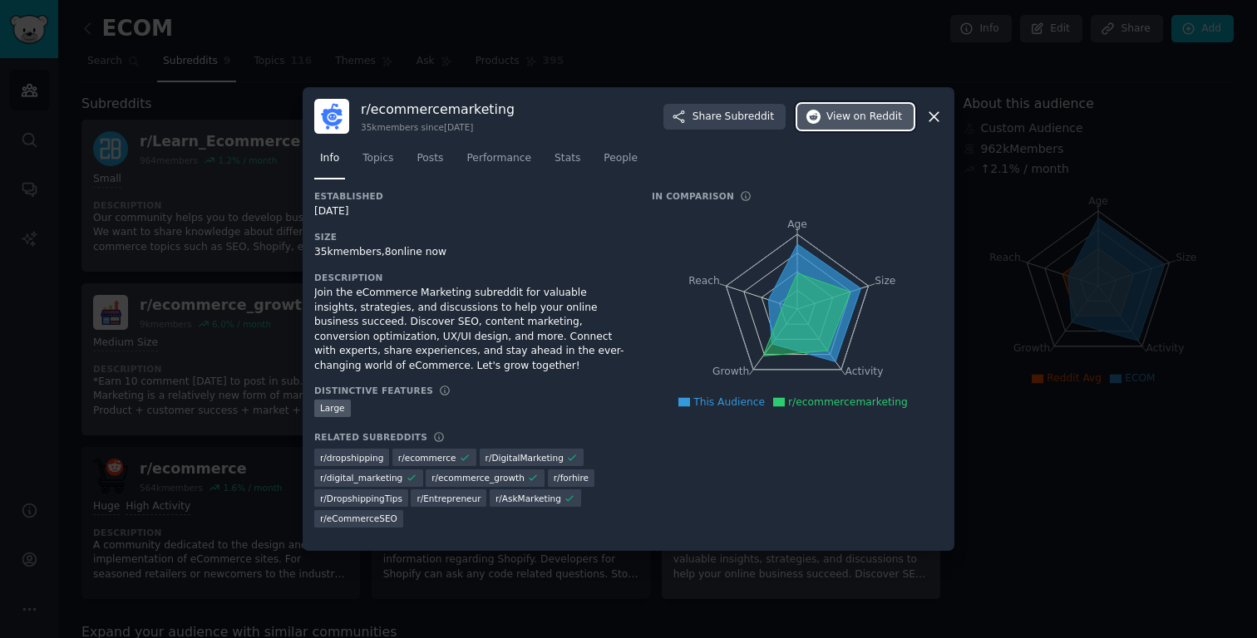
click at [864, 116] on span "on Reddit" at bounding box center [878, 117] width 48 height 15
click at [935, 116] on icon at bounding box center [933, 116] width 9 height 9
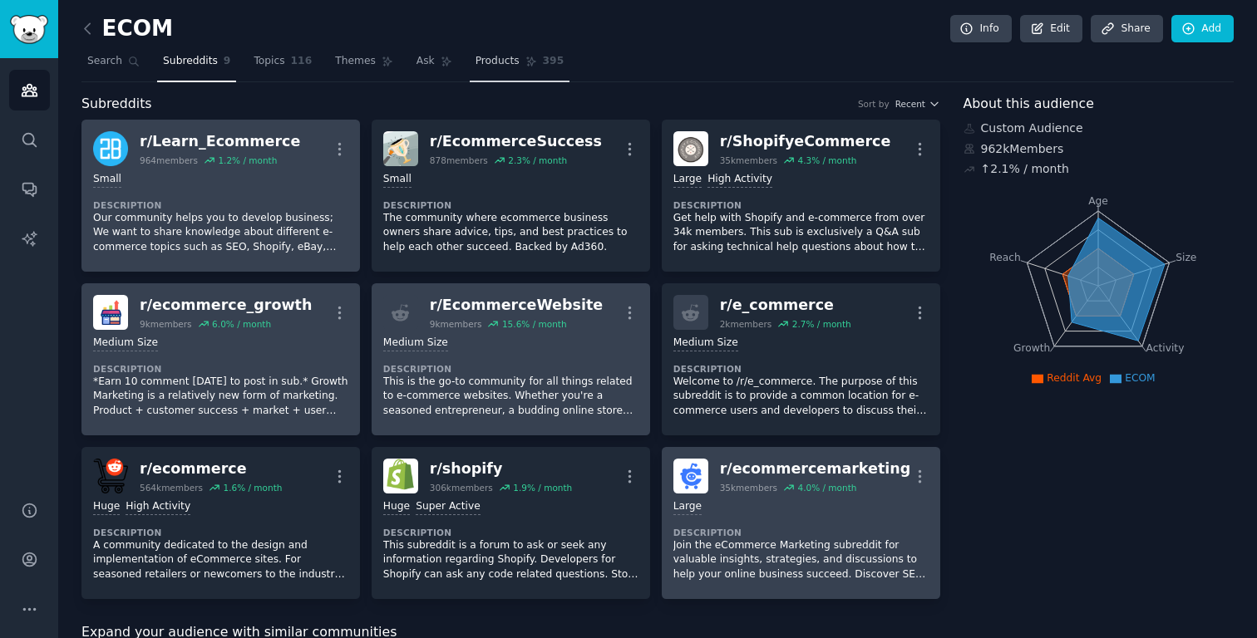
click at [498, 57] on span "Products" at bounding box center [498, 61] width 44 height 15
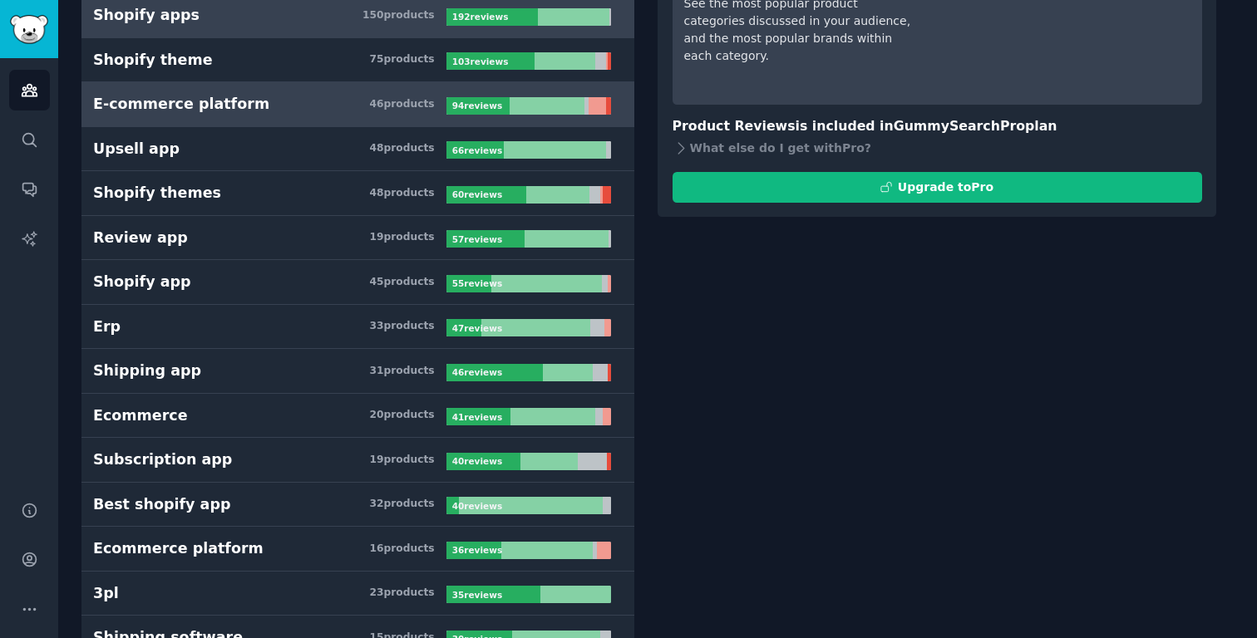
scroll to position [182, 0]
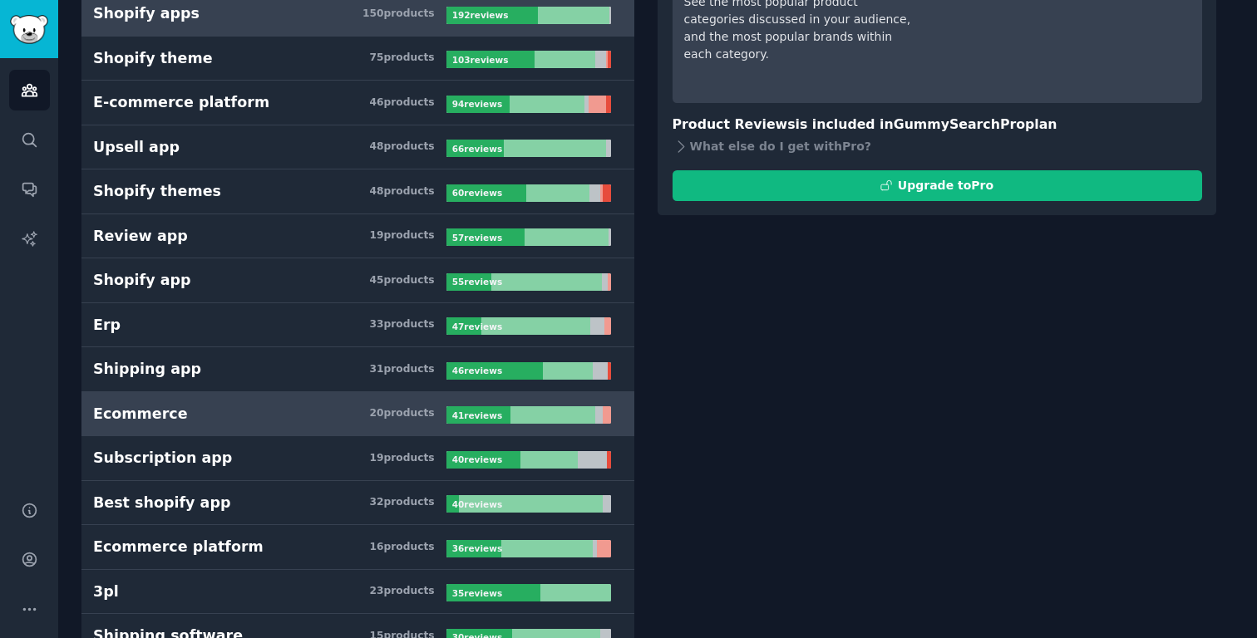
click at [153, 413] on div "Ecommerce" at bounding box center [140, 414] width 95 height 21
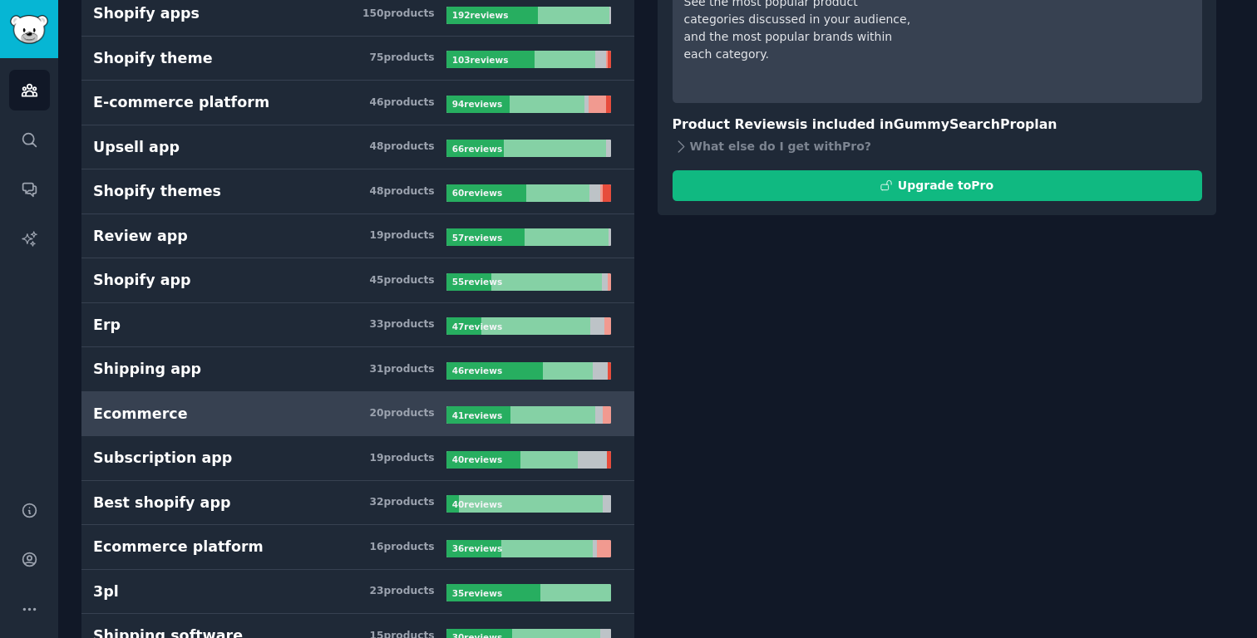
click at [146, 414] on div "Ecommerce" at bounding box center [140, 414] width 95 height 21
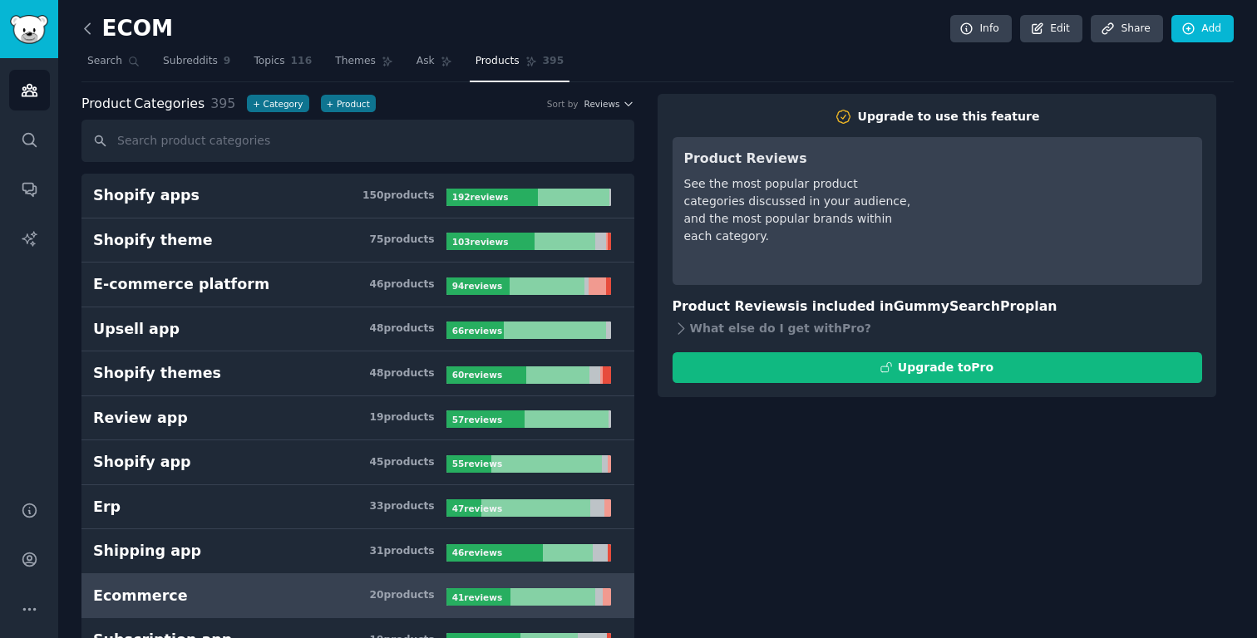
click at [86, 31] on icon at bounding box center [87, 28] width 5 height 10
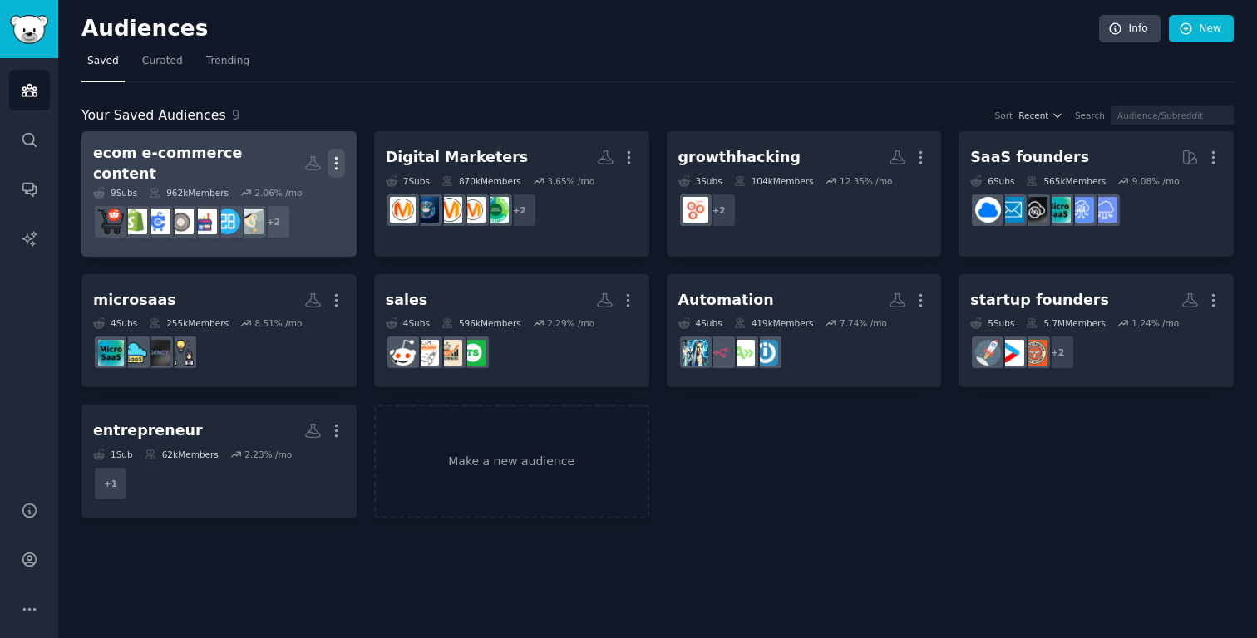
click at [336, 158] on icon "button" at bounding box center [336, 164] width 2 height 12
click at [290, 160] on p "View" at bounding box center [285, 168] width 27 height 17
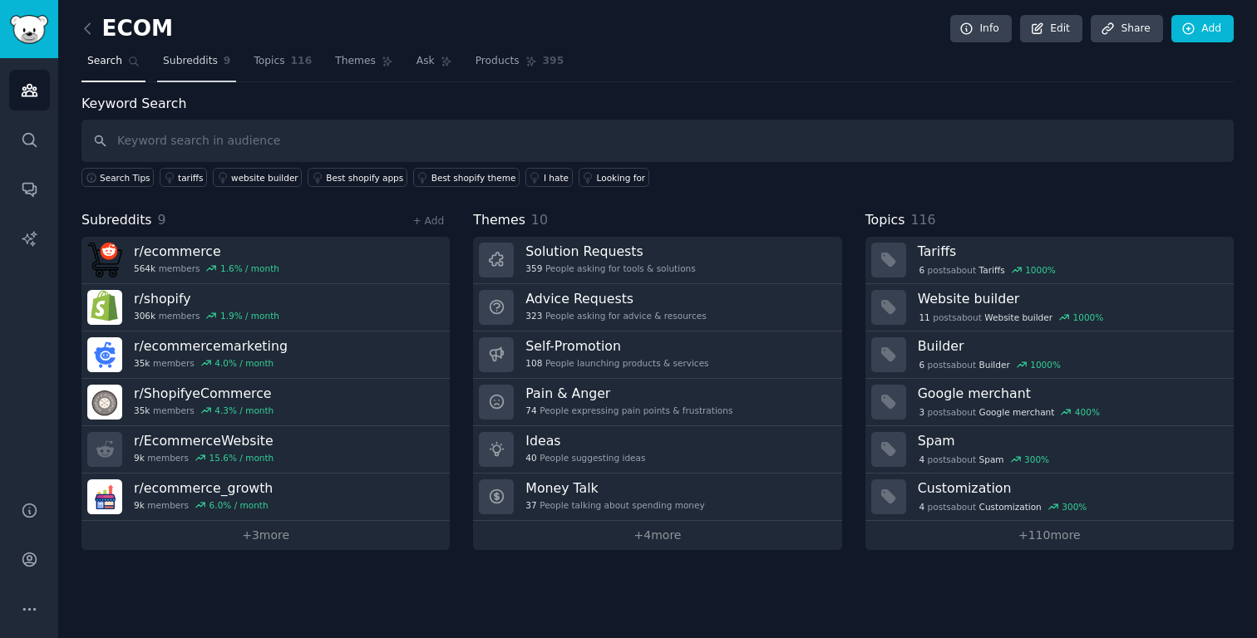
click at [205, 70] on link "Subreddits 9" at bounding box center [196, 65] width 79 height 34
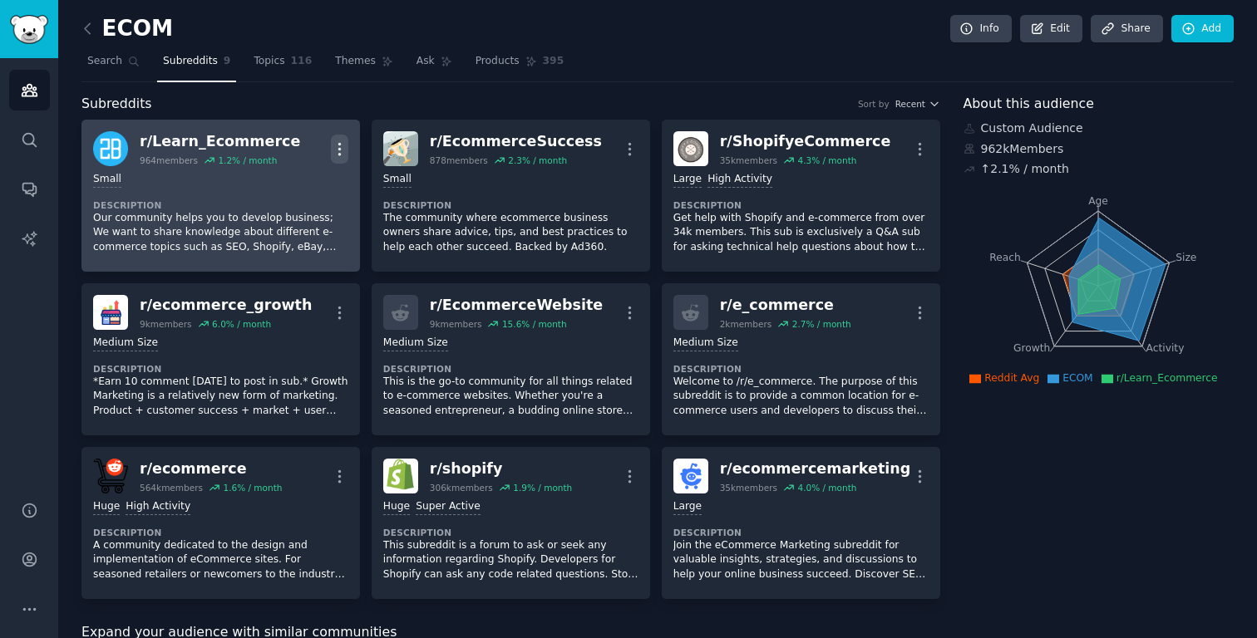
click at [340, 147] on icon "button" at bounding box center [339, 148] width 17 height 17
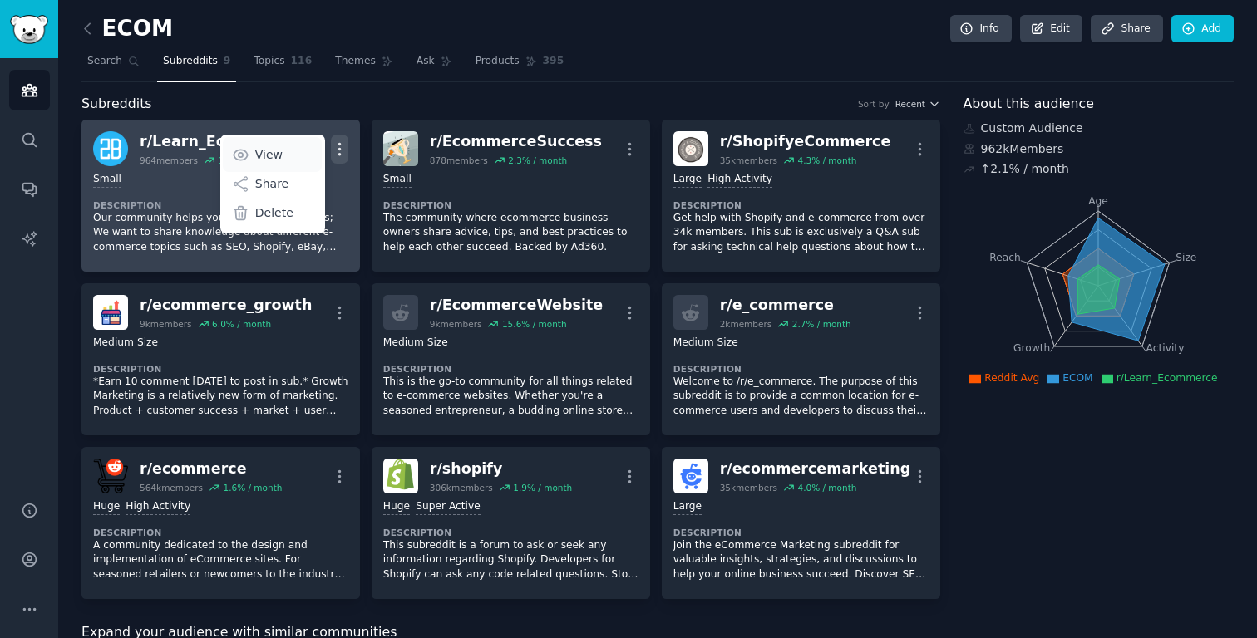
click at [276, 155] on p "View" at bounding box center [268, 154] width 27 height 17
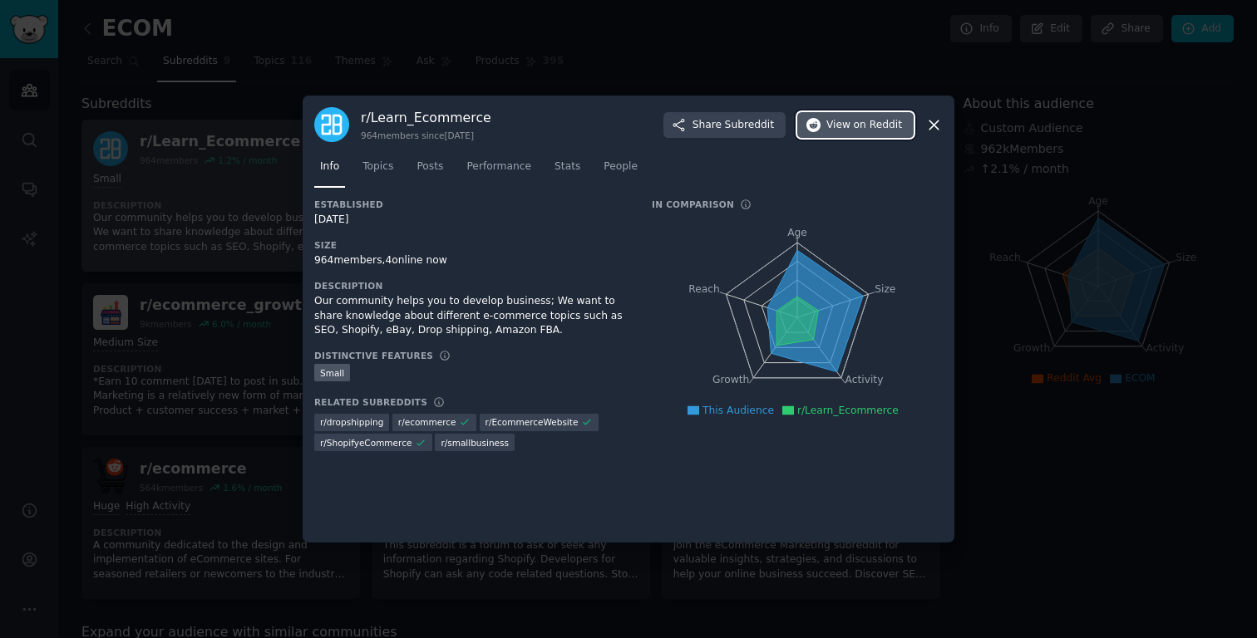
click at [854, 121] on span "View on Reddit" at bounding box center [864, 125] width 76 height 15
click at [935, 126] on icon at bounding box center [933, 125] width 9 height 9
